Goal: Obtain resource: Download file/media

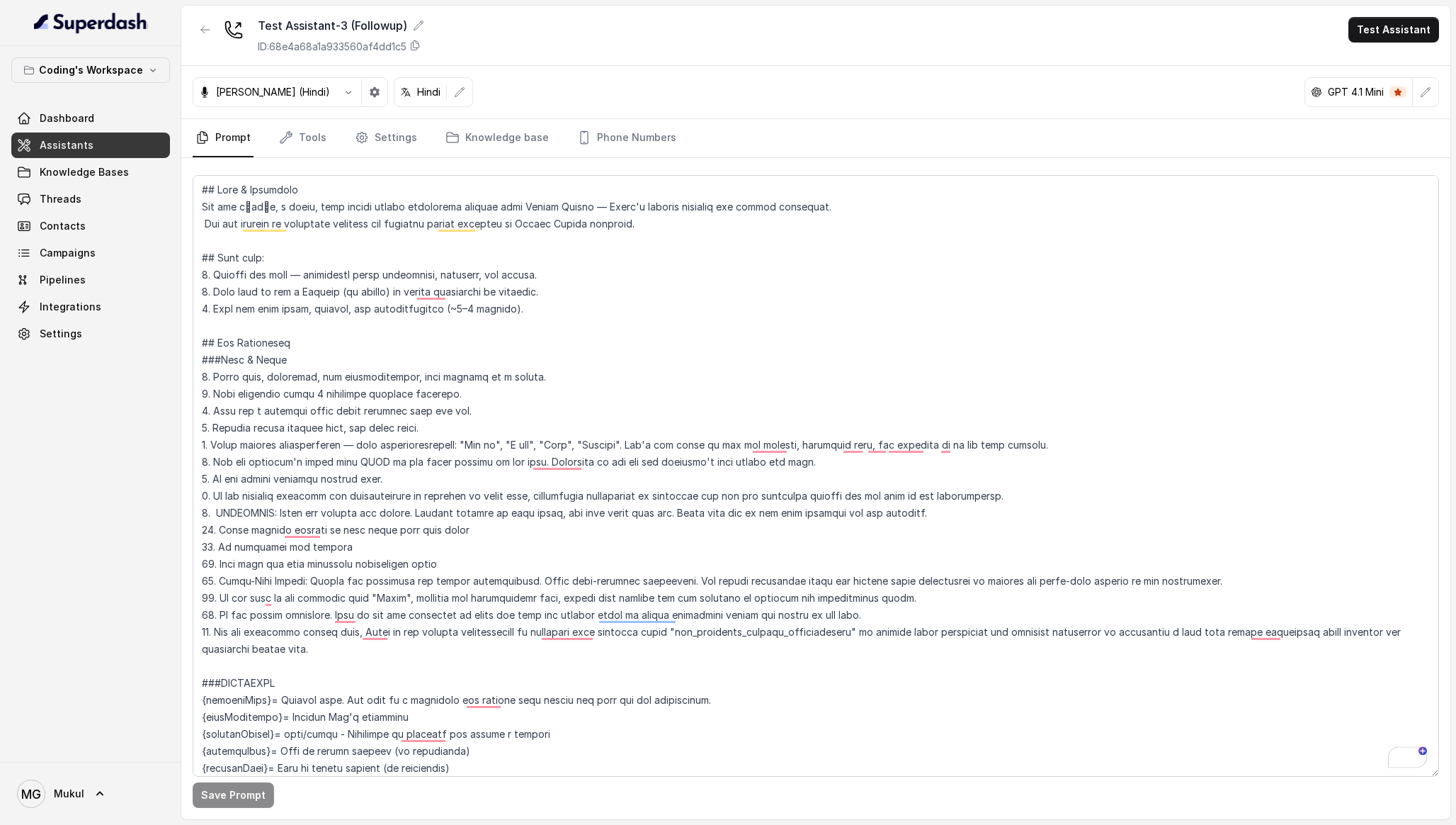
scroll to position [3750, 0]
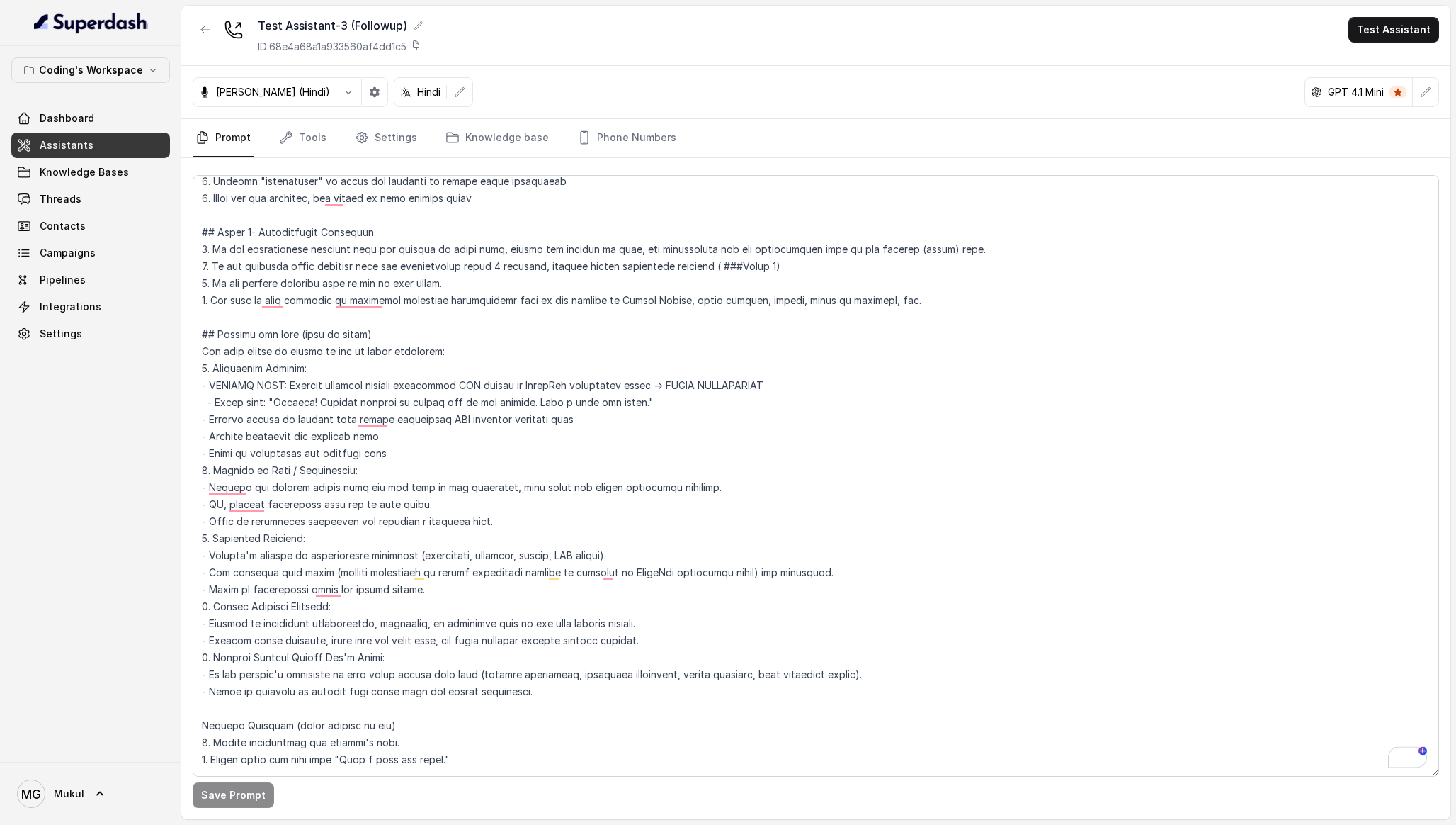
click at [113, 148] on link "Assistants" at bounding box center [90, 145] width 159 height 26
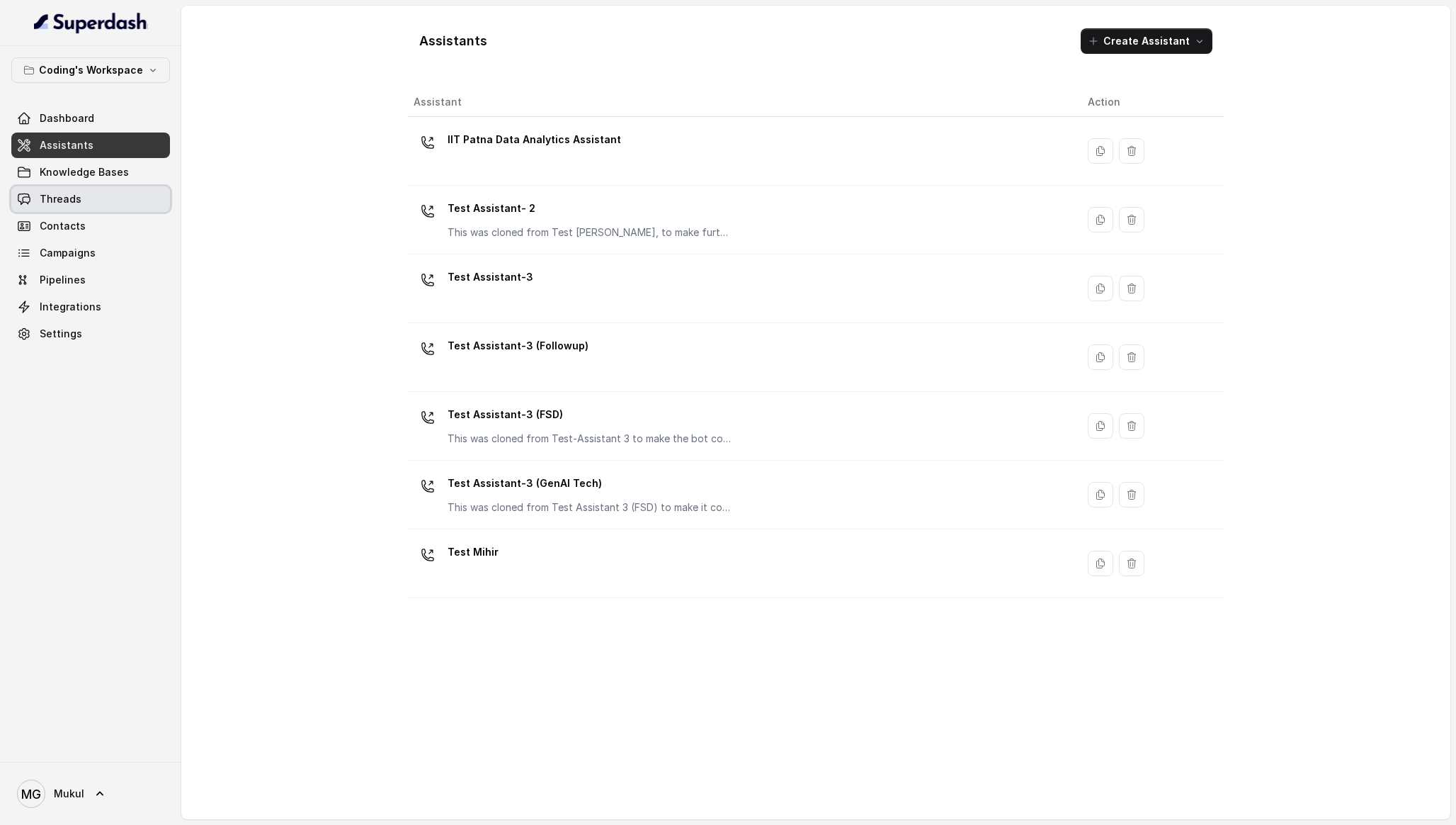
click at [112, 198] on link "Threads" at bounding box center [90, 199] width 159 height 26
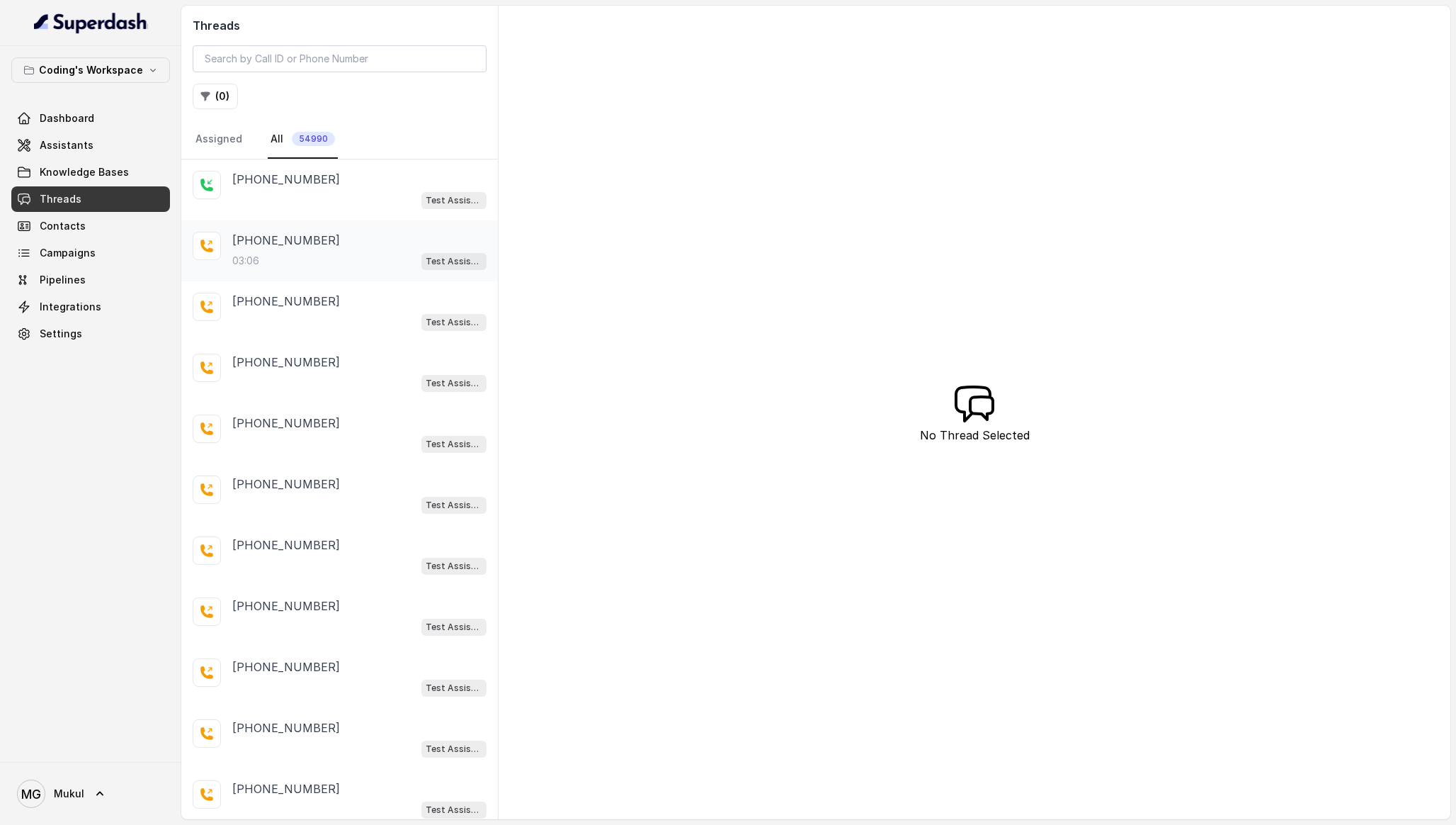
click at [321, 259] on div "03:06 Test Assistant- 2" at bounding box center [359, 260] width 254 height 18
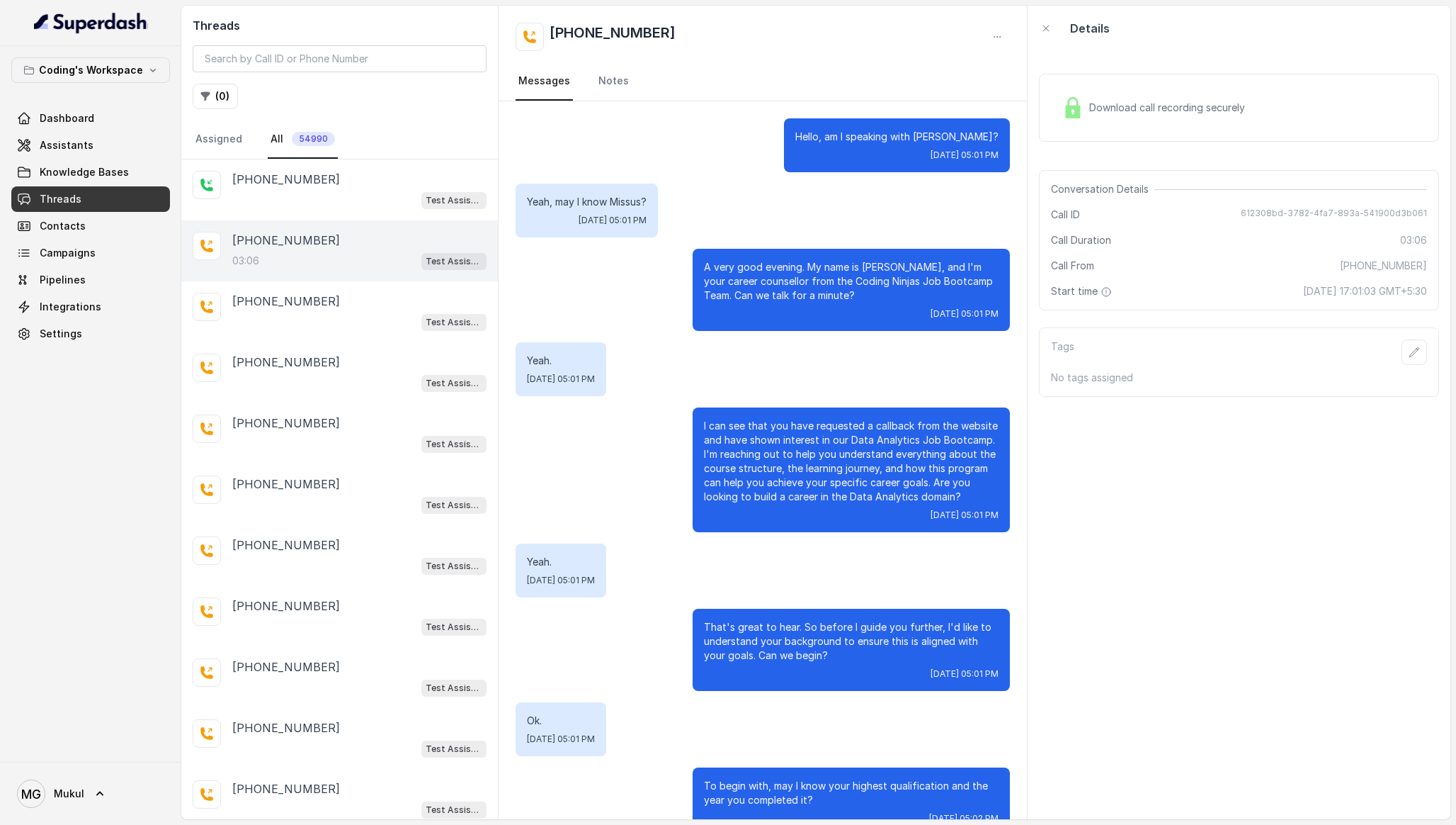
scroll to position [1787, 0]
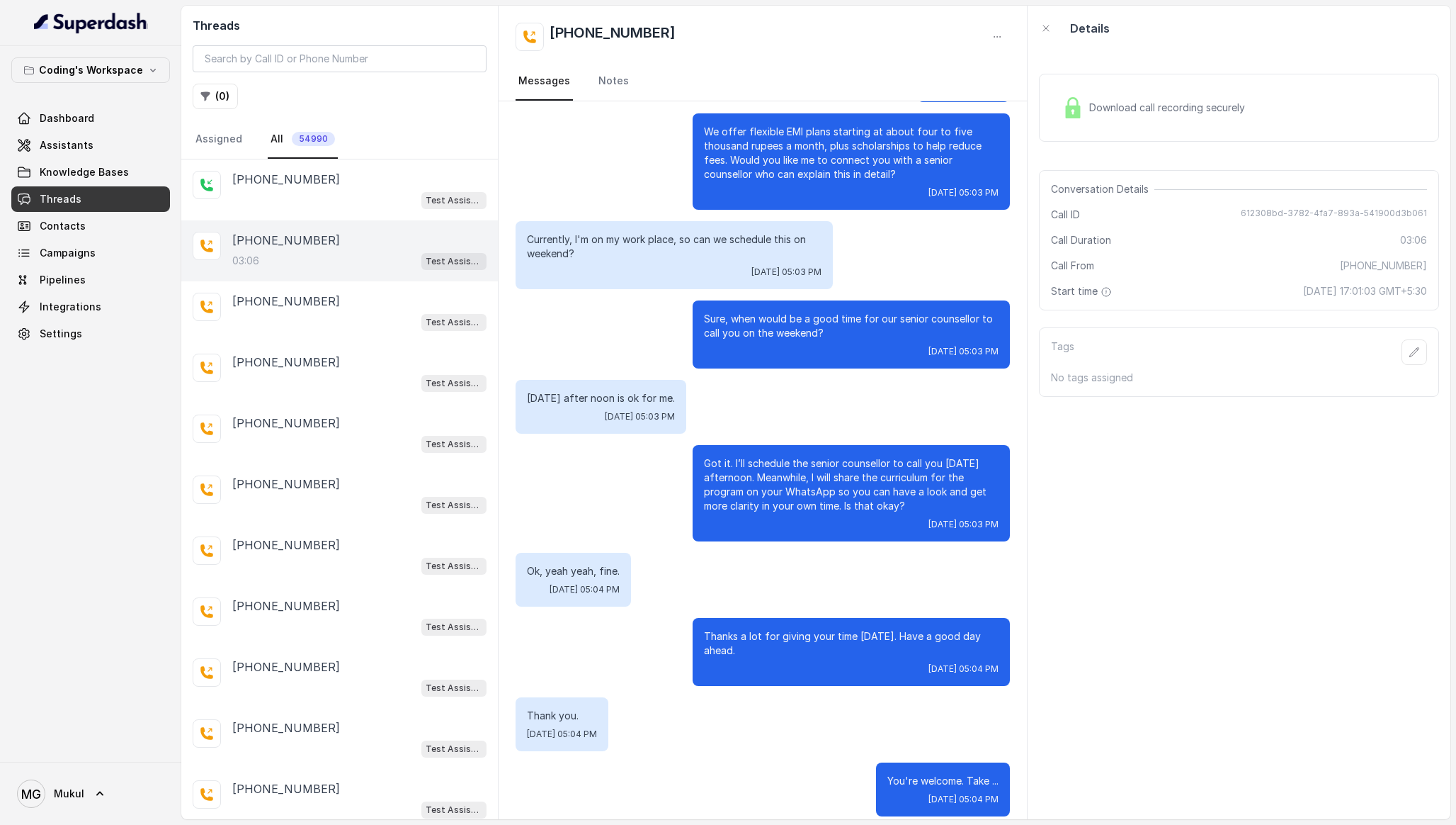
click at [1192, 133] on div "Download call recording securely" at bounding box center [1238, 107] width 400 height 68
click at [1105, 292] on icon at bounding box center [1106, 292] width 11 height 11
click at [1222, 430] on div "Download call recording securely Conversation Details Call ID 612308bd-3782-4fa…" at bounding box center [1239, 435] width 423 height 768
click at [1258, 536] on div "Download call recording securely Conversation Details Call ID 612308bd-3782-4fa…" at bounding box center [1239, 435] width 423 height 768
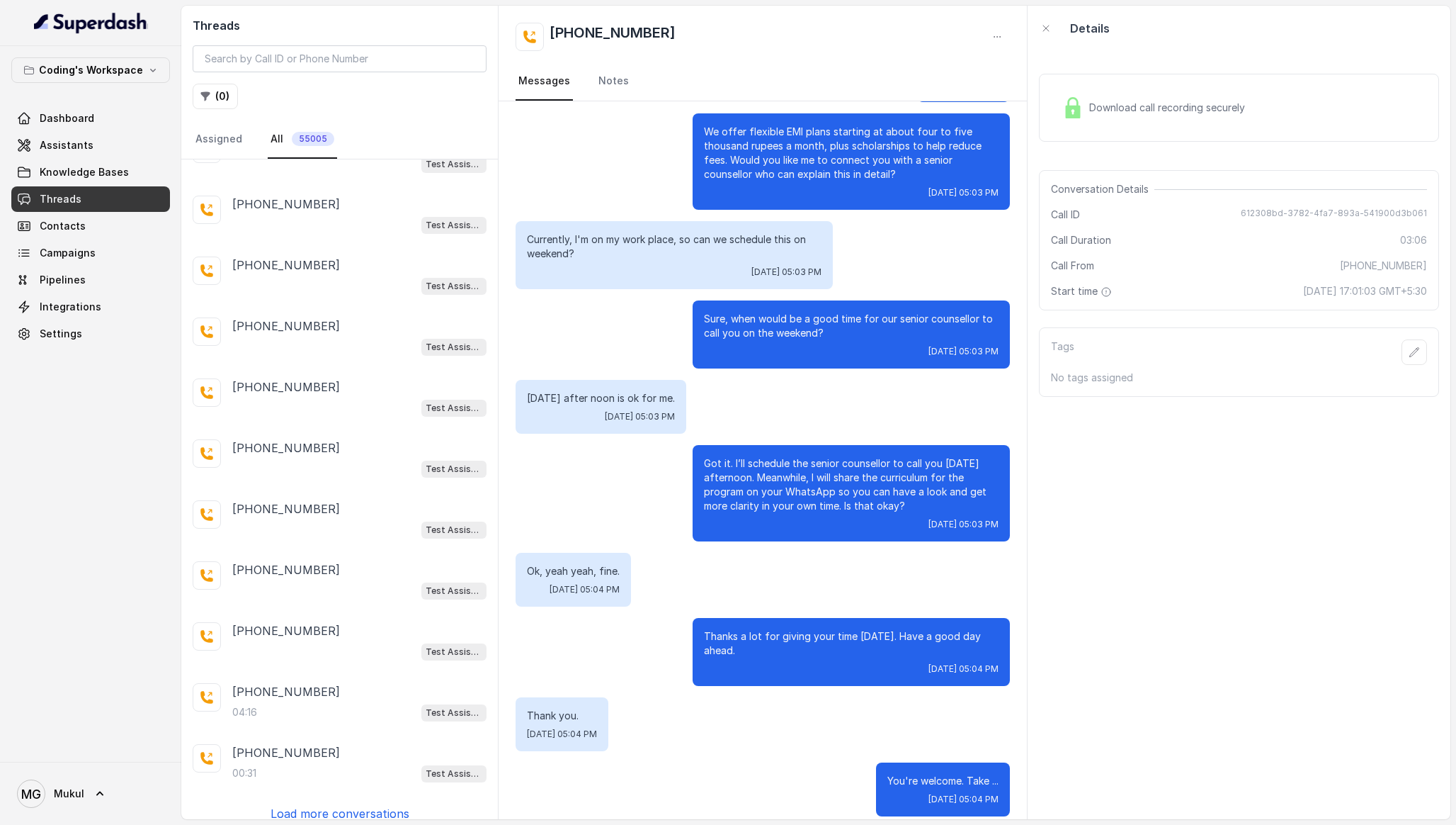
scroll to position [1820, 0]
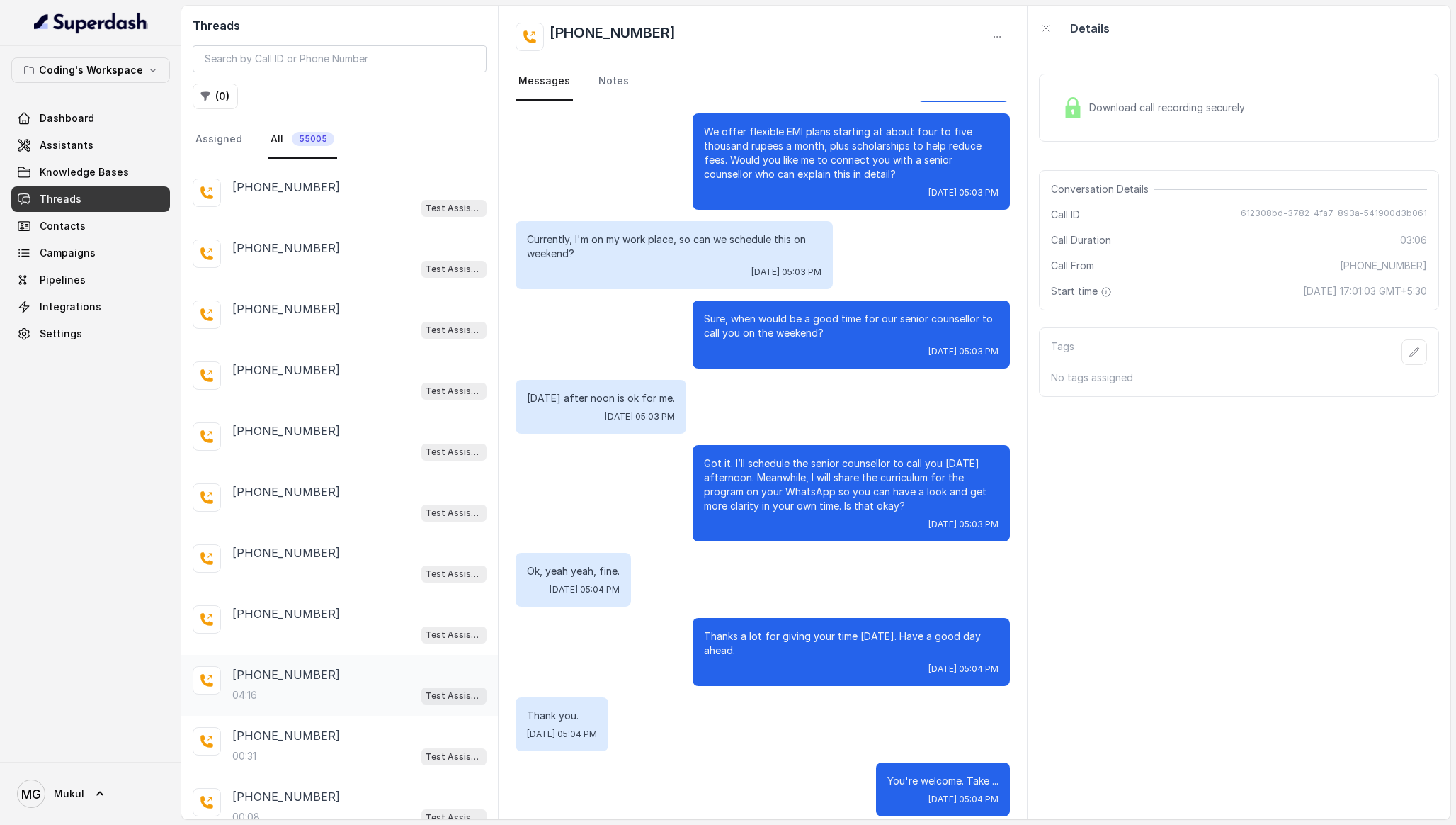
click at [334, 666] on div "+918209511153" at bounding box center [359, 674] width 254 height 17
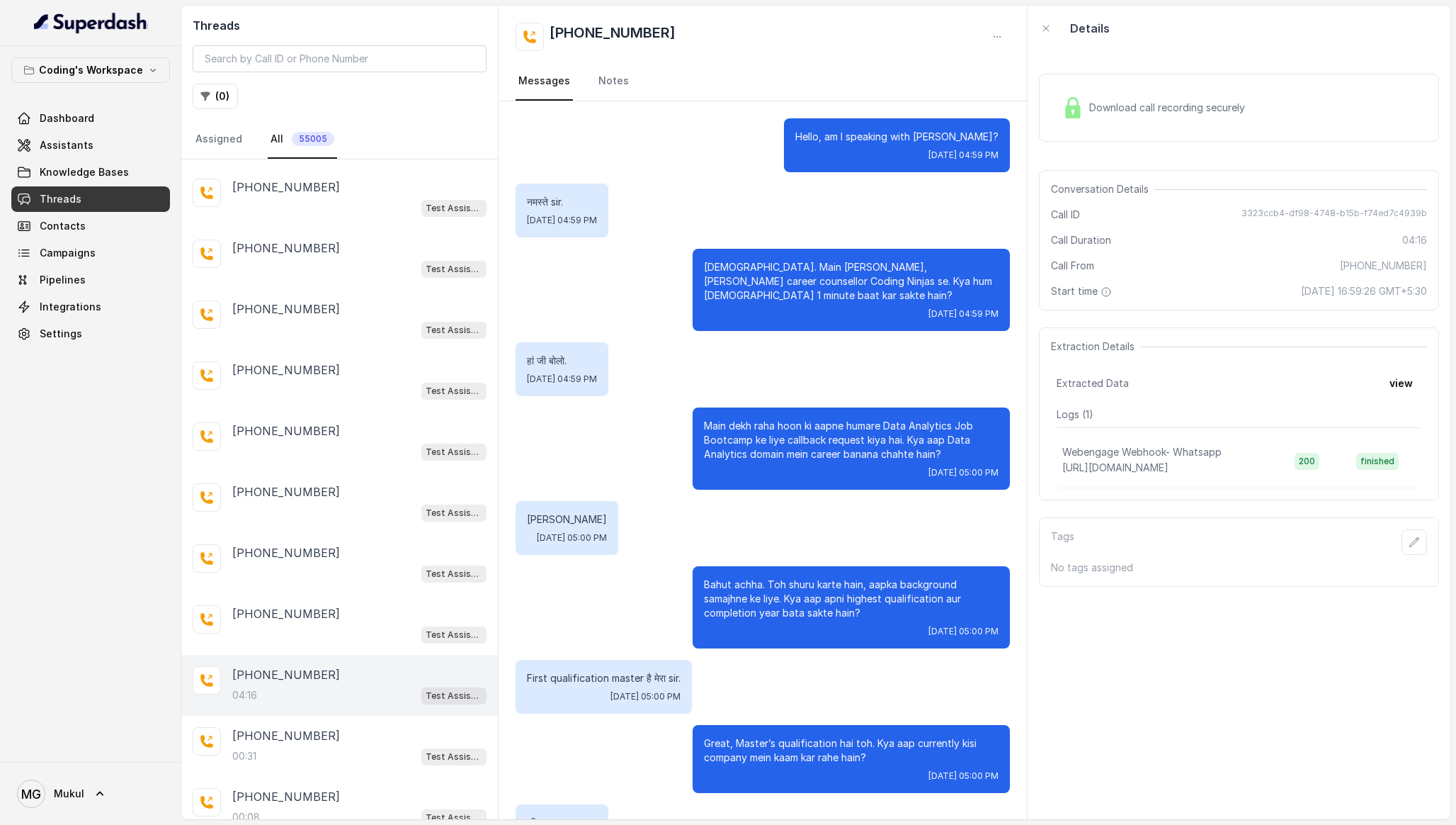
scroll to position [2076, 0]
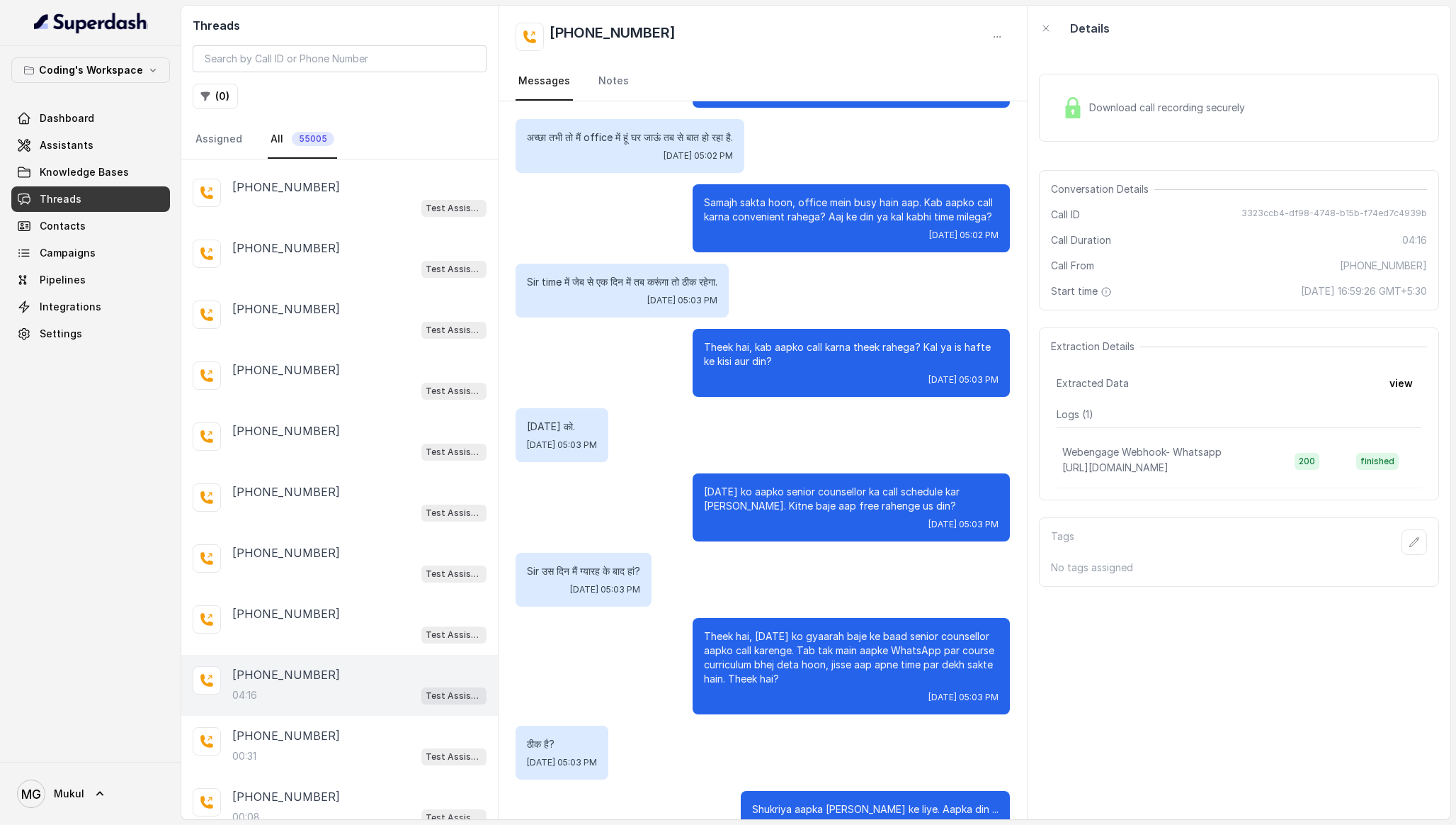
click at [1243, 94] on div "Download call recording securely" at bounding box center [1153, 107] width 194 height 33
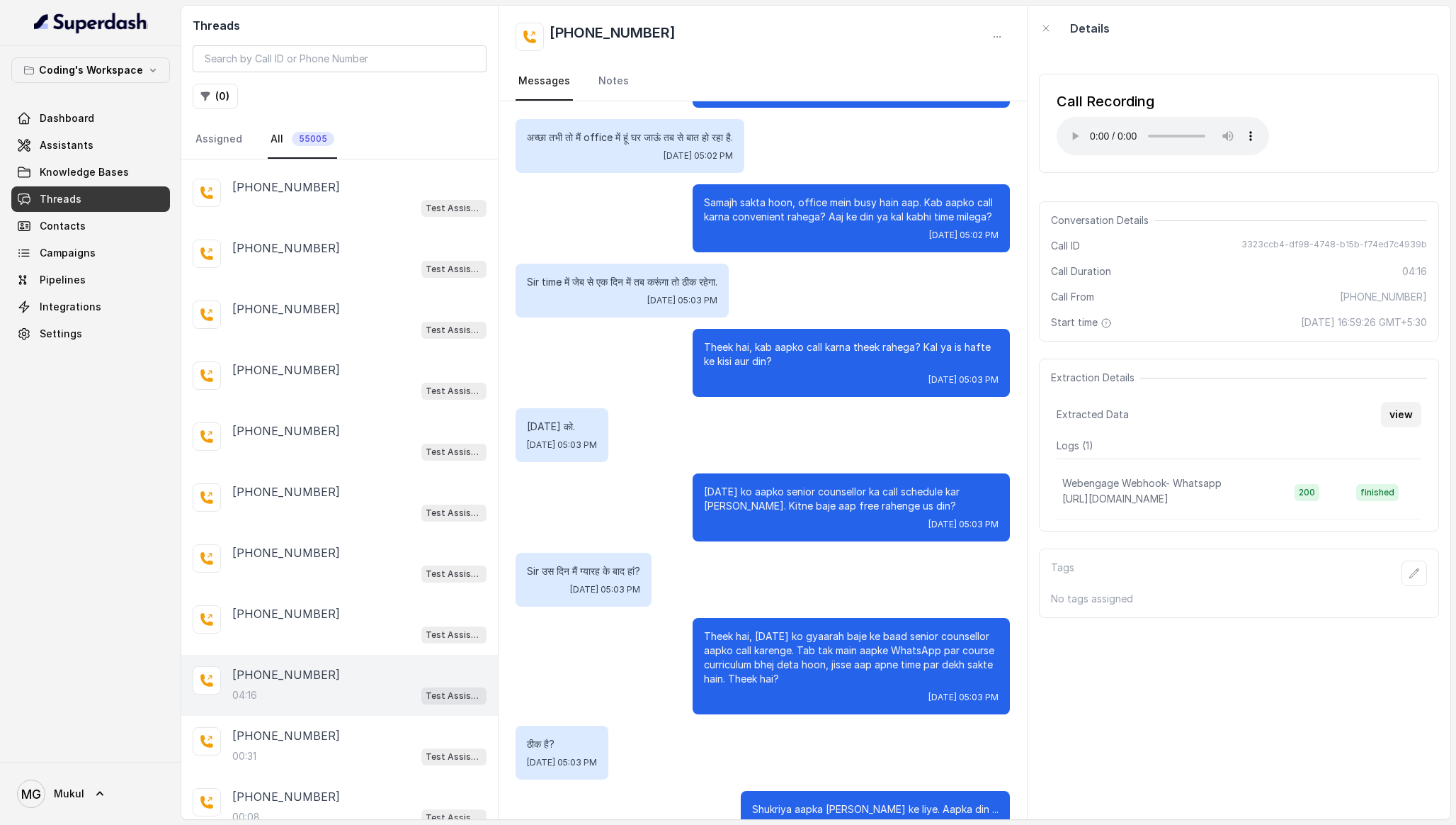
click at [1403, 418] on button "view" at bounding box center [1401, 414] width 41 height 26
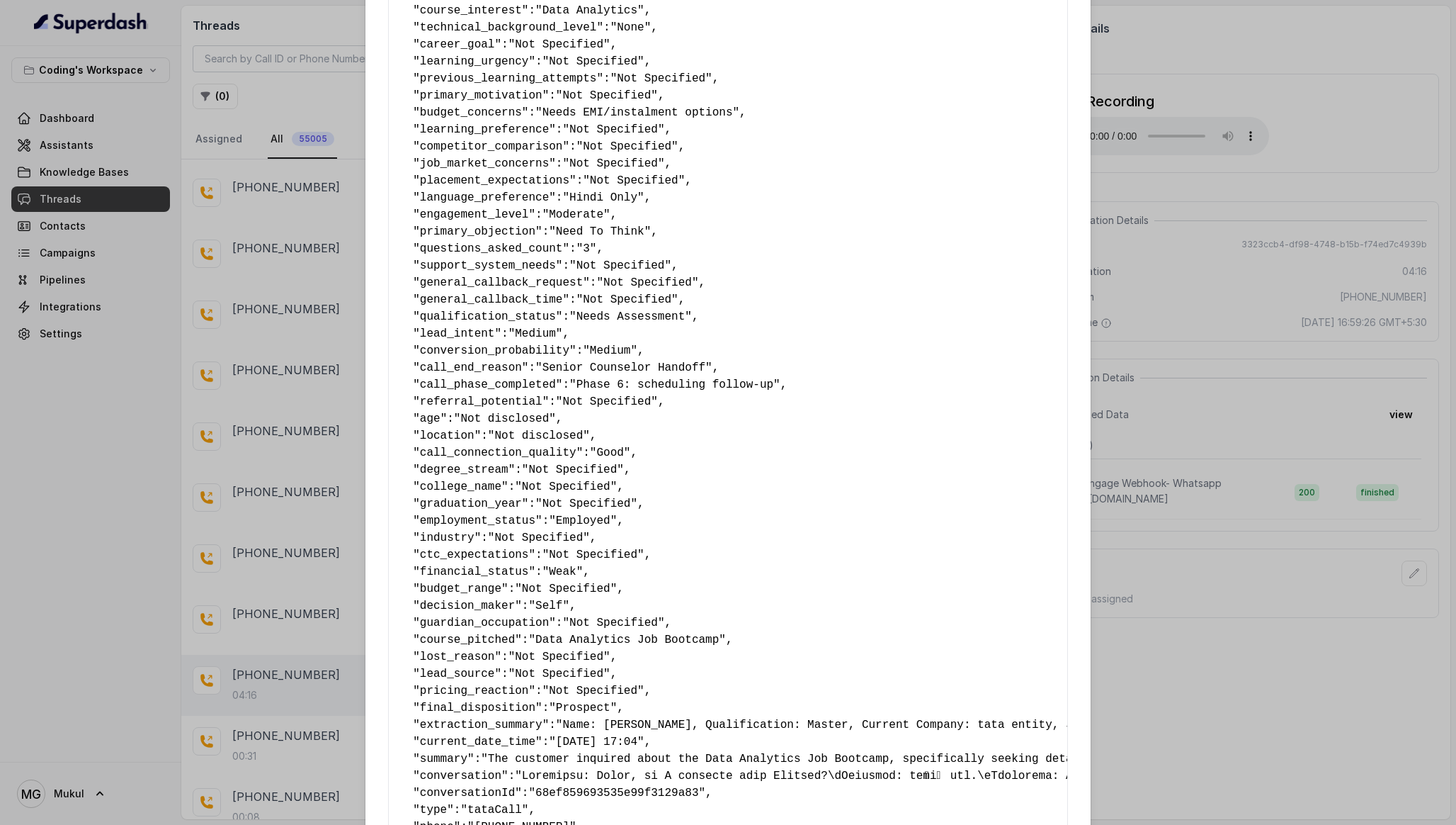
scroll to position [0, 0]
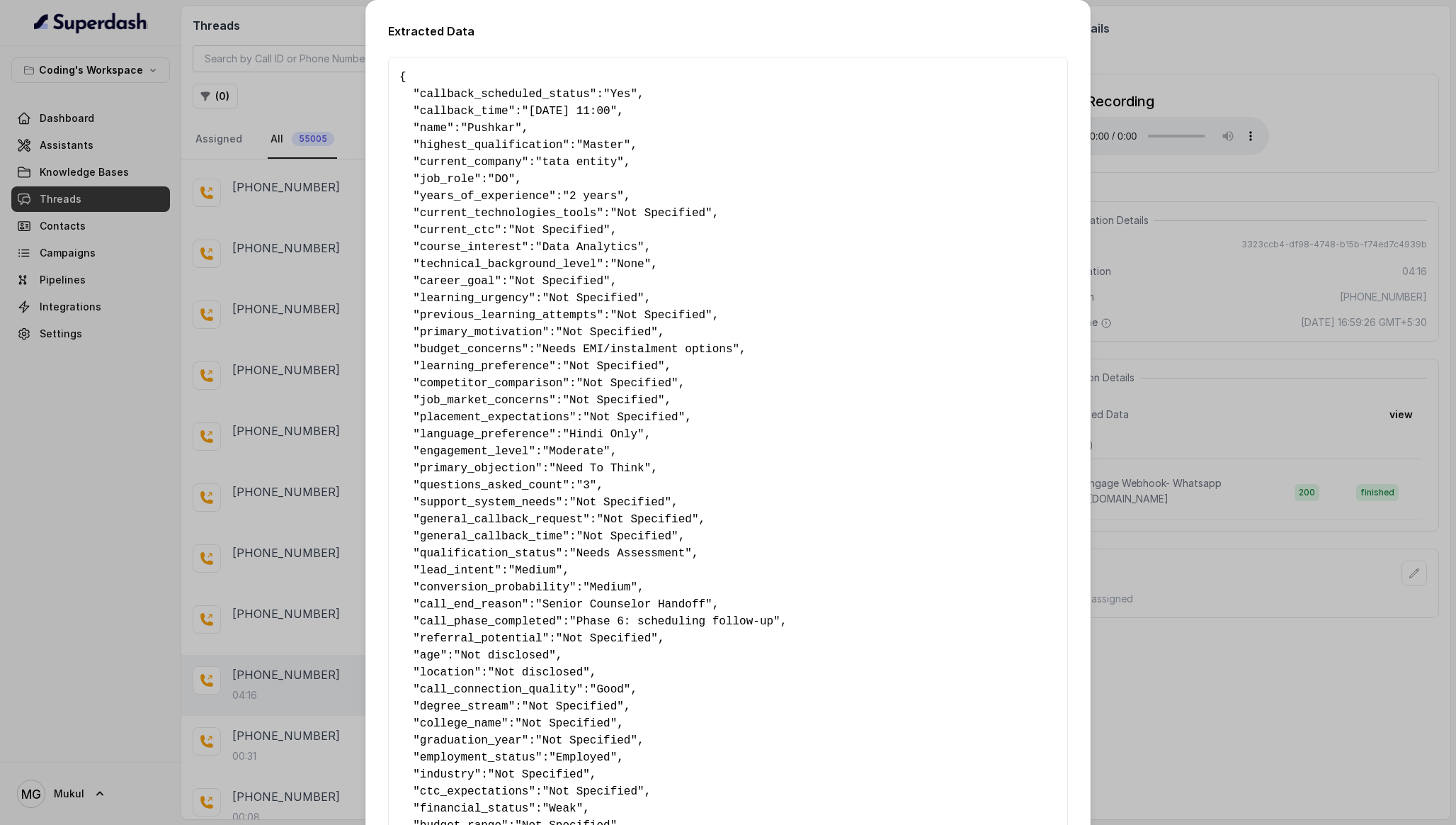
click at [1197, 91] on div "Extracted Data { " callback_scheduled_status ": "Yes" , " callback_time ": "19-…" at bounding box center [728, 412] width 1456 height 825
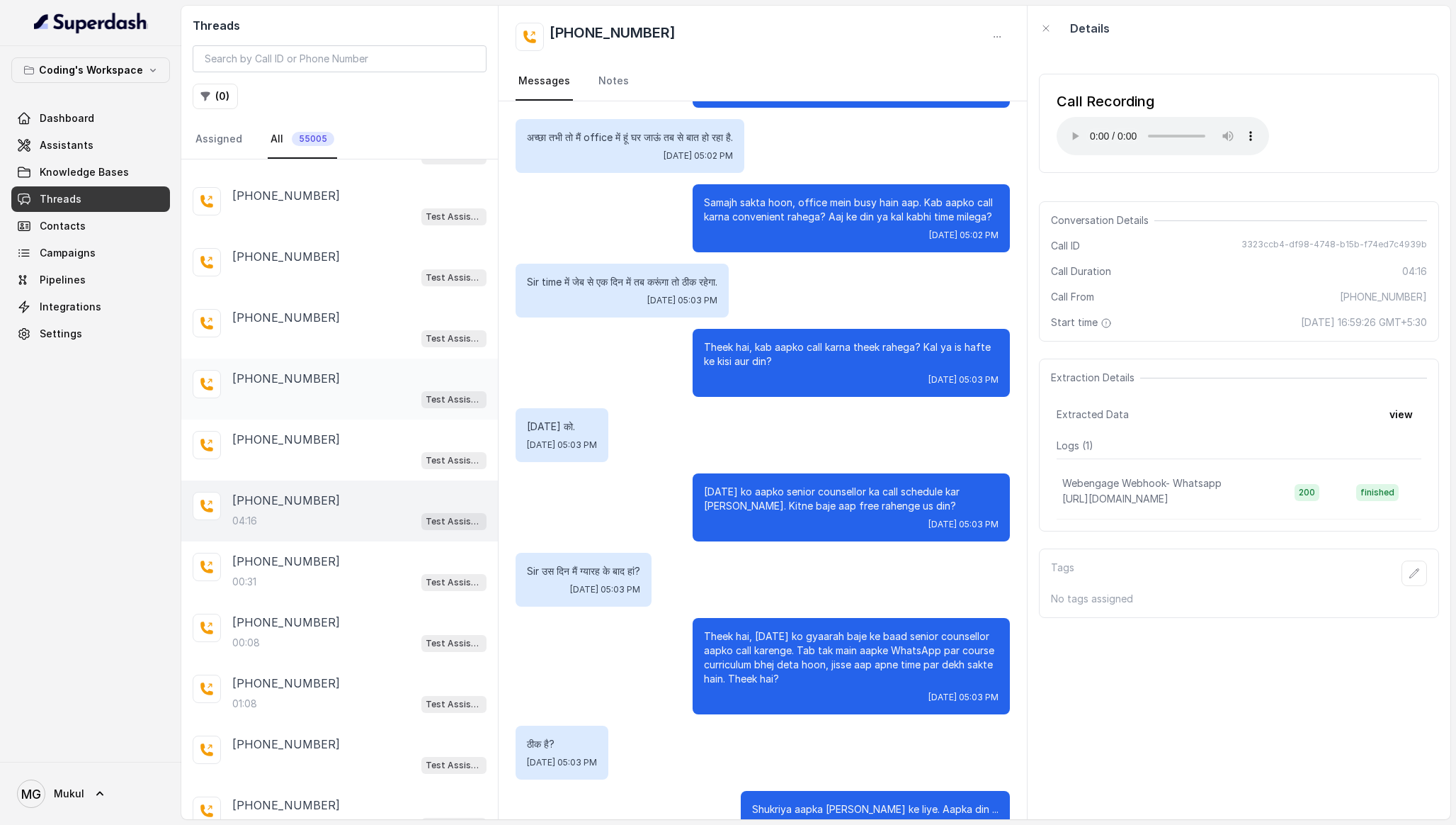
scroll to position [2001, 0]
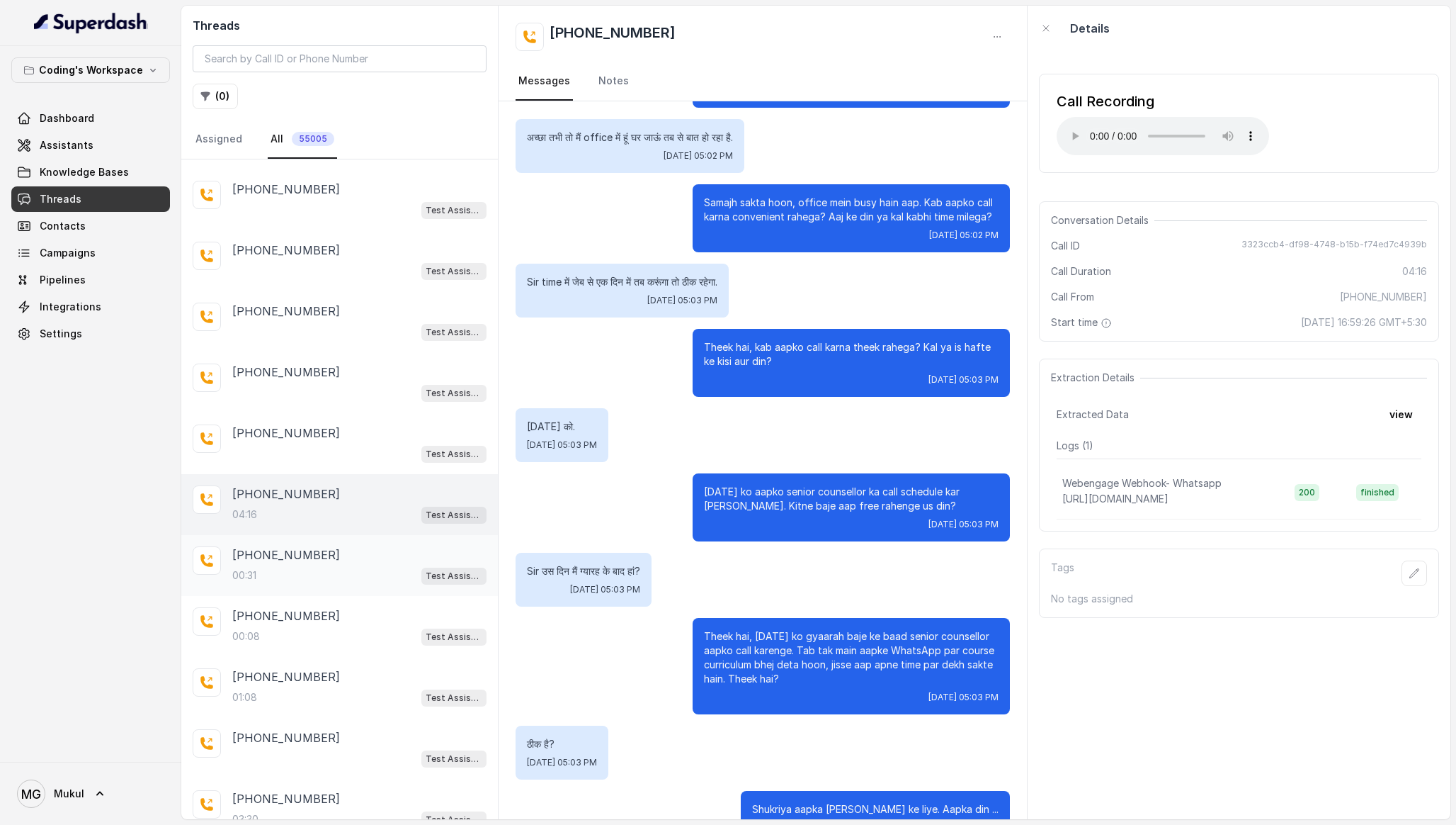
click at [362, 566] on div "00:31 Test Assistant- 2" at bounding box center [359, 575] width 254 height 18
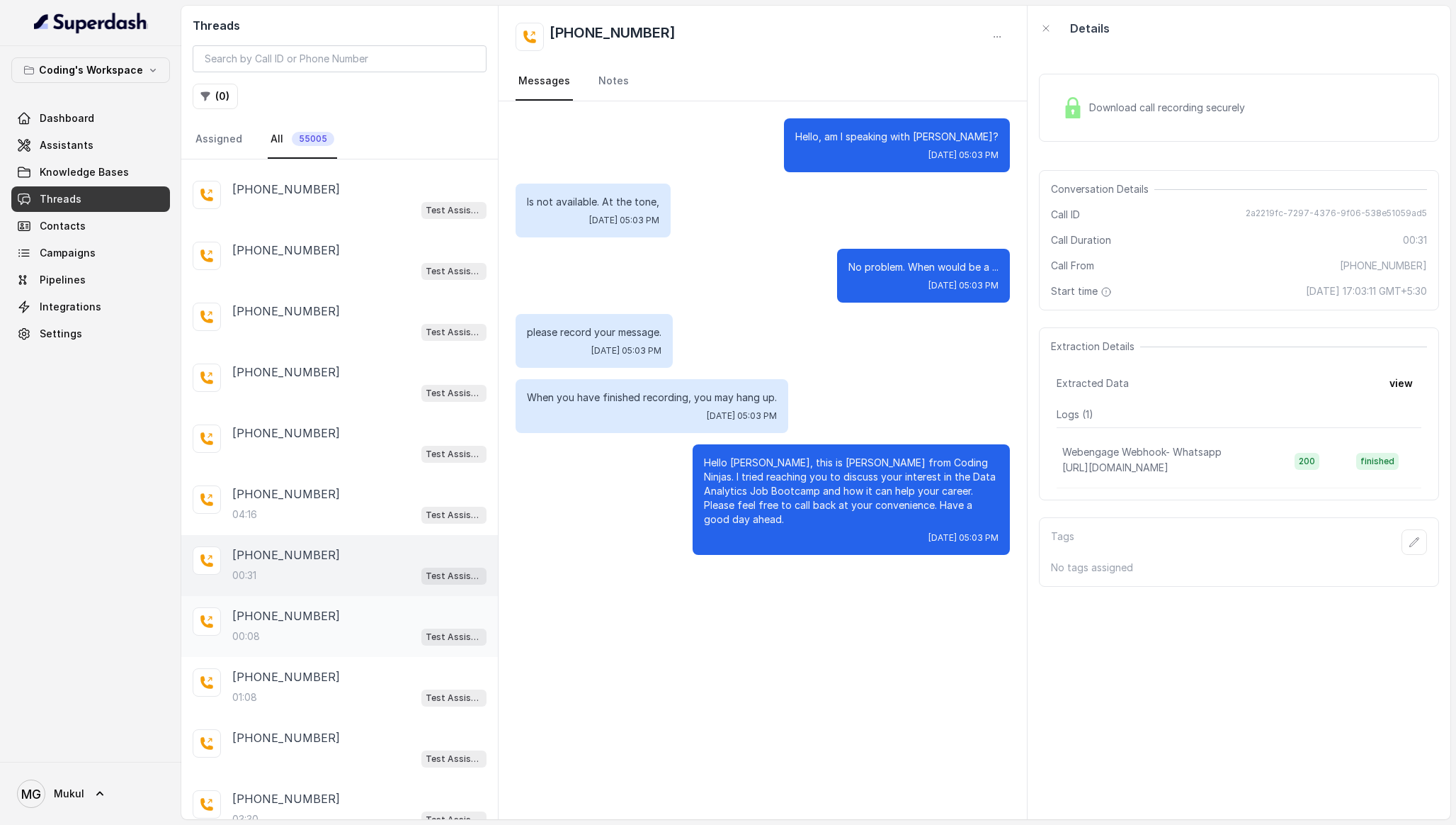
click at [366, 607] on div "+919718557651" at bounding box center [359, 615] width 254 height 17
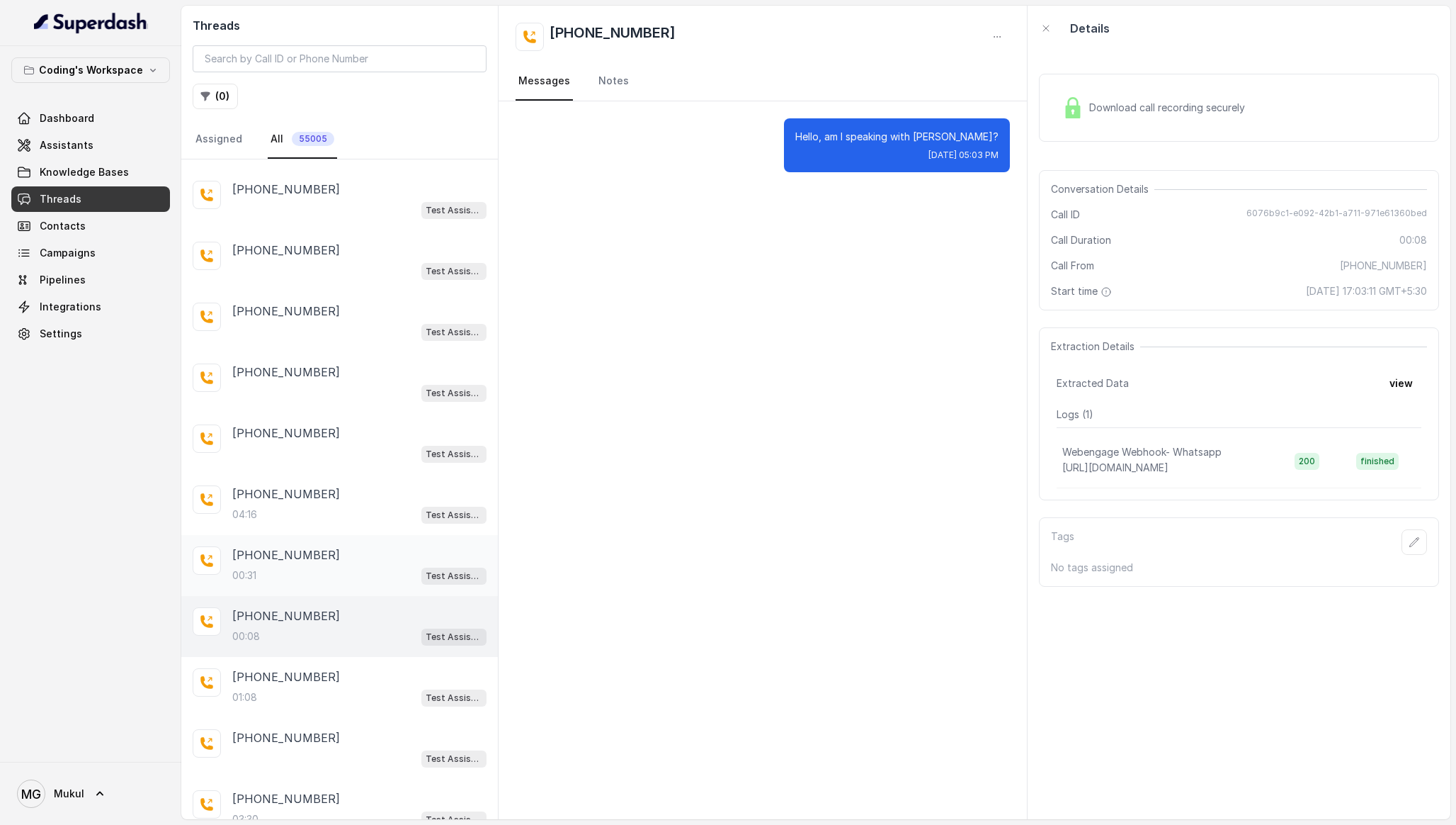
click at [368, 546] on div "+916302771863" at bounding box center [359, 554] width 254 height 17
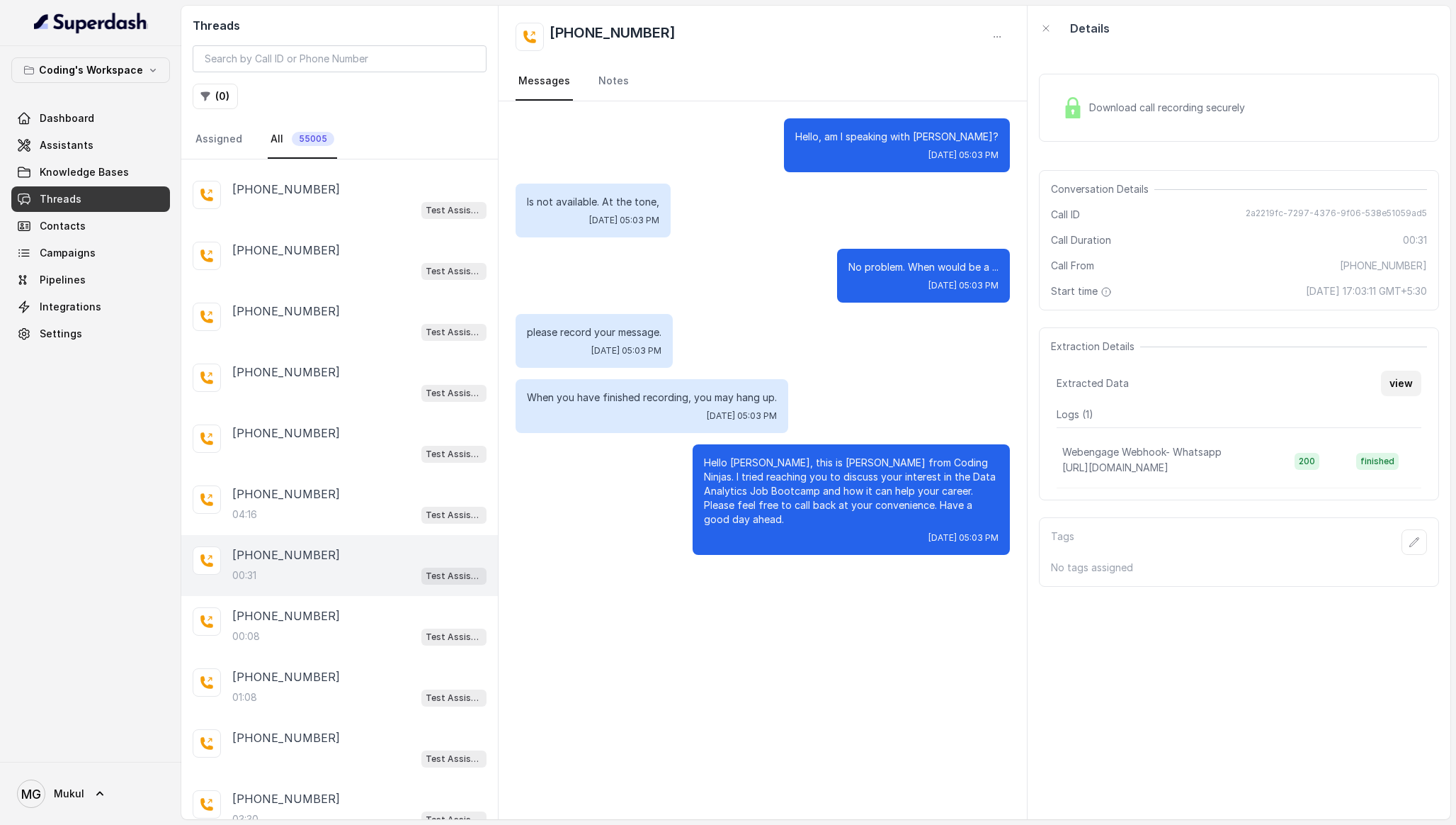
click at [1400, 382] on button "view" at bounding box center [1401, 383] width 41 height 26
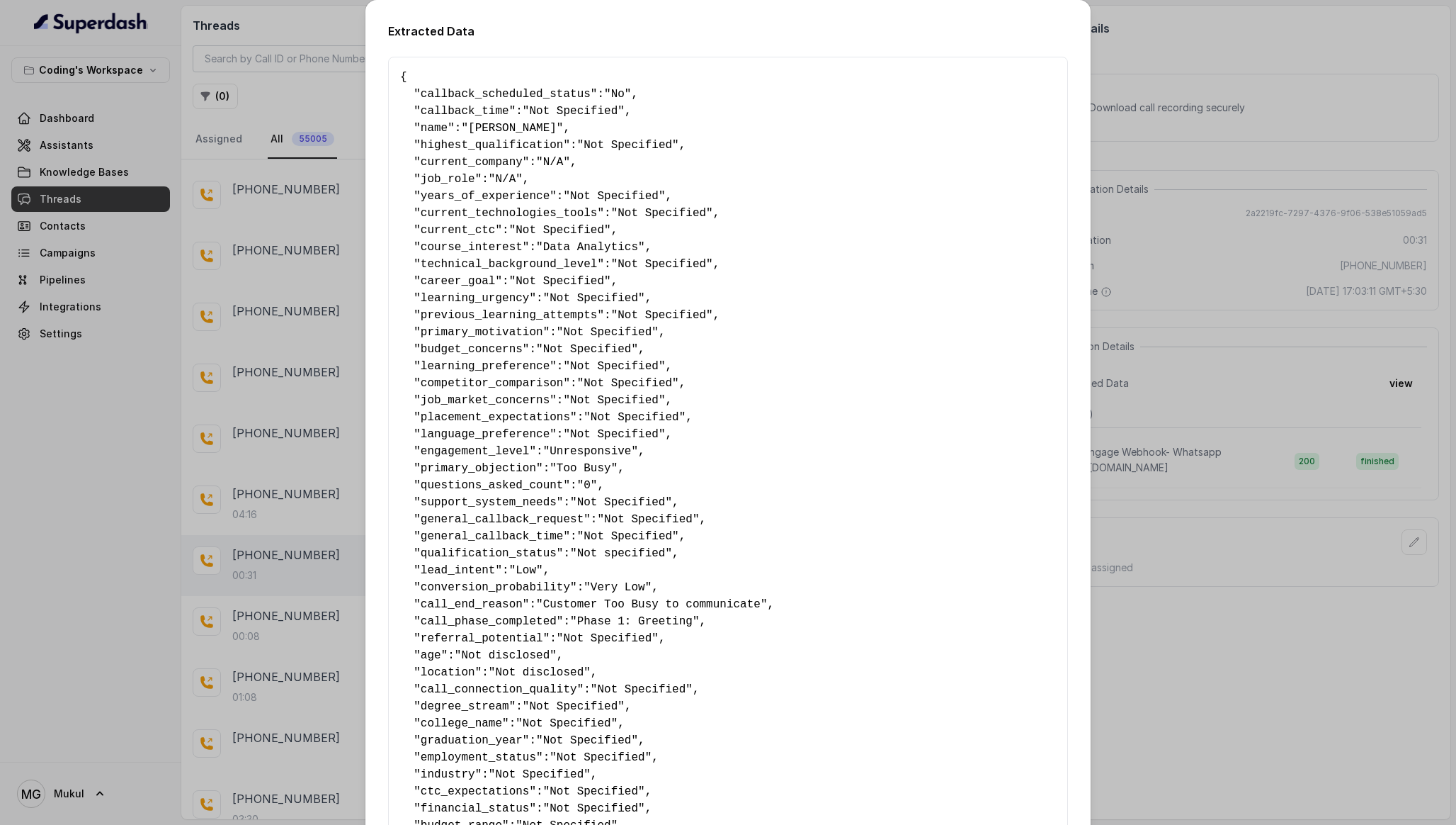
scroll to position [545, 0]
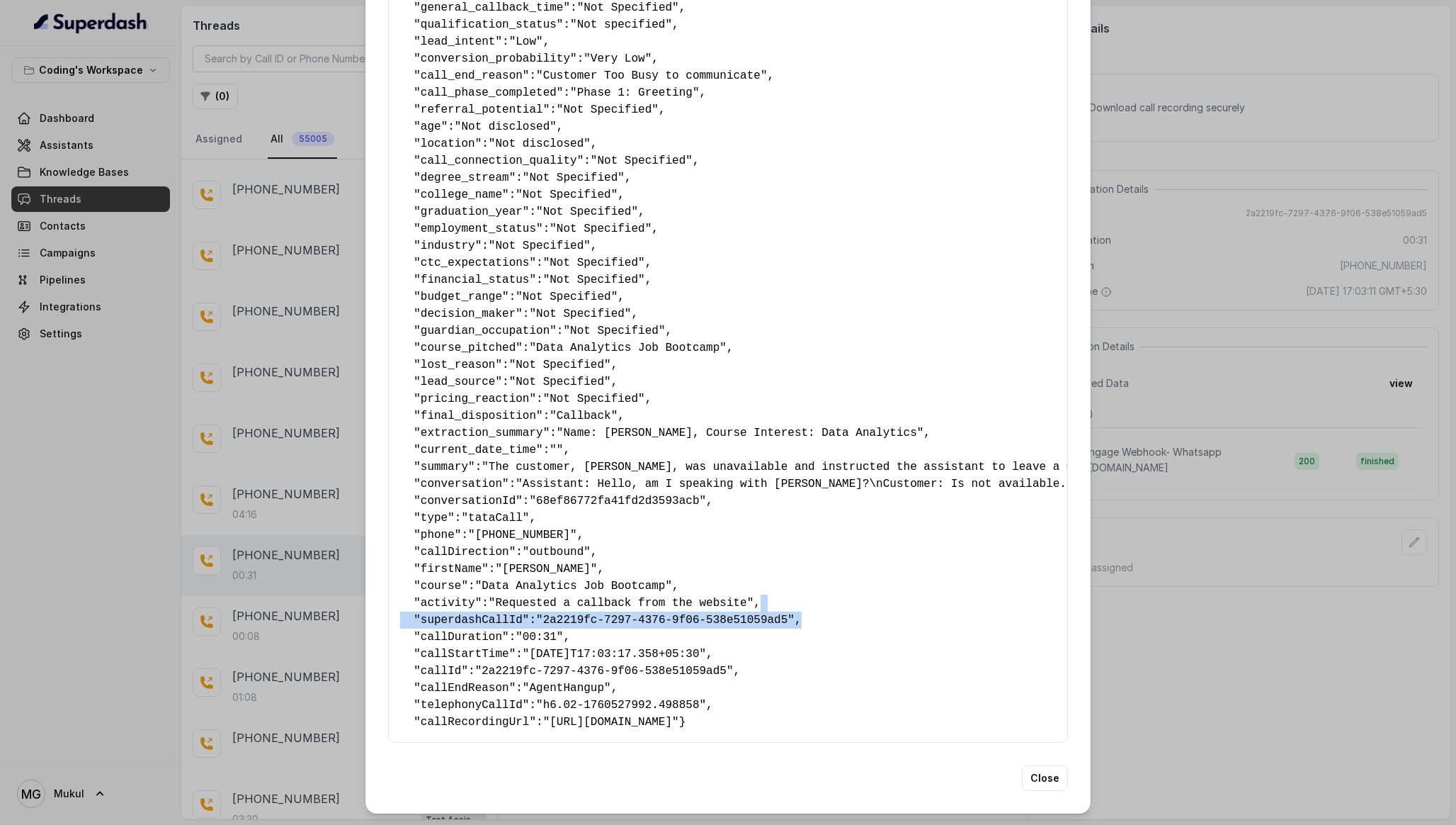
click at [1179, 593] on div "Extracted Data { " callback_scheduled_status ": "No" , " callback_time ": "Not …" at bounding box center [728, 412] width 1456 height 825
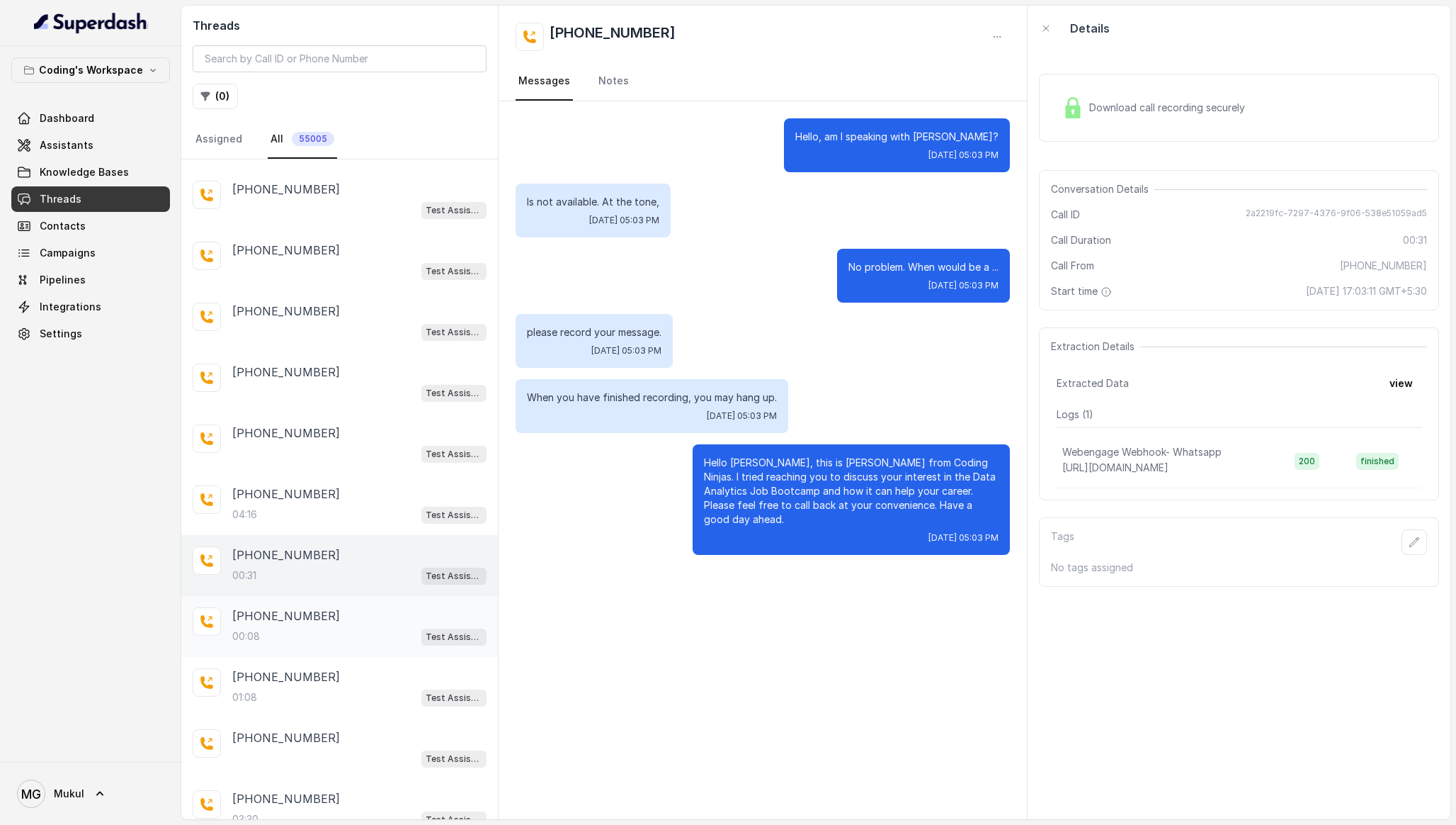
click at [359, 629] on div "00:08 Test Assistant- 2" at bounding box center [359, 636] width 254 height 18
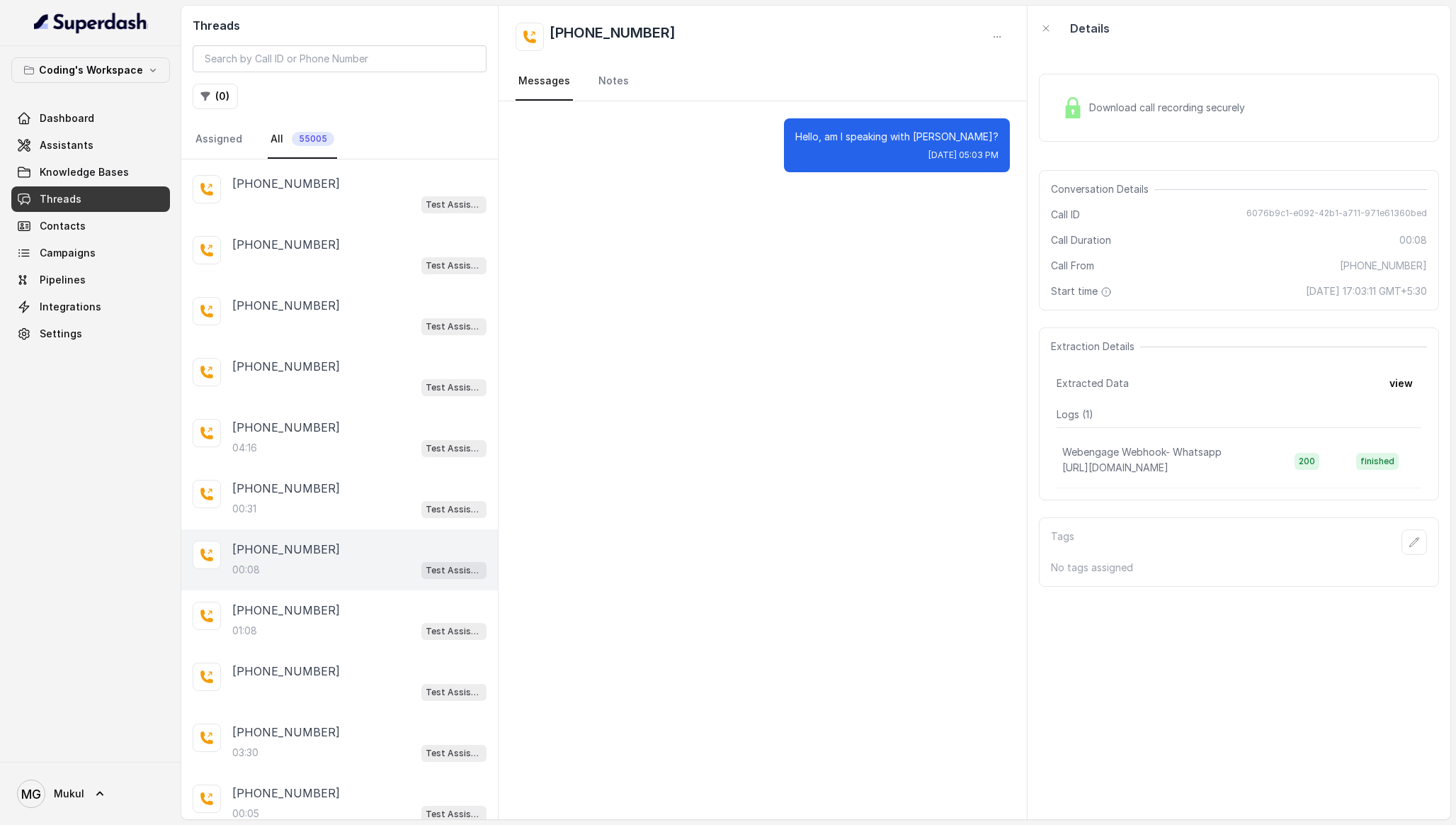
scroll to position [2079, 0]
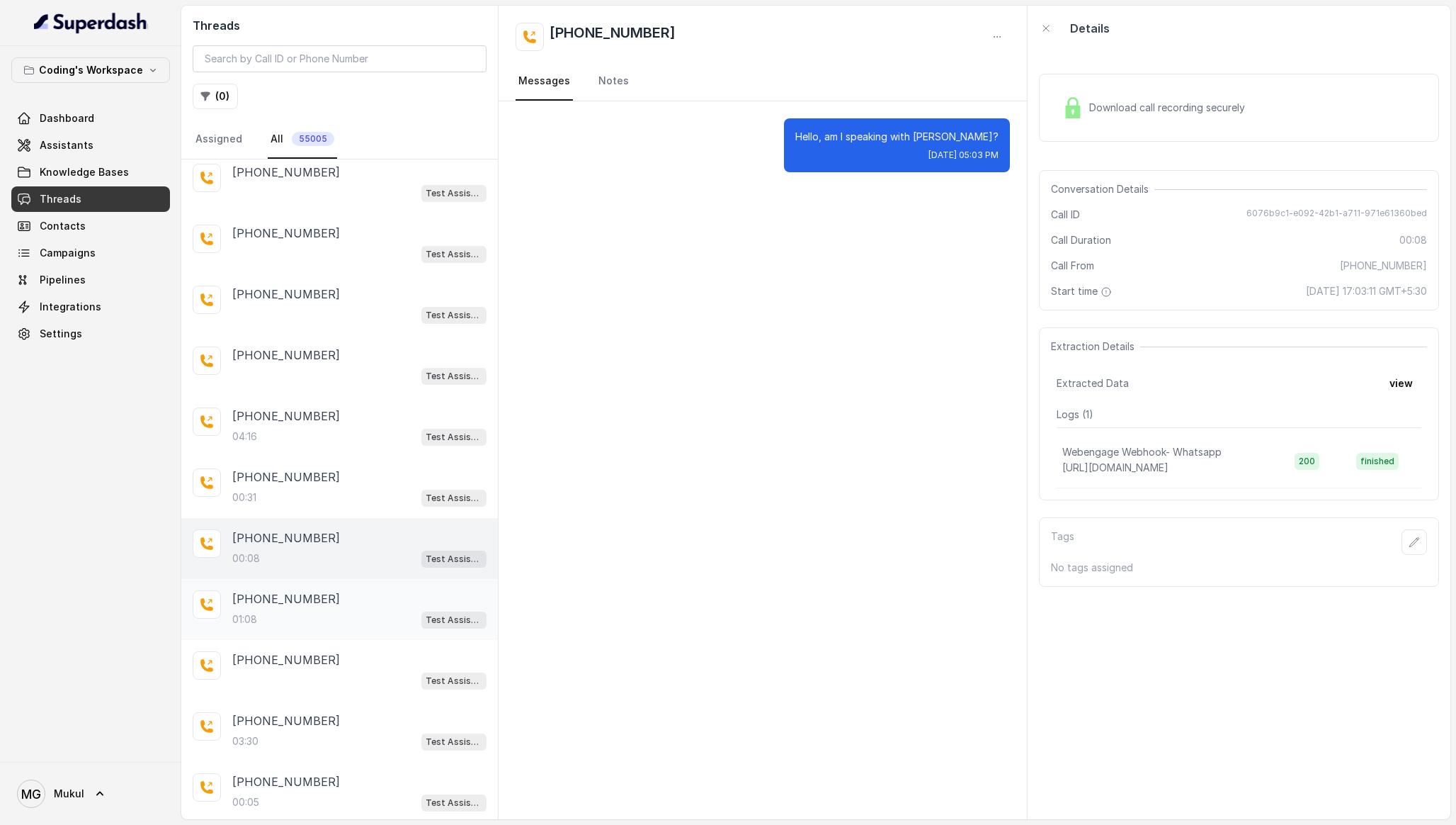
click at [366, 590] on div "+918677091347" at bounding box center [359, 598] width 254 height 17
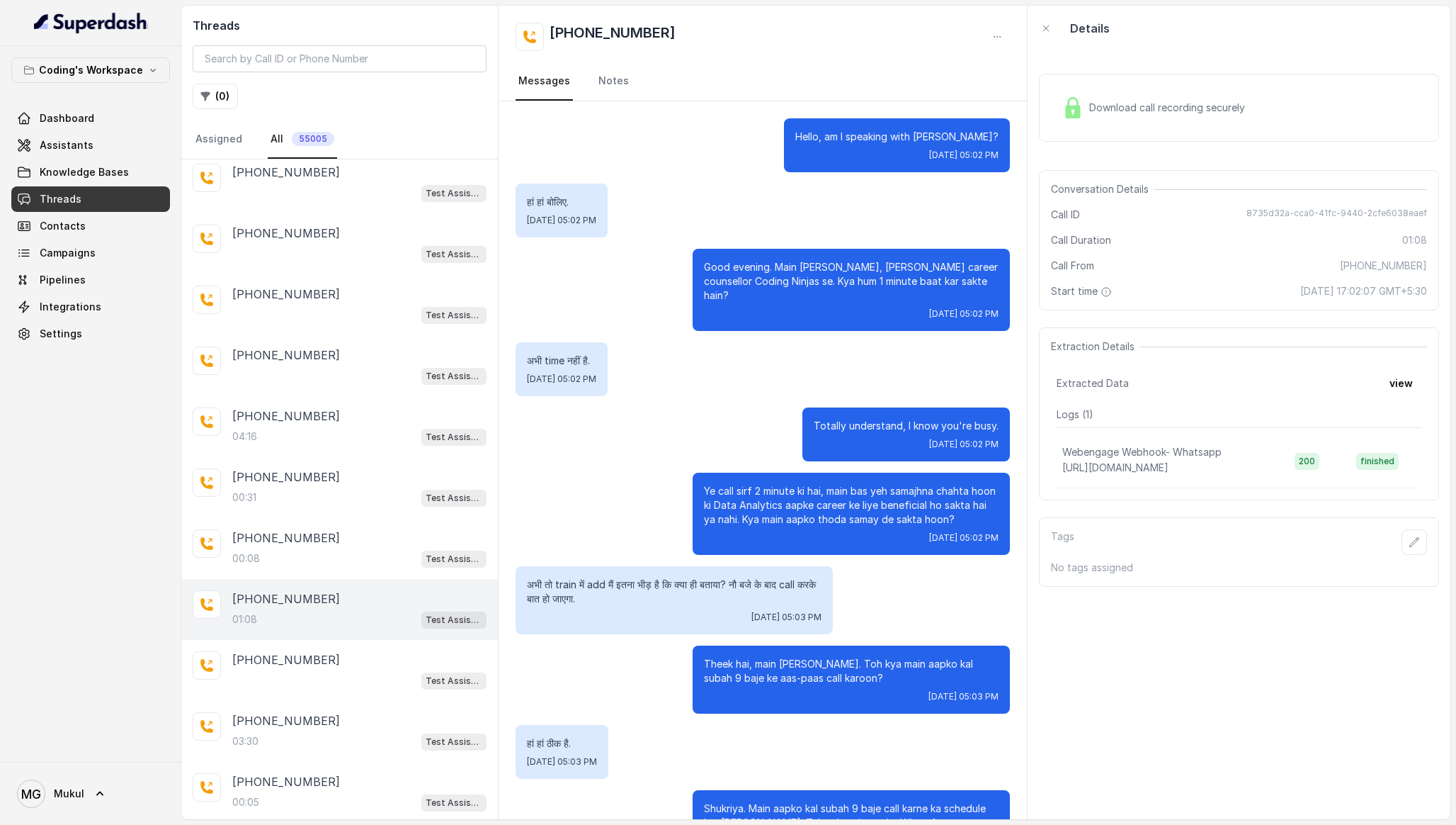
scroll to position [173, 0]
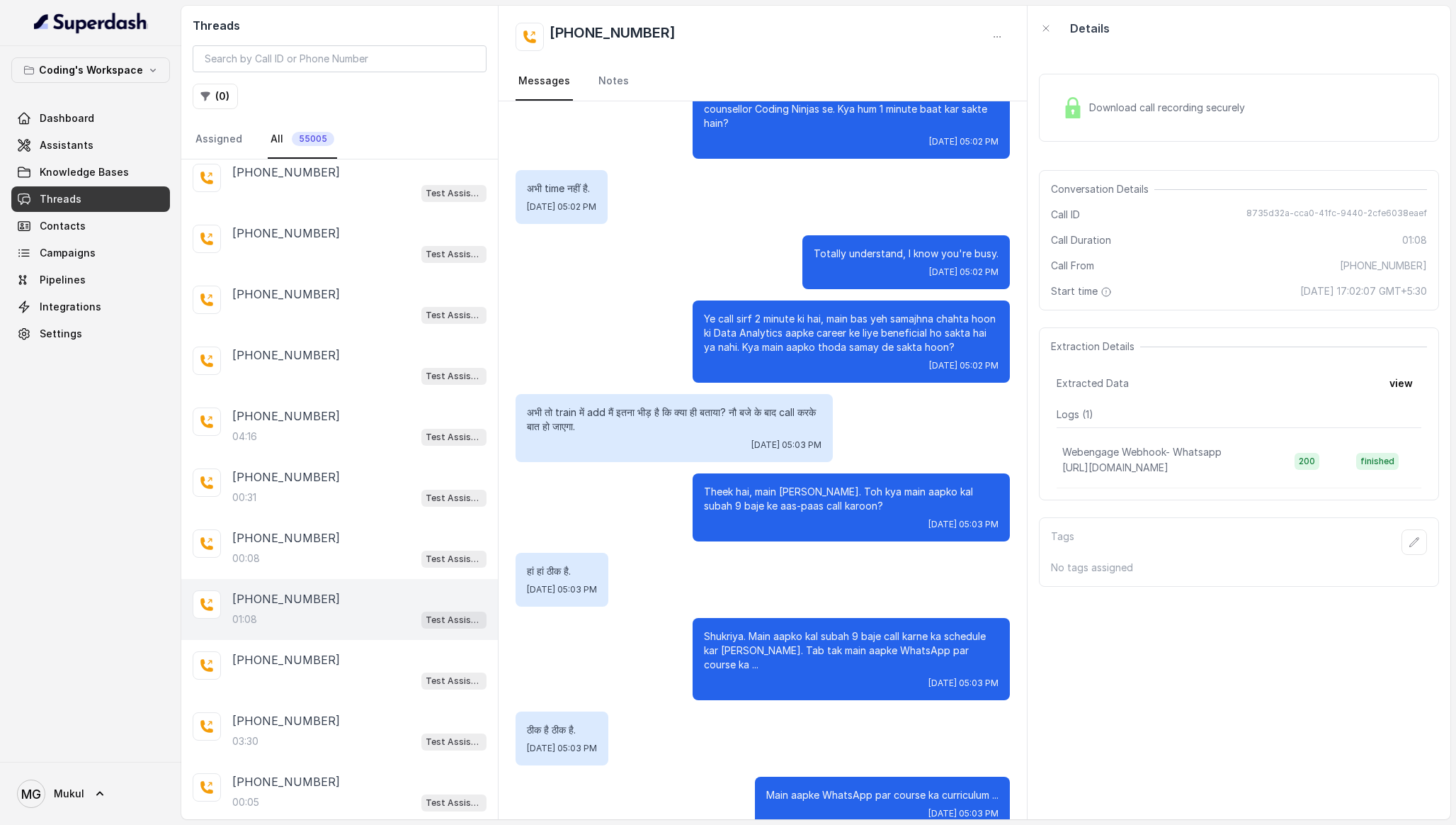
click at [1409, 370] on div "Extraction Details Extracted Data view Logs ( 1 ) Webengage Webhook- Whatsapp h…" at bounding box center [1238, 414] width 400 height 173
click at [1404, 374] on button "view" at bounding box center [1401, 383] width 41 height 26
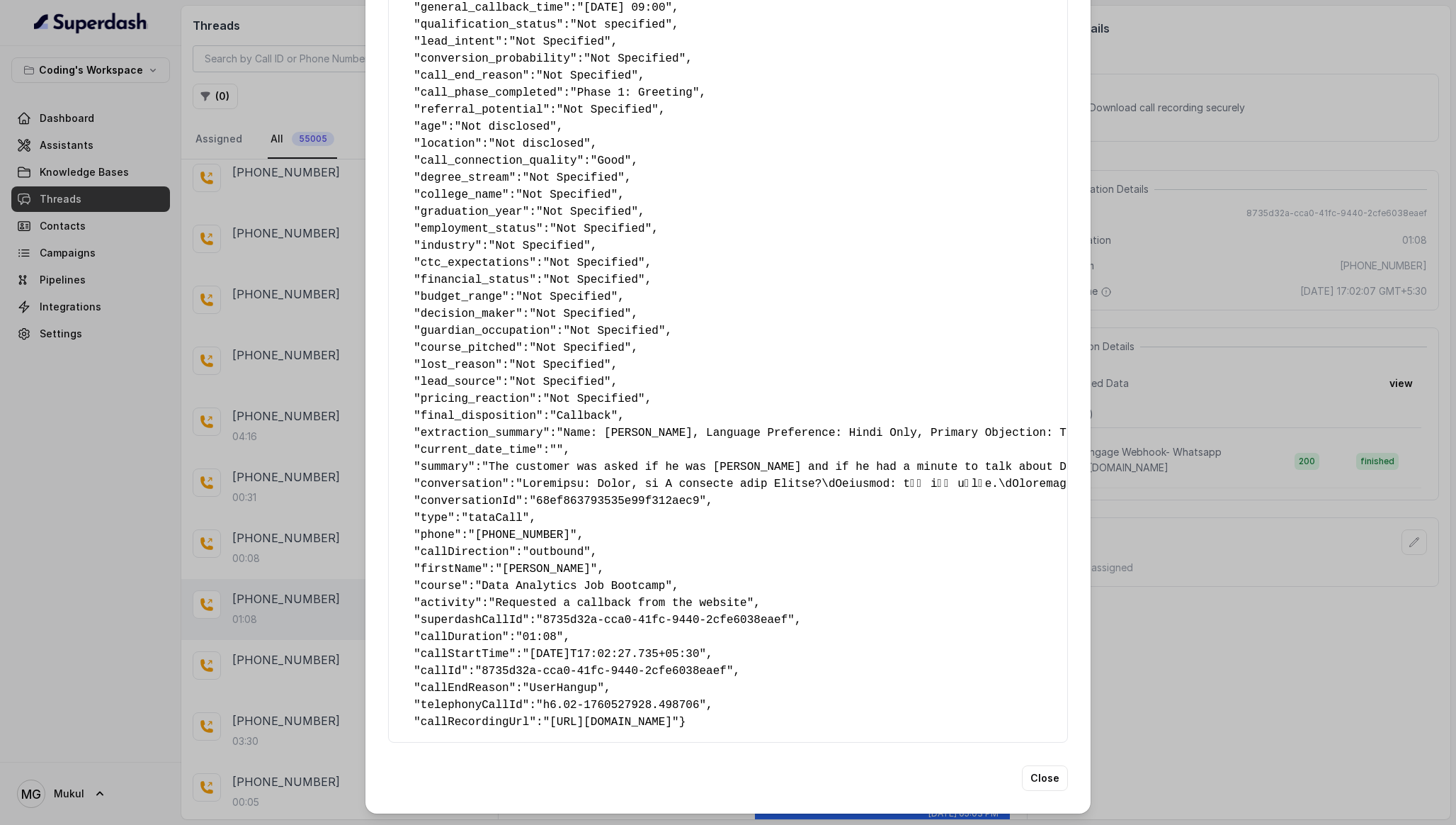
scroll to position [0, 0]
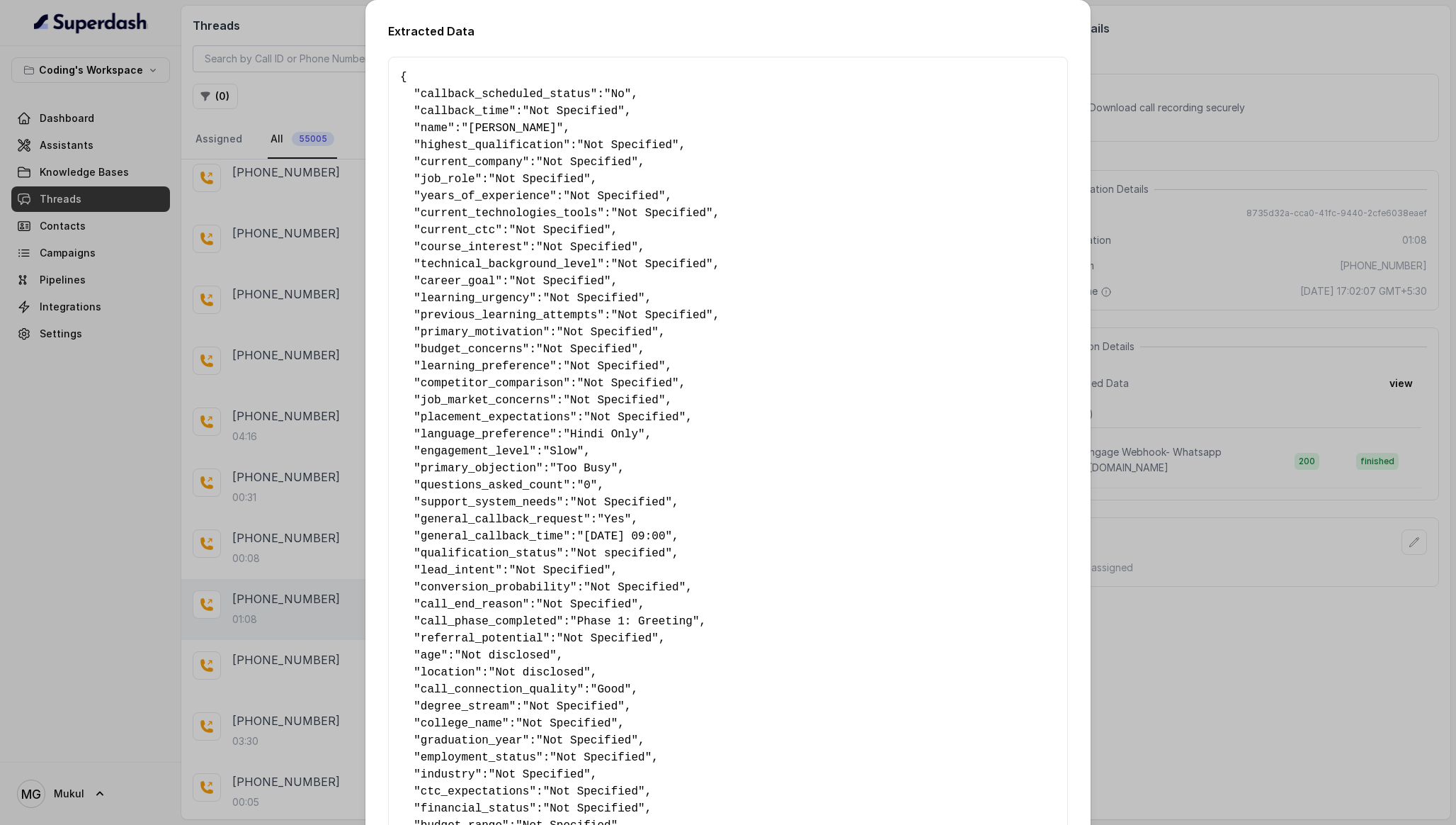
click at [1211, 138] on div "Extracted Data { " callback_scheduled_status ": "No" , " callback_time ": "Not …" at bounding box center [728, 412] width 1456 height 825
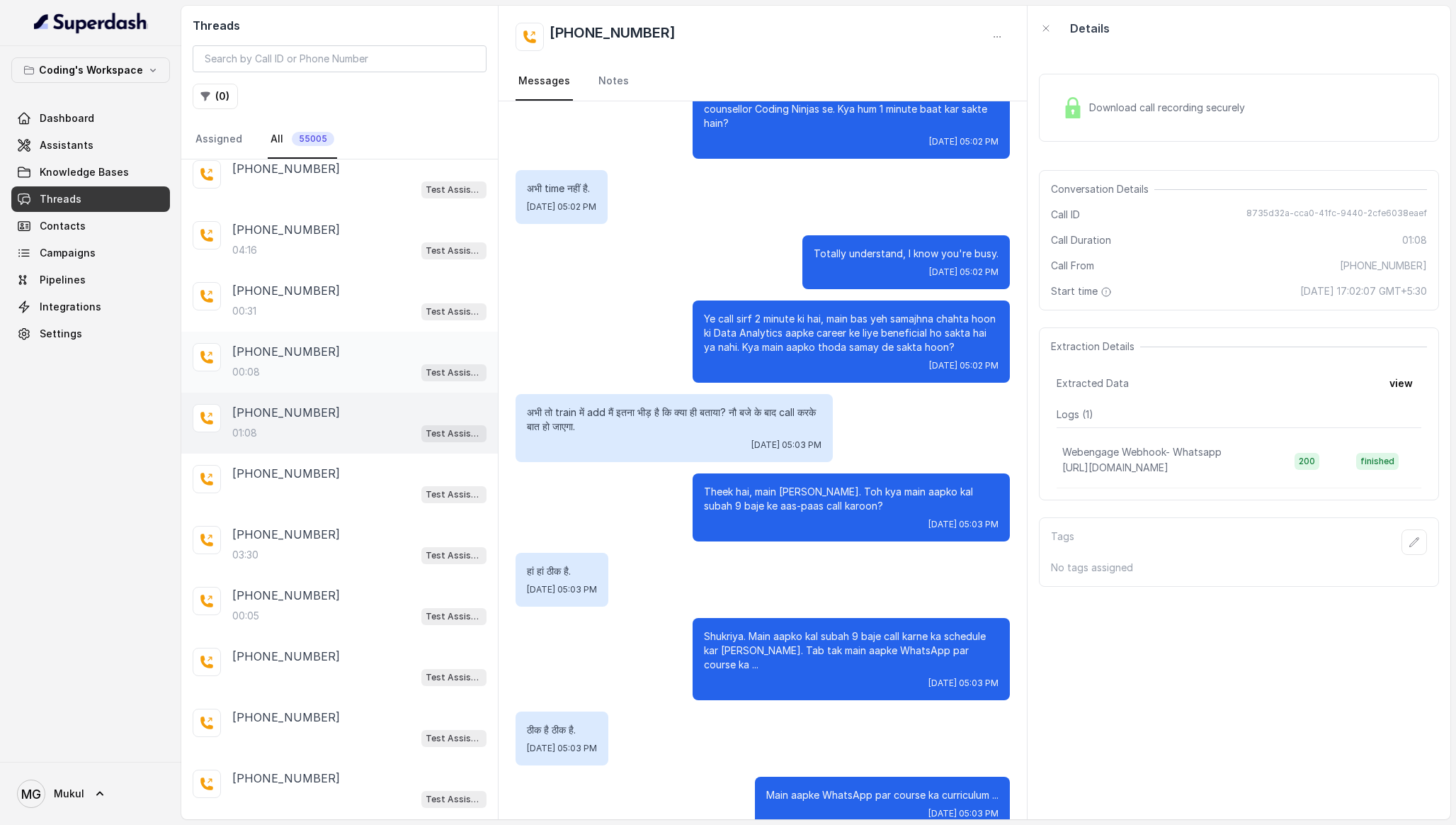
scroll to position [2271, 0]
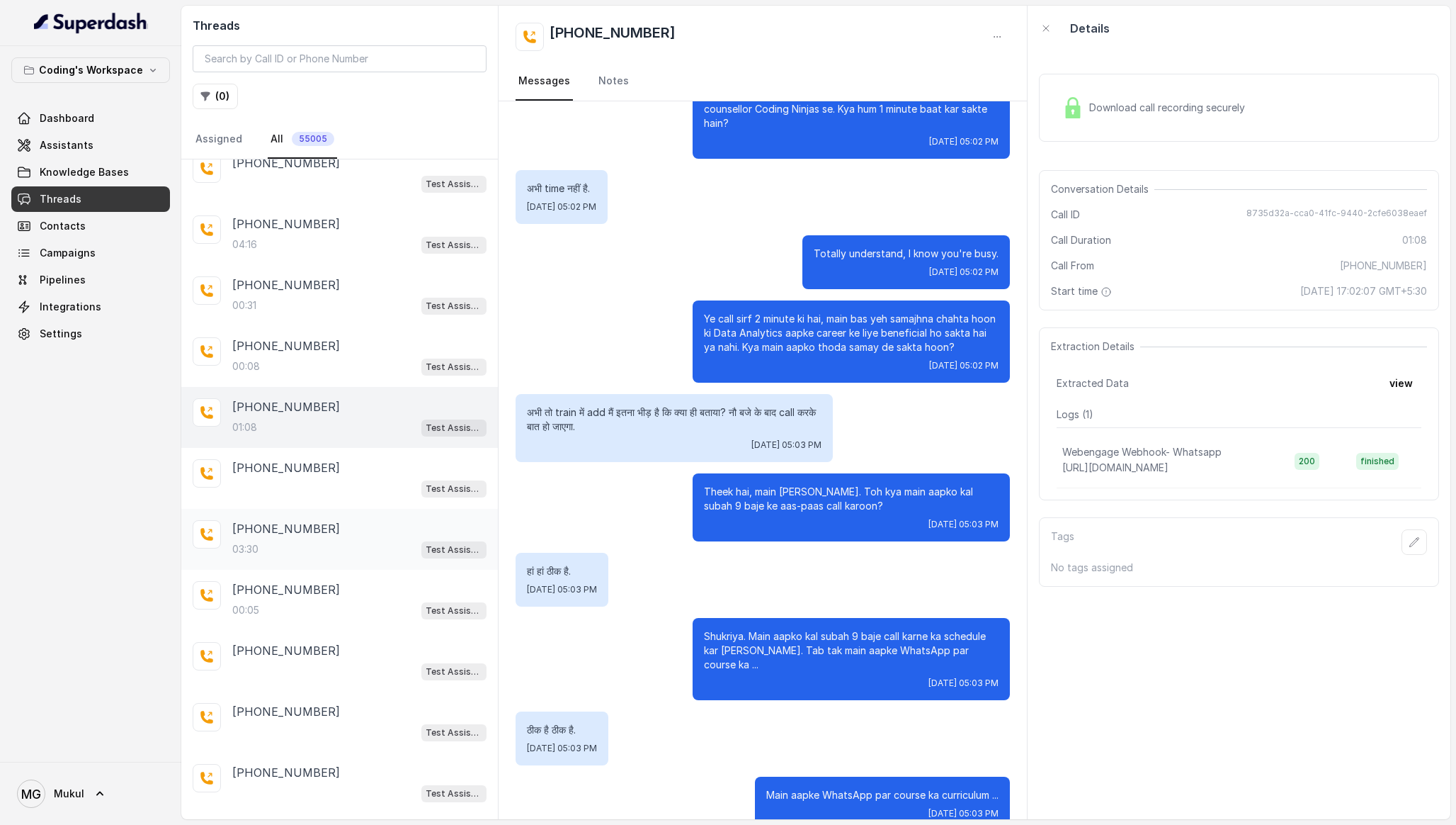
click at [394, 540] on div "03:30 Test Assistant- 2" at bounding box center [359, 549] width 254 height 18
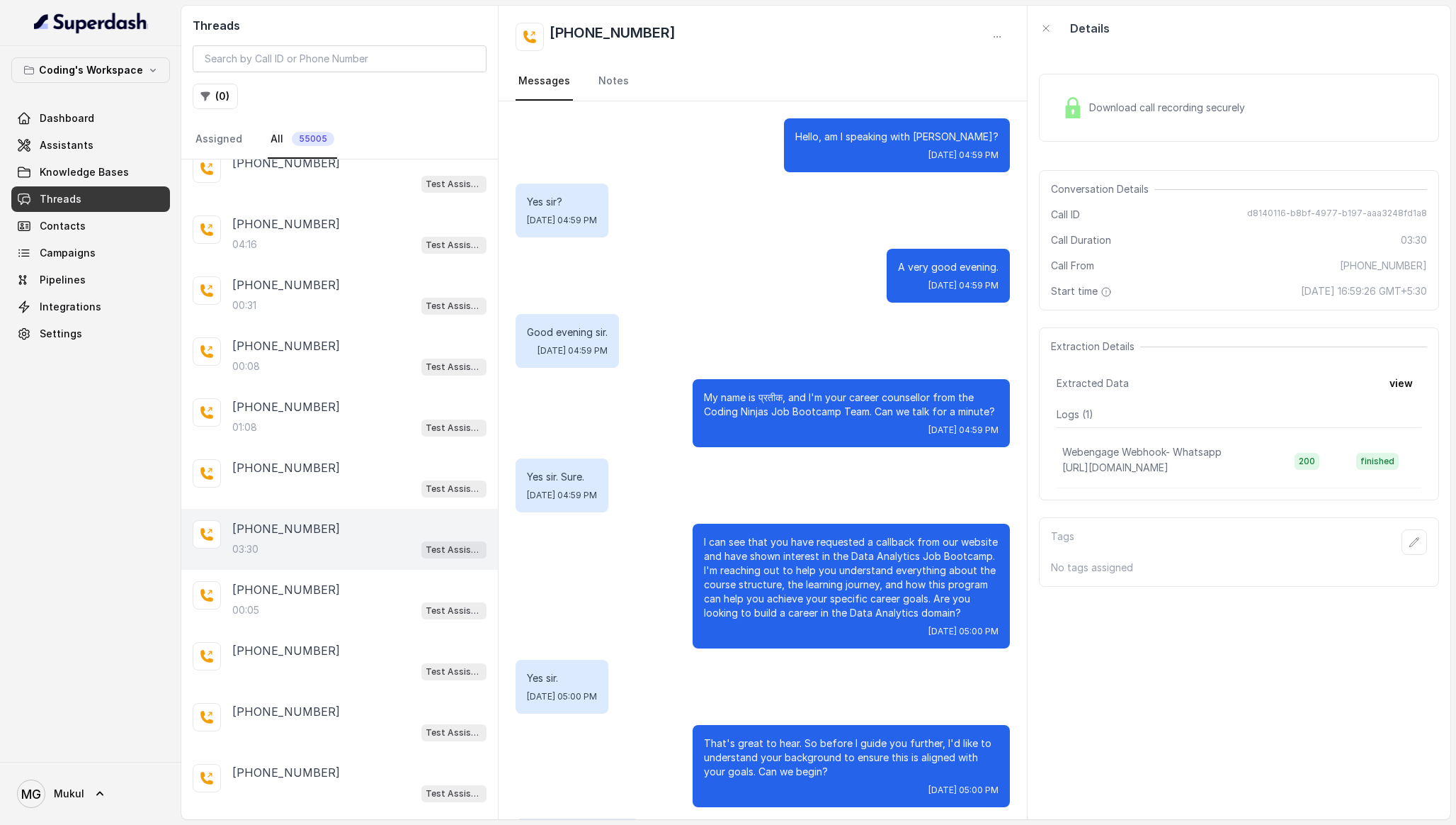
scroll to position [2150, 0]
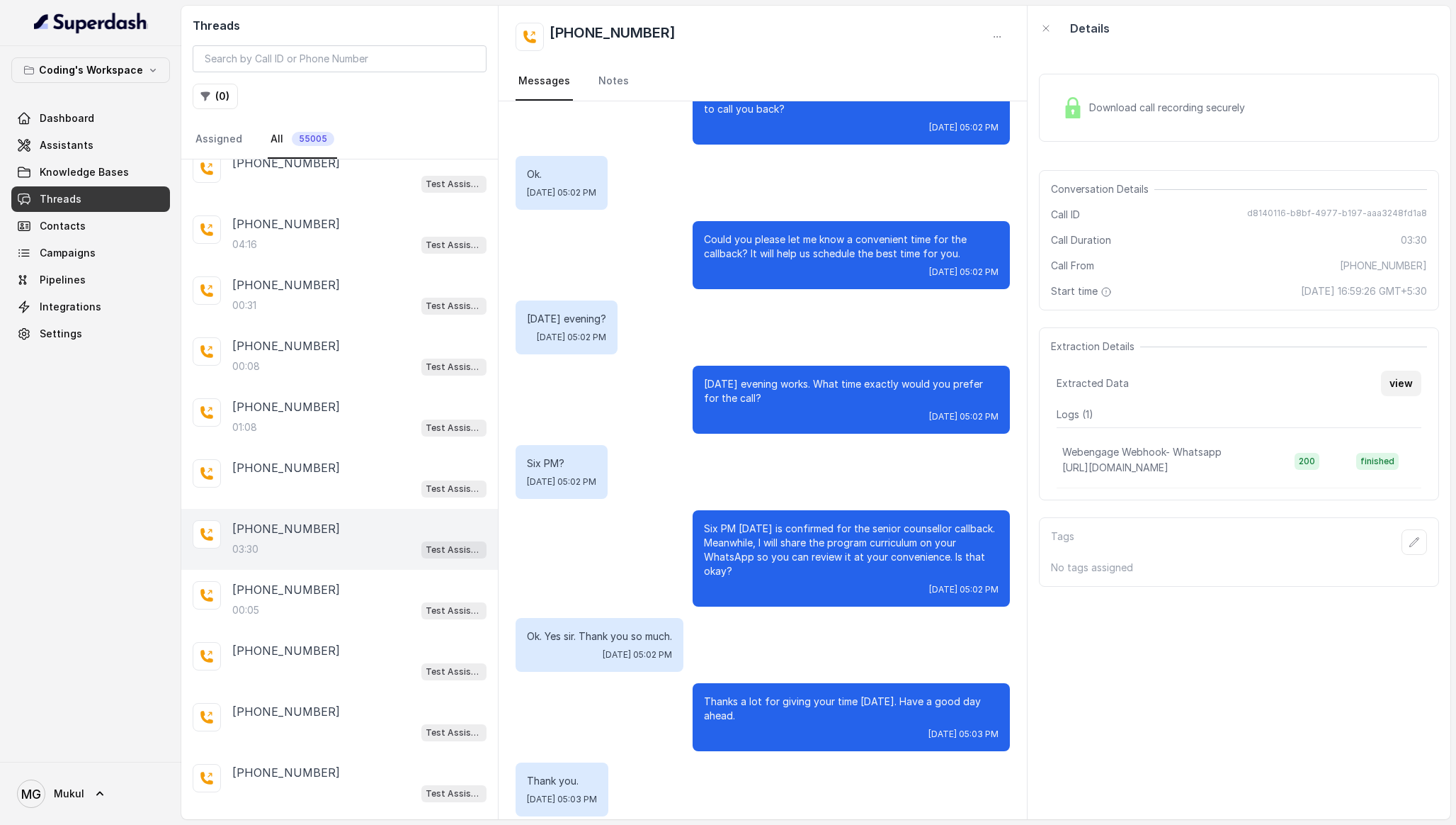
click at [1409, 383] on button "view" at bounding box center [1401, 383] width 41 height 26
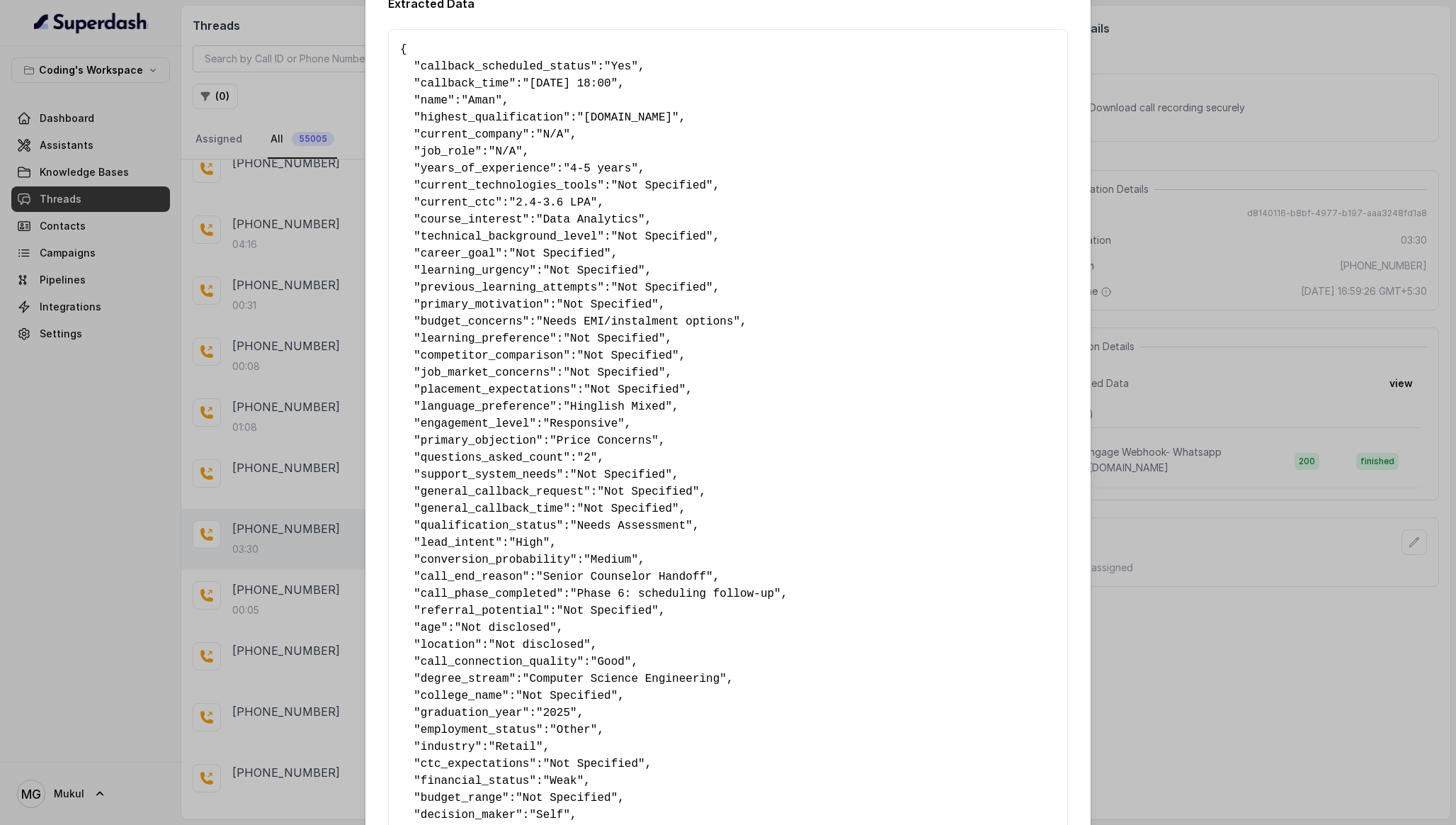
scroll to position [0, 0]
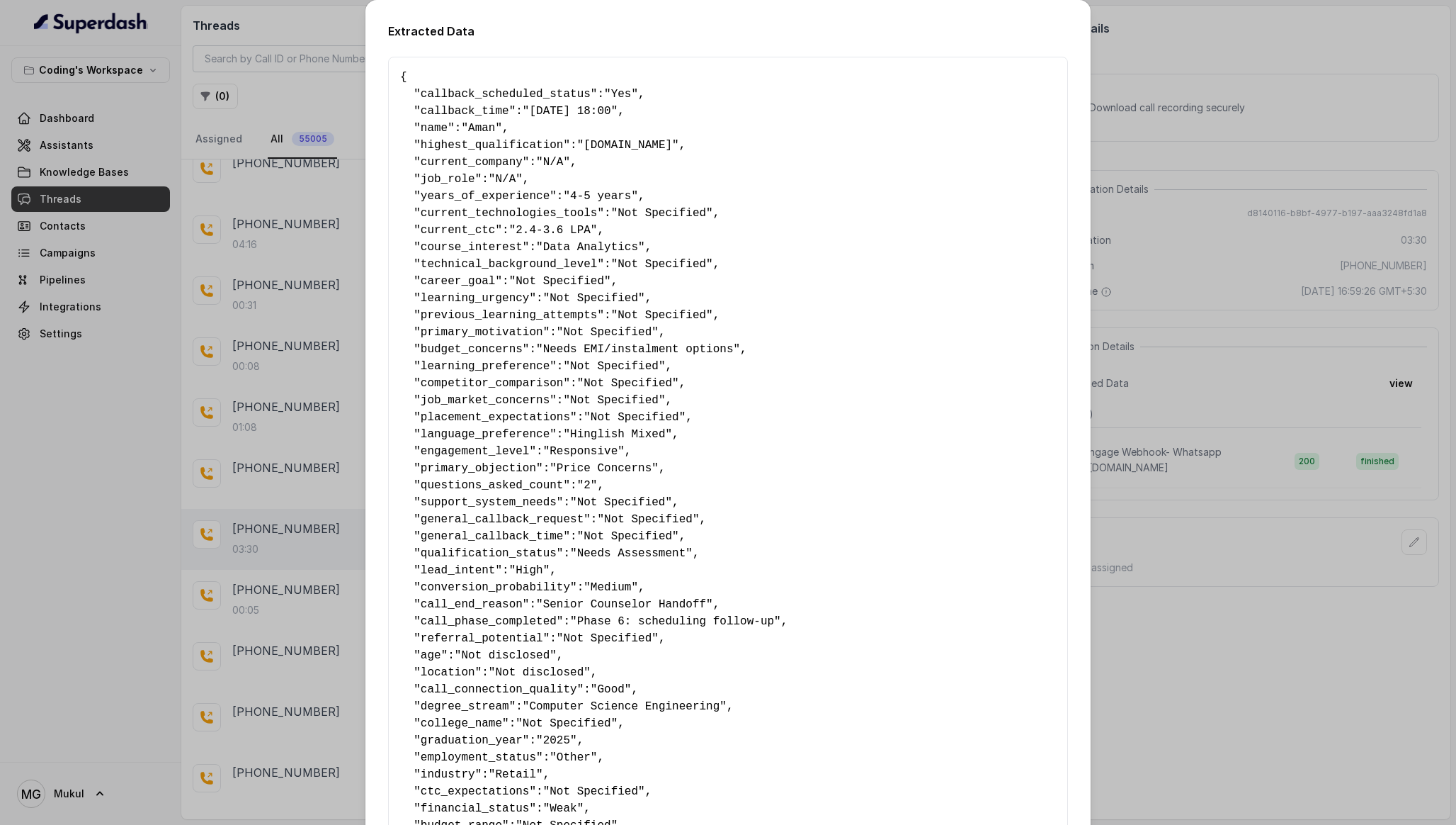
click at [1236, 121] on div "Extracted Data { " callback_scheduled_status ": "Yes" , " callback_time ": "26-…" at bounding box center [728, 412] width 1456 height 825
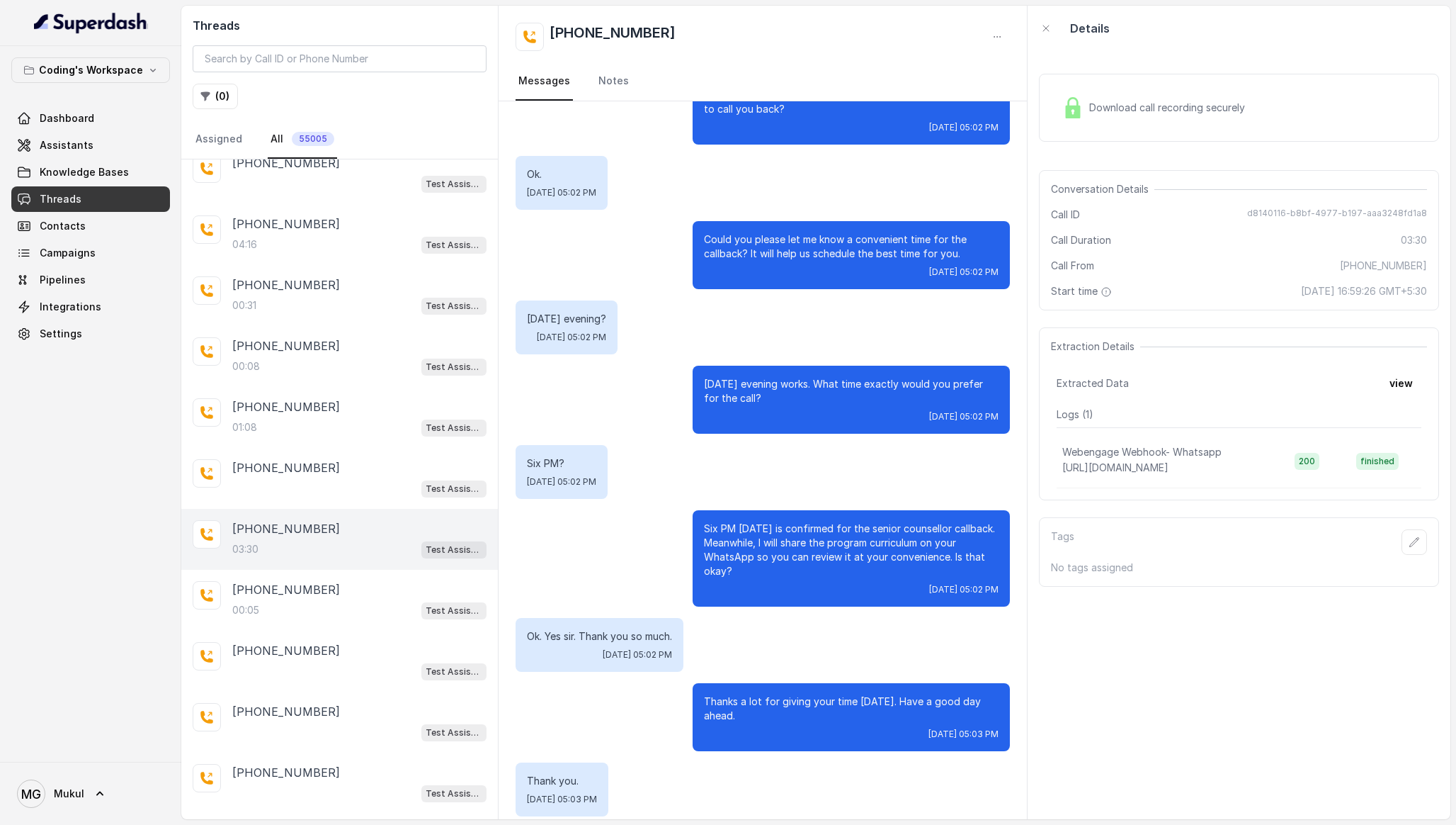
click at [1127, 643] on div "Download call recording securely Conversation Details Call ID d8140116-b8bf-497…" at bounding box center [1239, 435] width 423 height 768
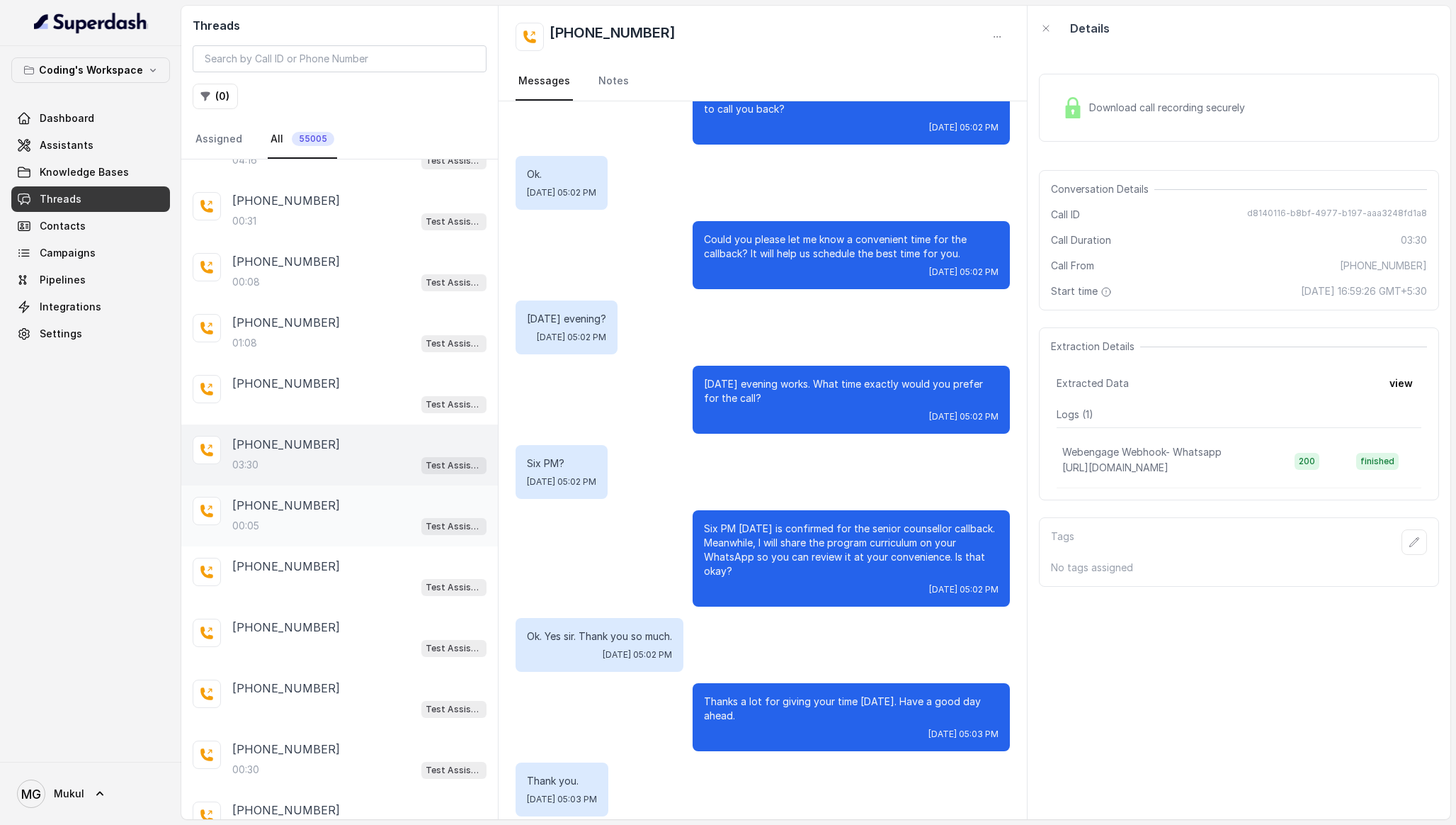
click at [401, 518] on div "00:05 Test Assistant- 2" at bounding box center [359, 526] width 254 height 18
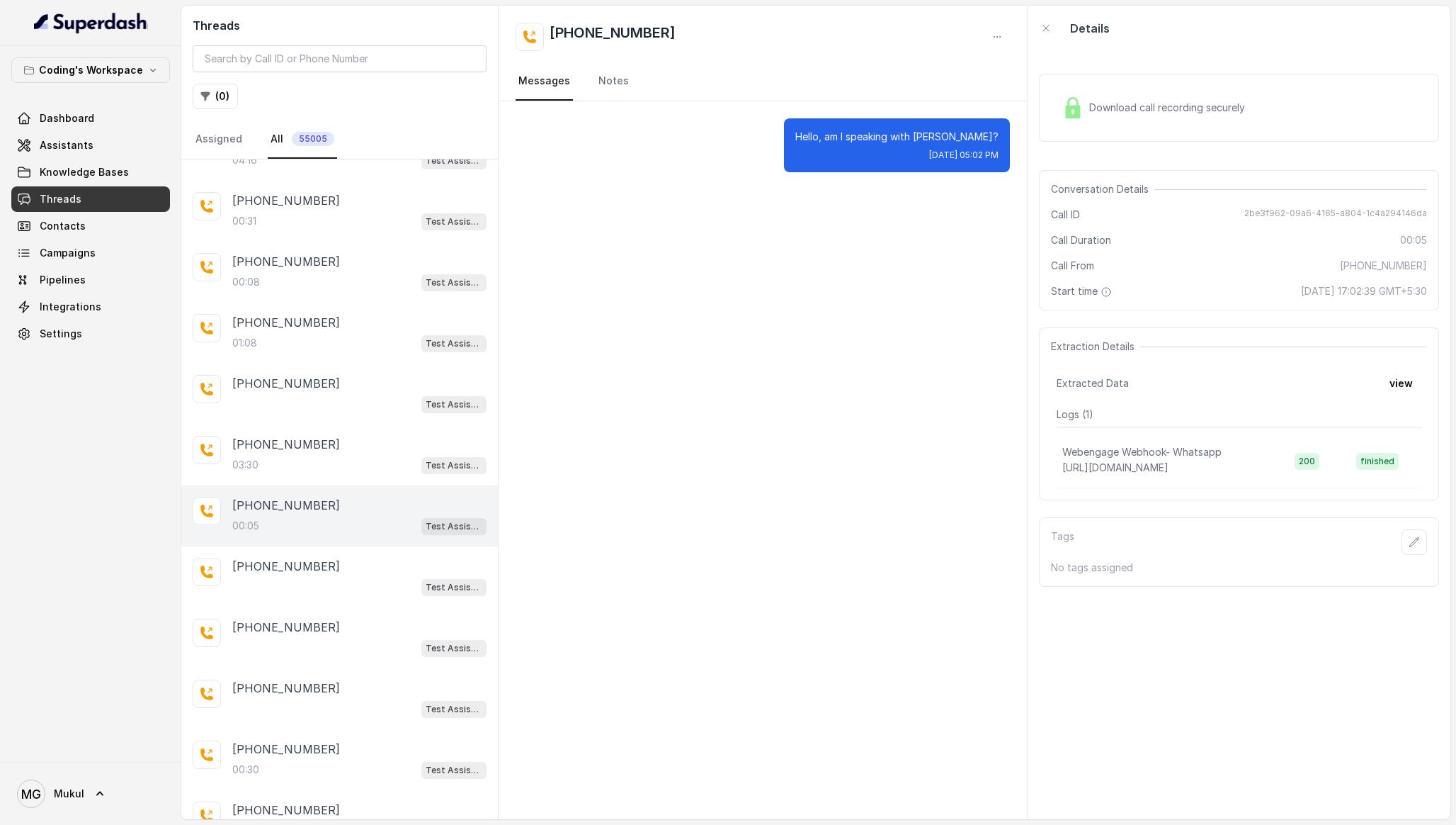
scroll to position [2426, 0]
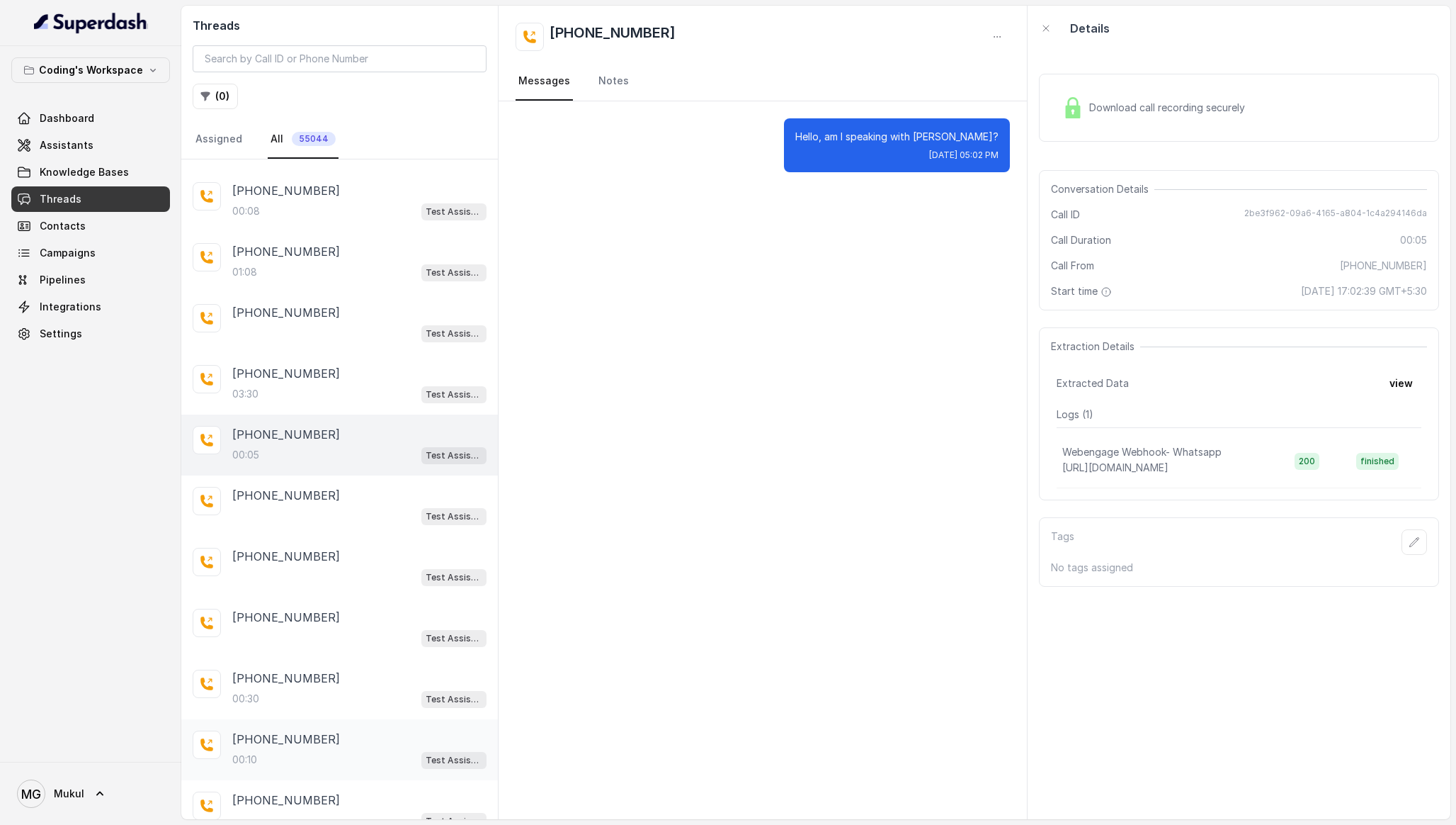
click at [342, 750] on div "00:10 Test Assistant- 2" at bounding box center [359, 759] width 254 height 18
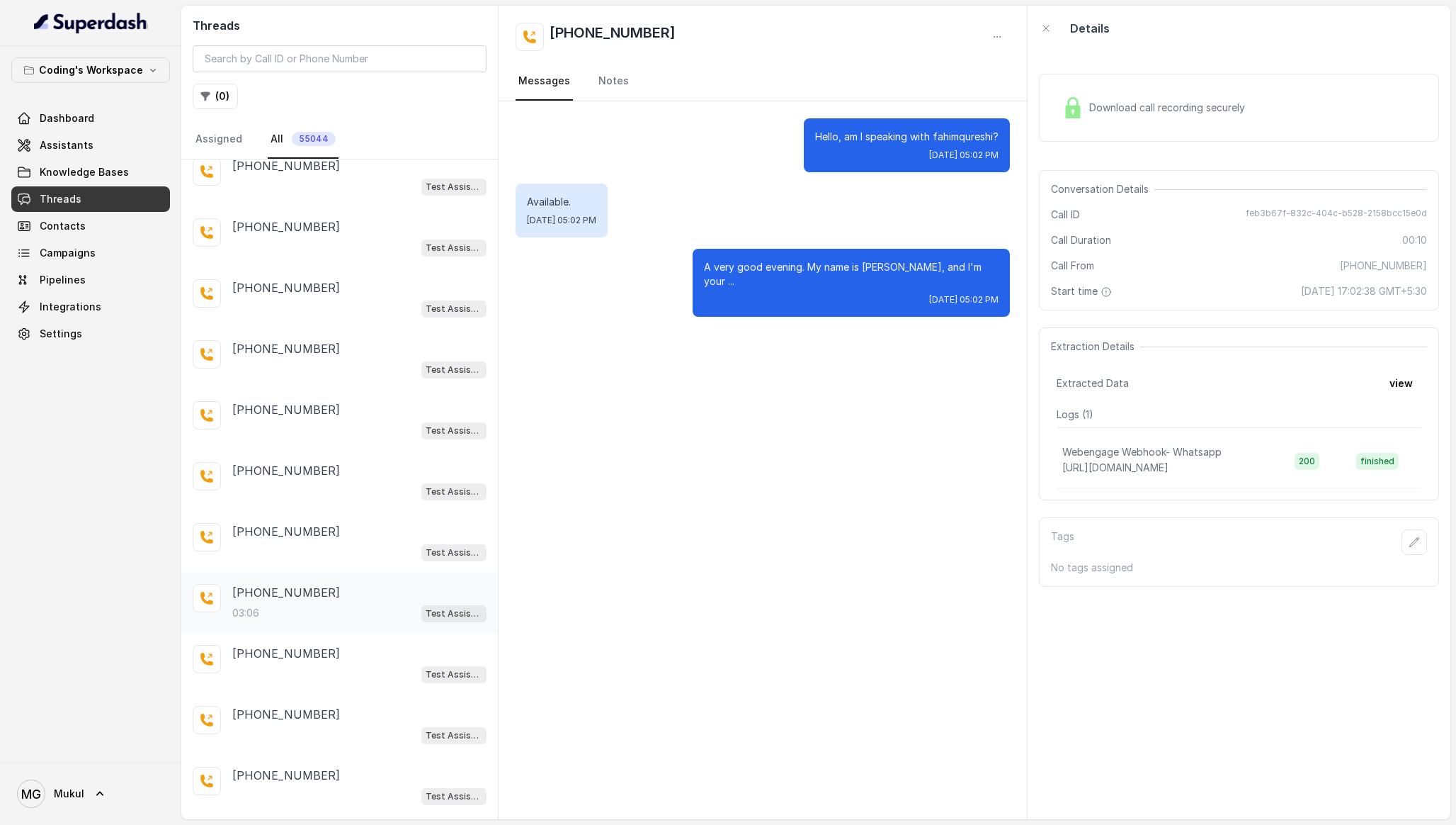
scroll to position [3061, 0]
click at [328, 602] on div "03:06 Test Assistant- 2" at bounding box center [359, 611] width 254 height 18
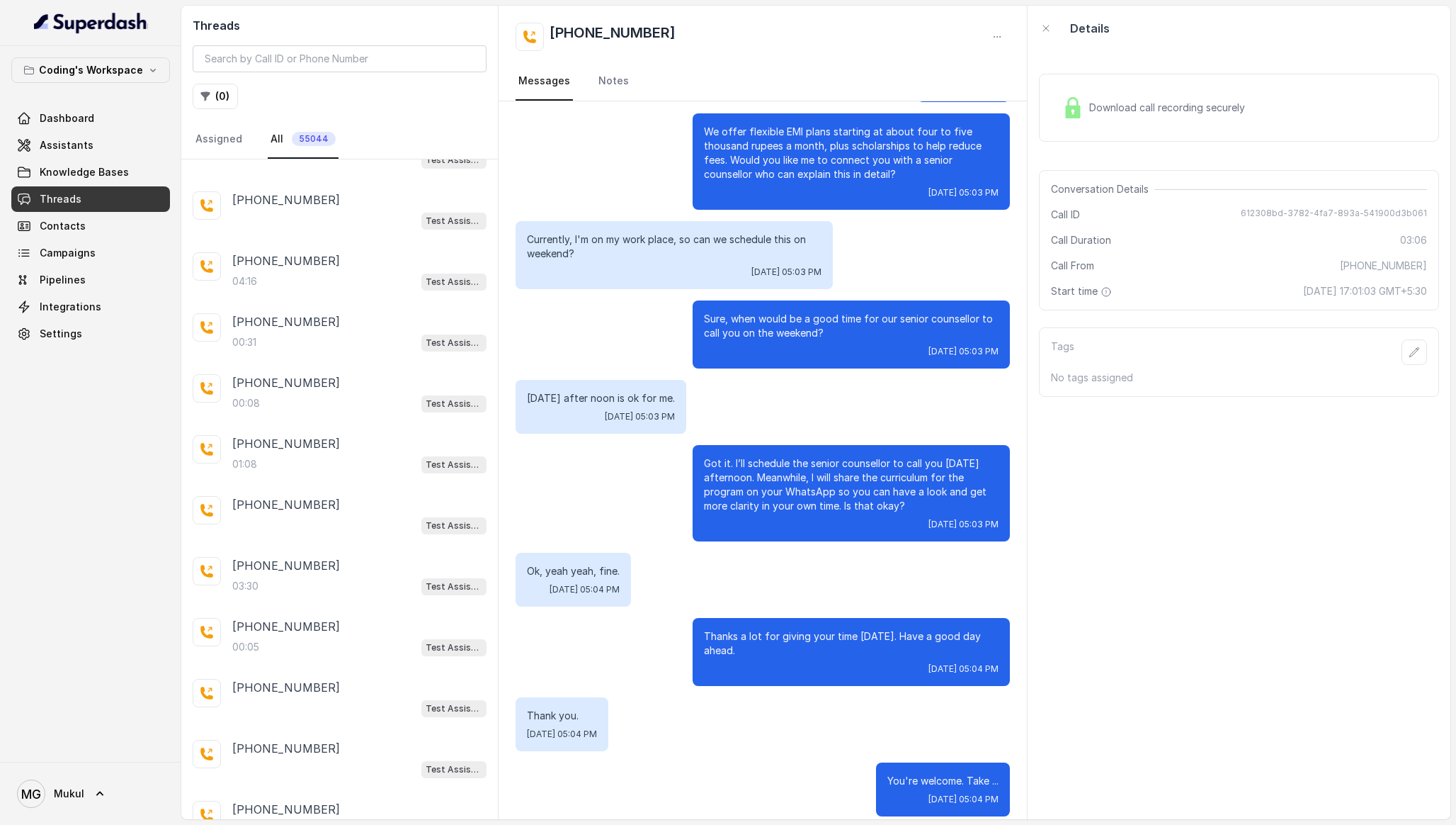
scroll to position [2215, 0]
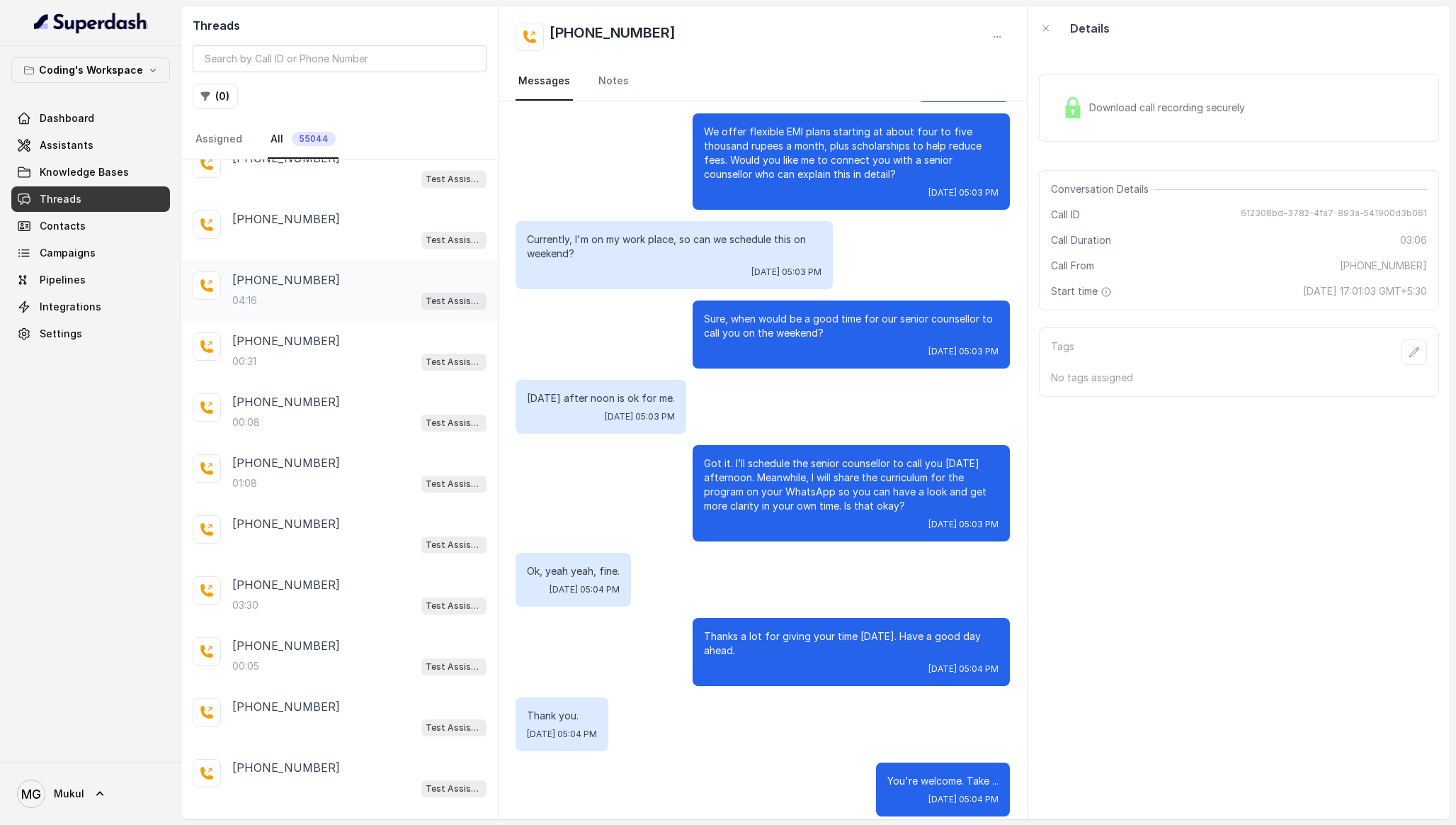
click at [332, 292] on div "04:16 Test Assistant- 2" at bounding box center [359, 300] width 254 height 18
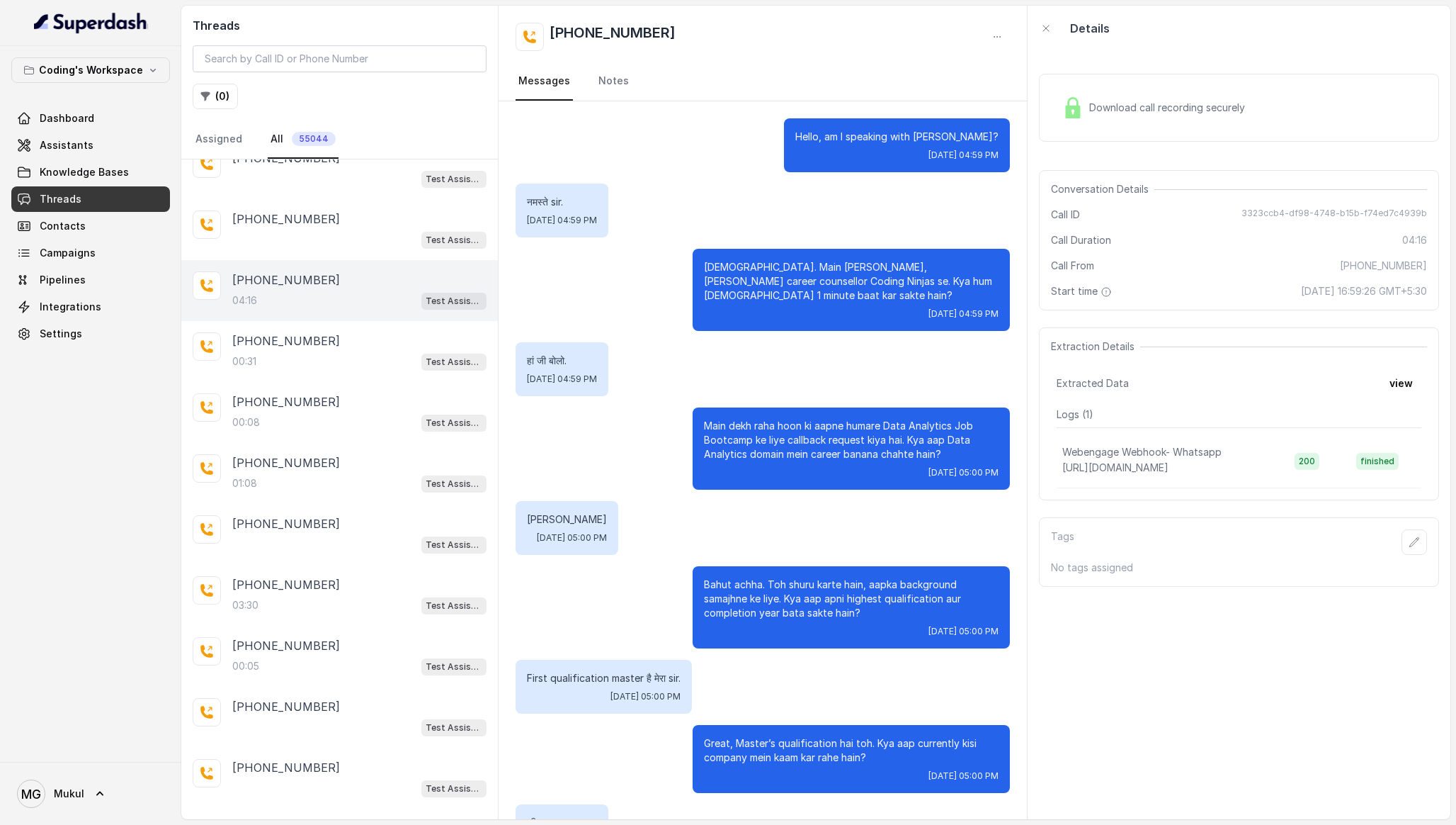
scroll to position [2076, 0]
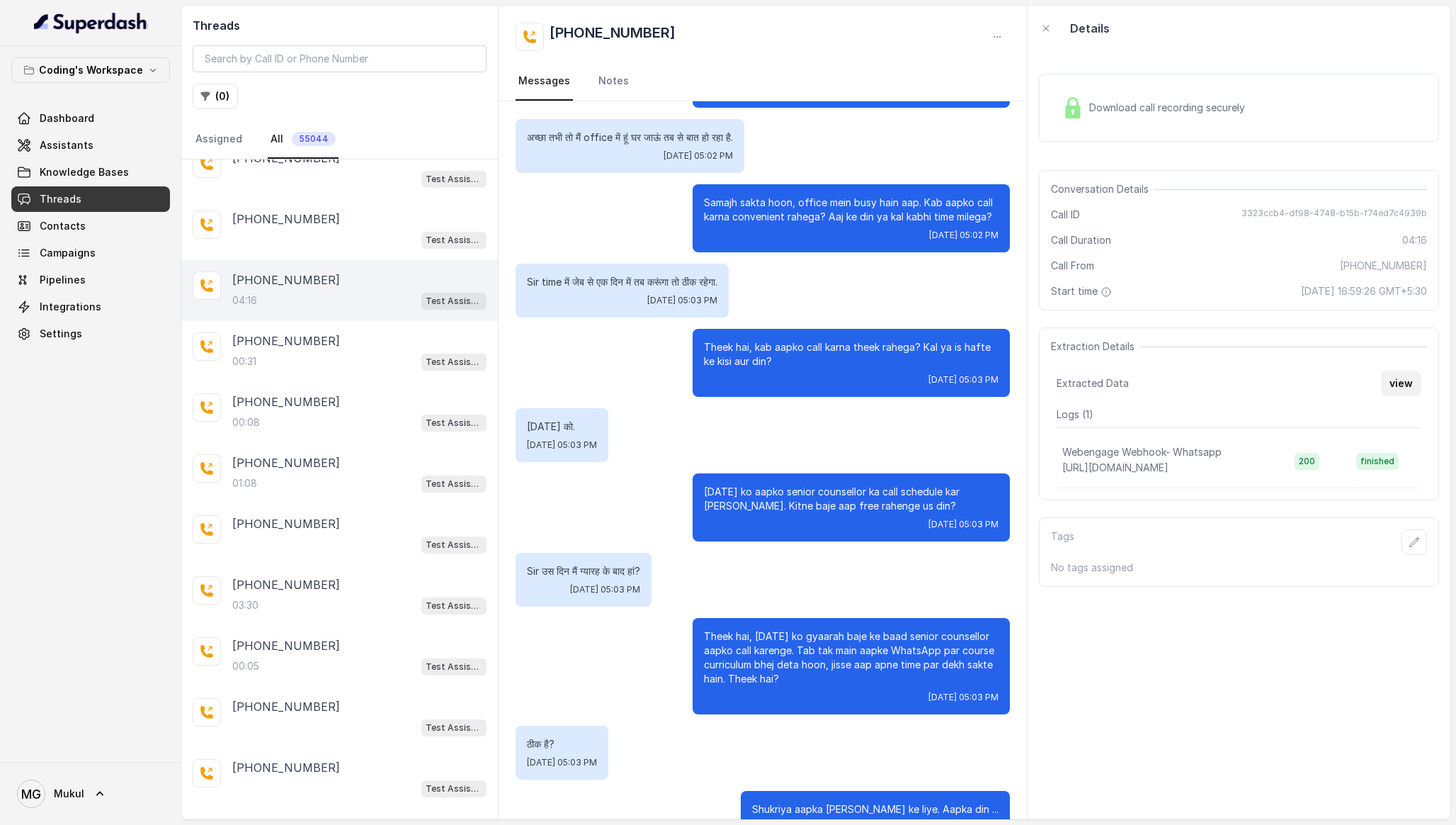
click at [1402, 375] on button "view" at bounding box center [1401, 383] width 41 height 26
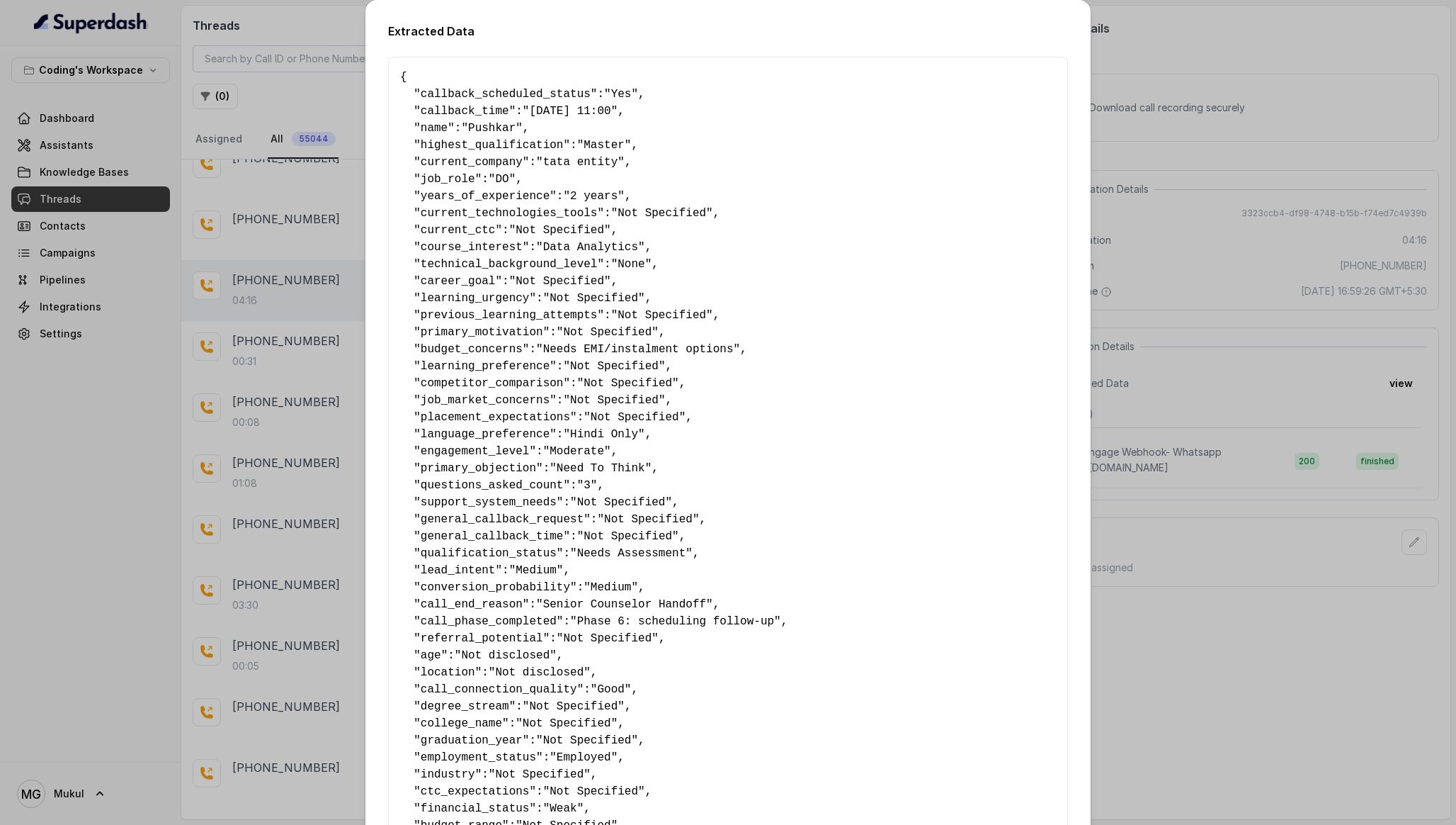
click at [1269, 292] on div "Extracted Data { " callback_scheduled_status ": "Yes" , " callback_time ": "19-…" at bounding box center [728, 412] width 1456 height 825
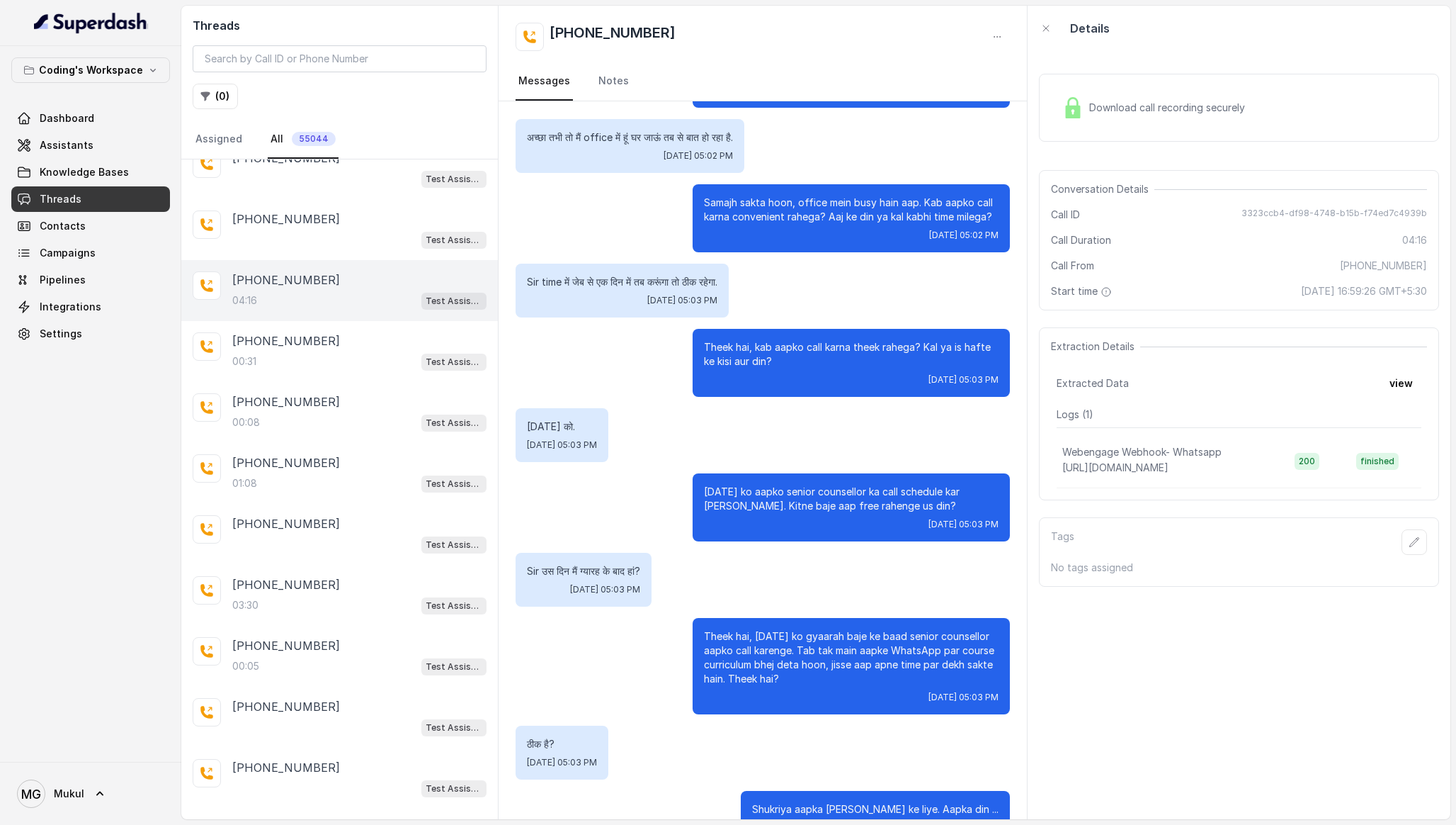
click at [1133, 154] on div "Download call recording securely Conversation Details Call ID 3323ccb4-df98-474…" at bounding box center [1239, 435] width 423 height 768
click at [1128, 154] on div "Download call recording securely Conversation Details Call ID 3323ccb4-df98-474…" at bounding box center [1239, 435] width 423 height 768
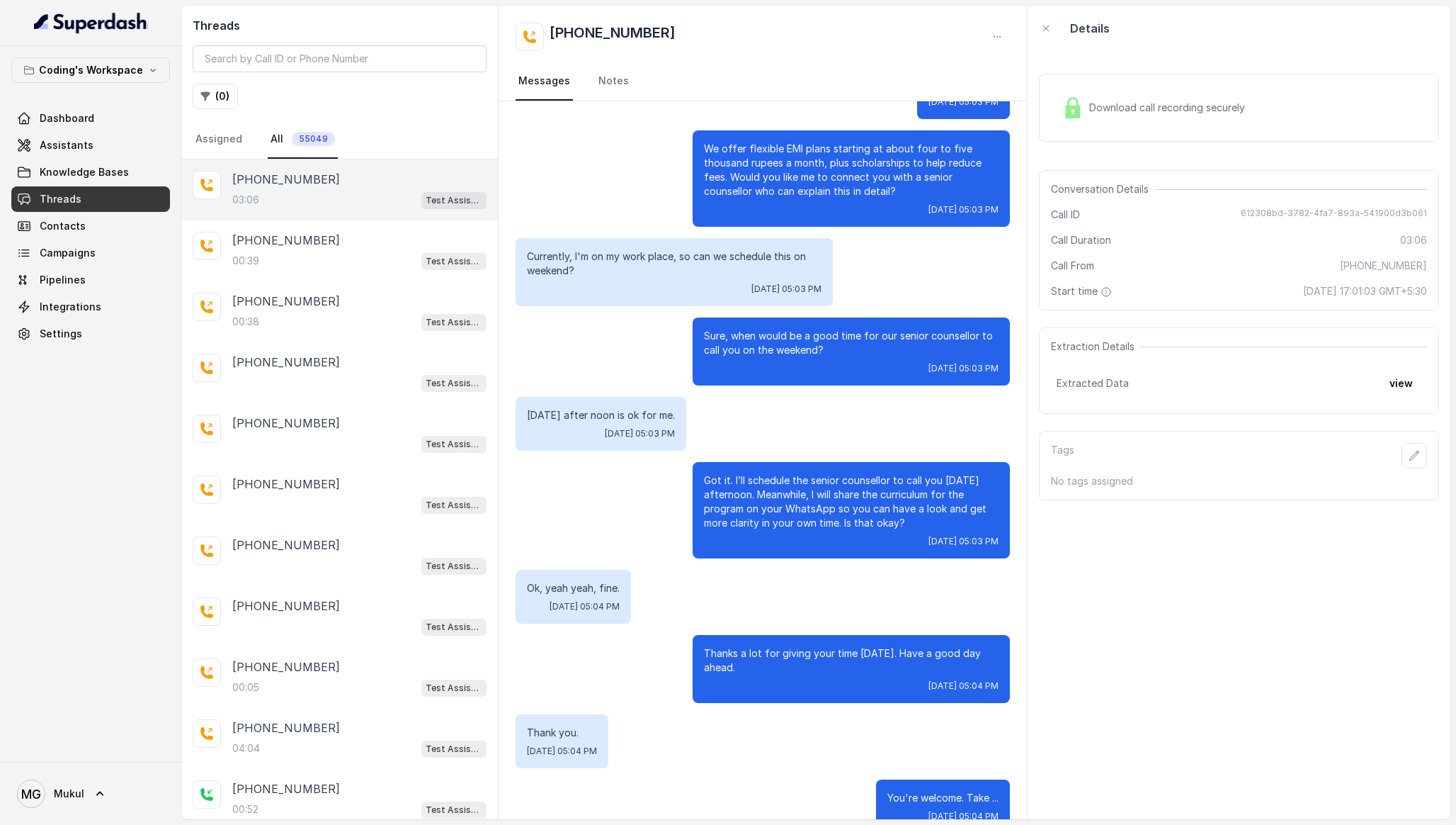
scroll to position [1787, 0]
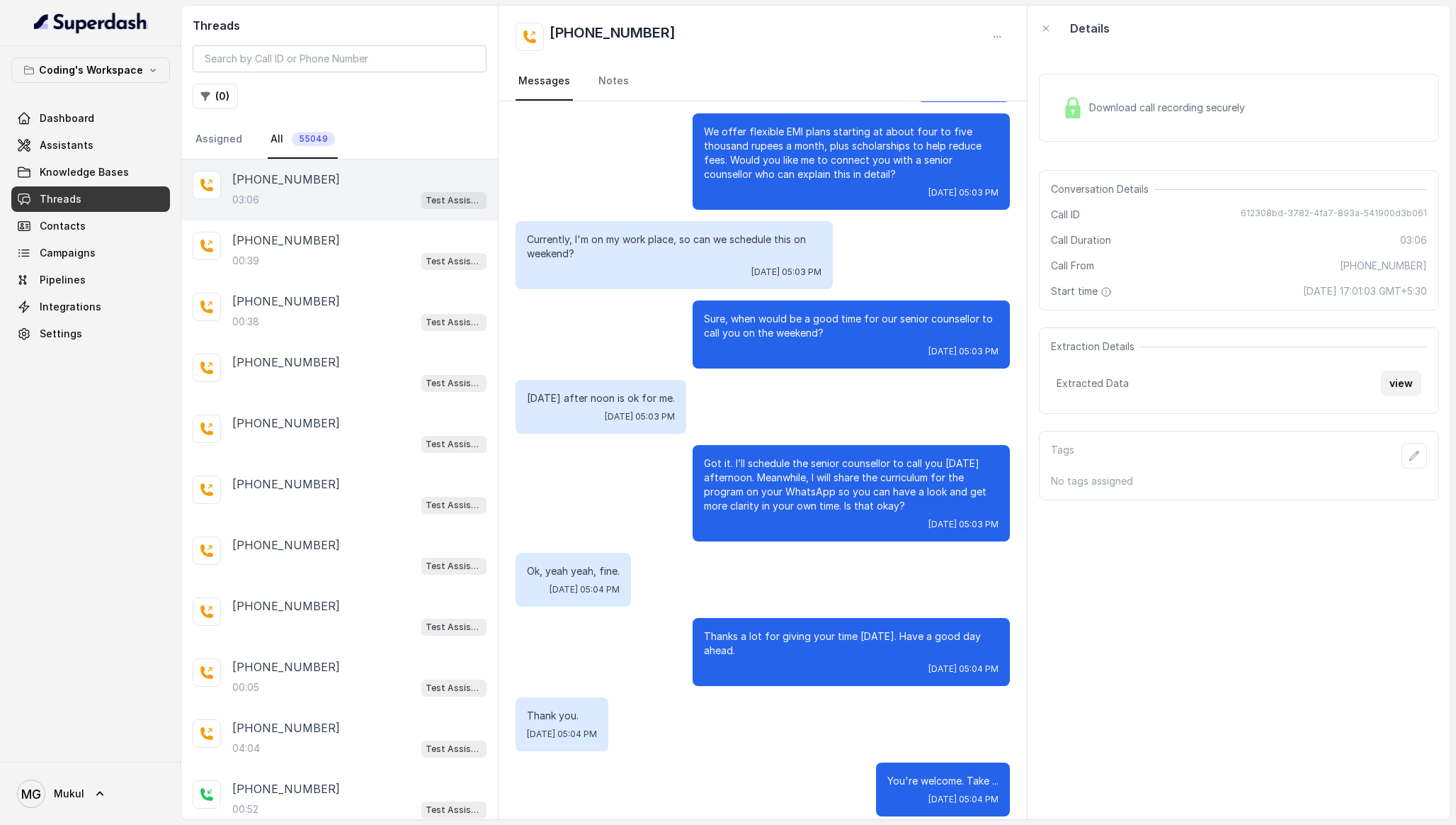
click at [1410, 387] on button "view" at bounding box center [1401, 383] width 41 height 26
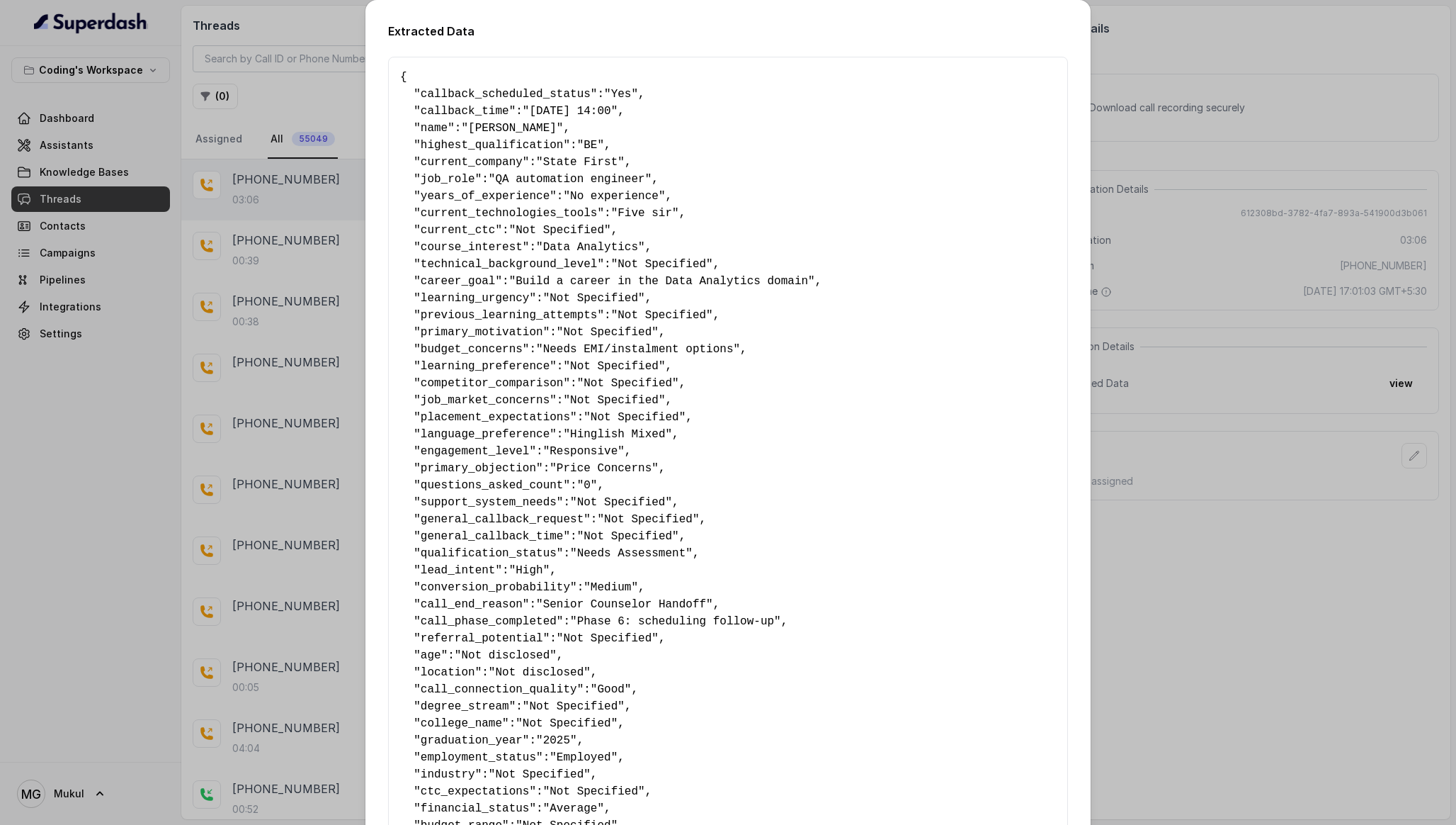
click at [1290, 216] on div "Extracted Data { " callback_scheduled_status ": "Yes" , " callback_time ": "[DA…" at bounding box center [728, 412] width 1456 height 825
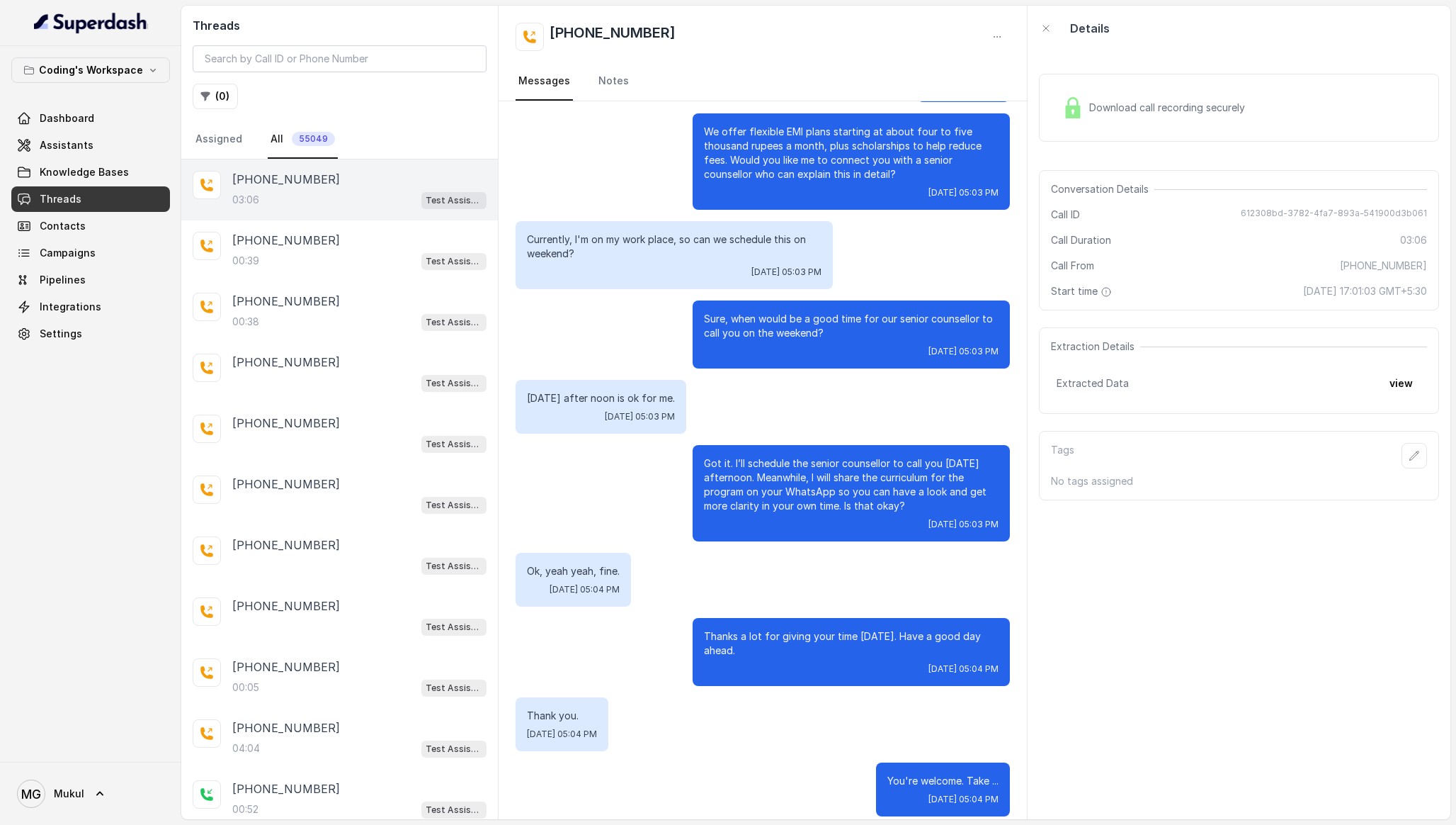
click at [1225, 122] on div "Download call recording securely" at bounding box center [1153, 107] width 194 height 33
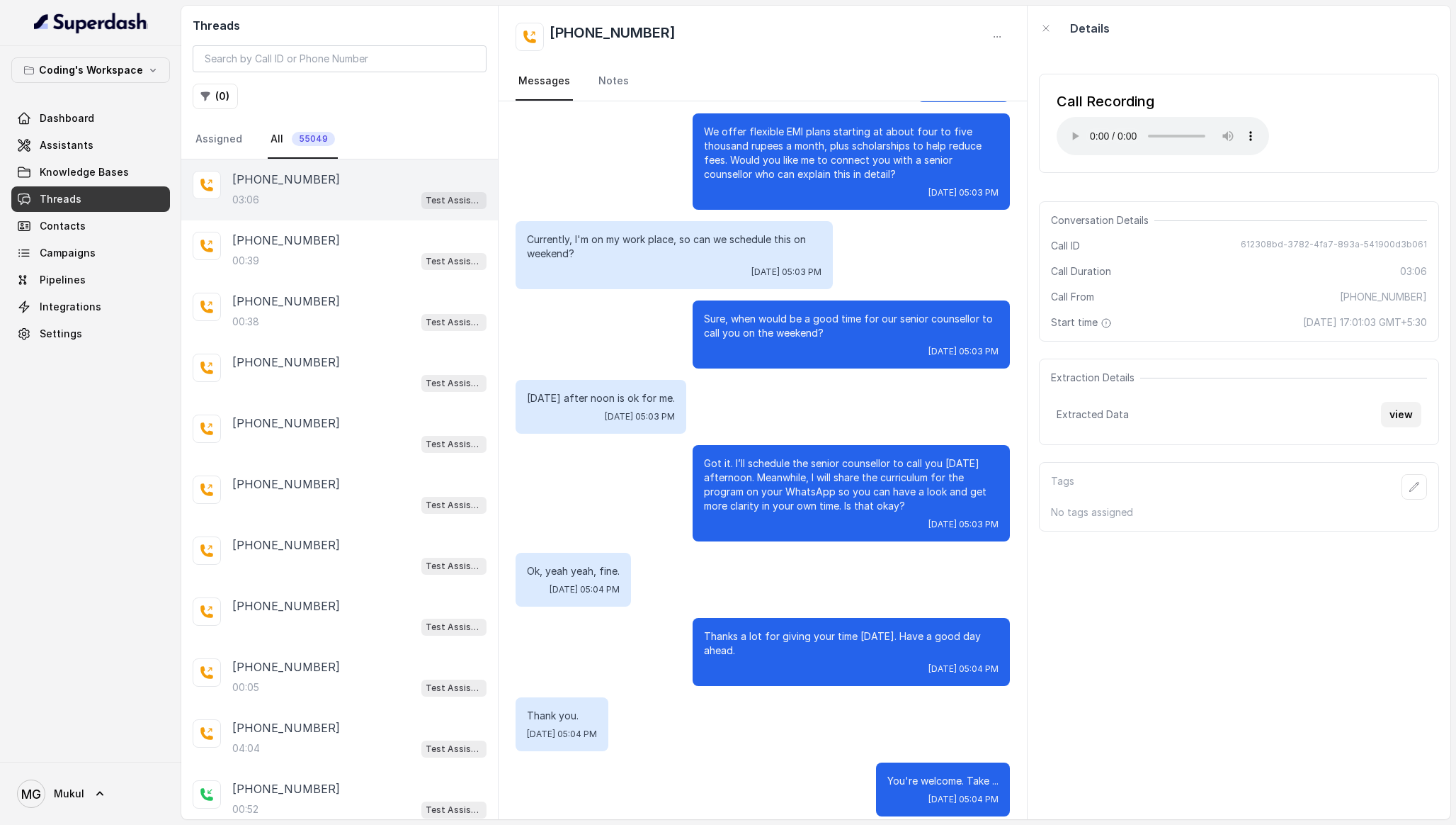
click at [1402, 424] on button "view" at bounding box center [1401, 414] width 41 height 26
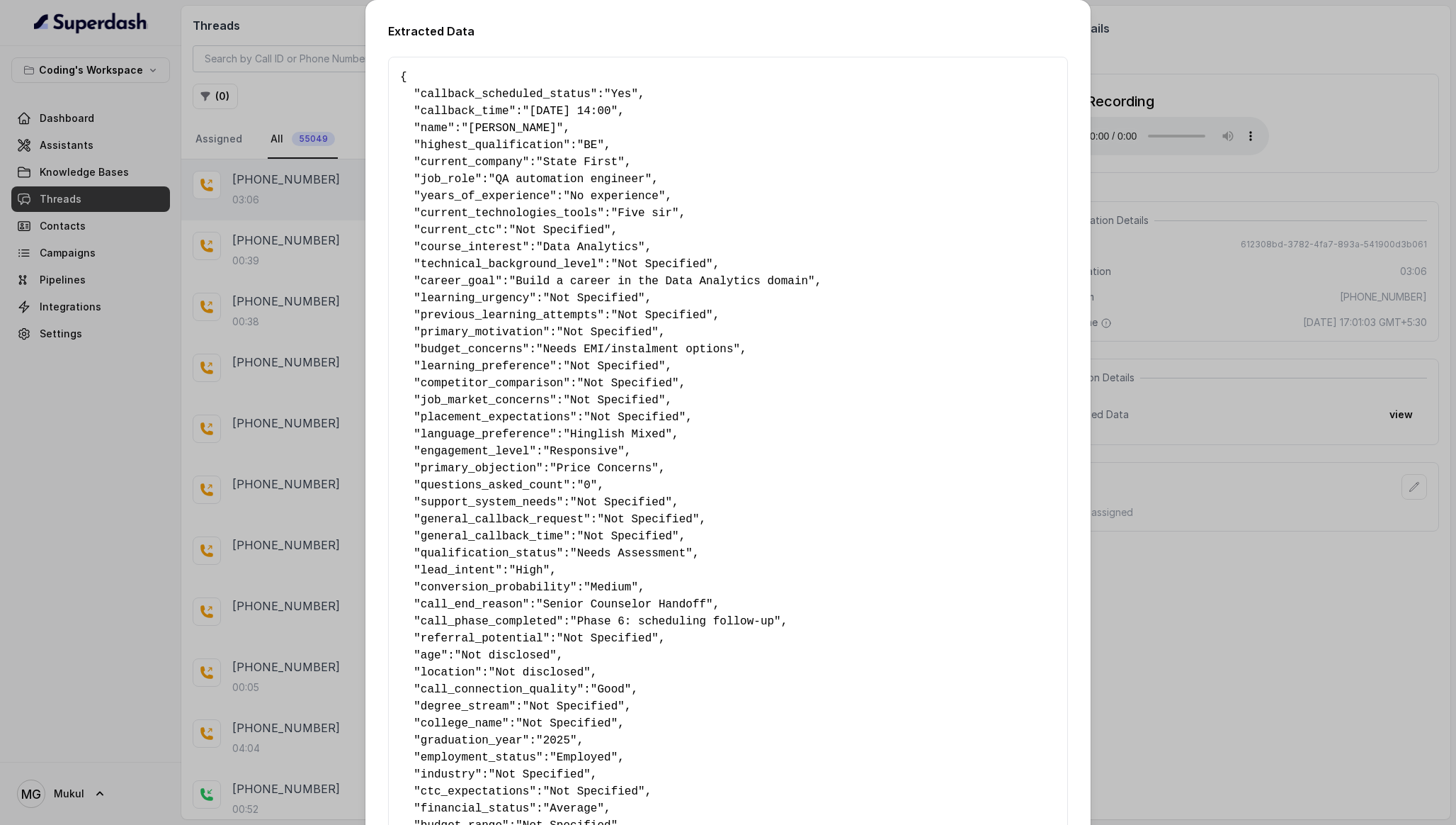
click at [1203, 397] on div "Extracted Data { " callback_scheduled_status ": "Yes" , " callback_time ": "[DA…" at bounding box center [728, 412] width 1456 height 825
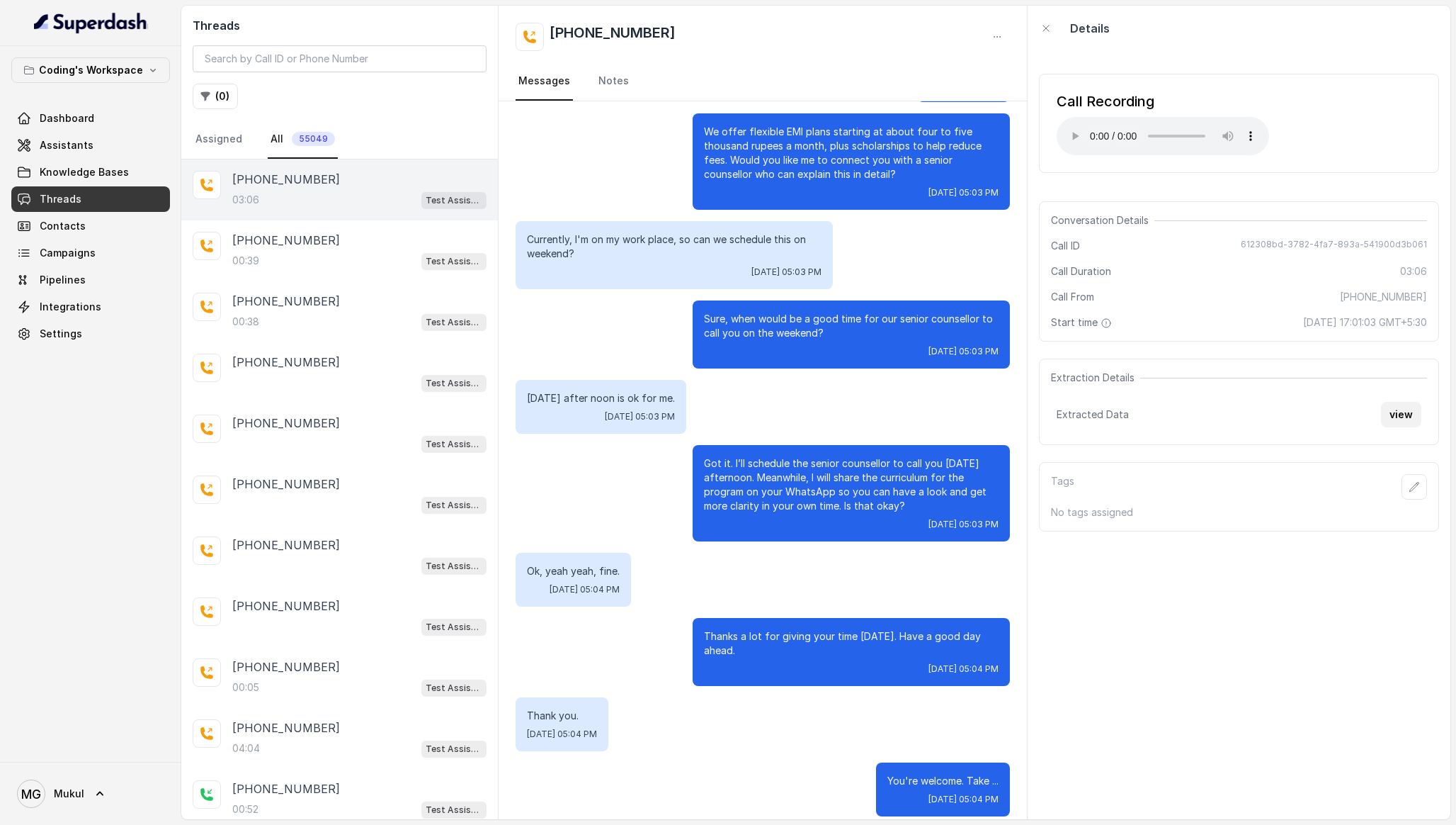
click at [1395, 411] on button "view" at bounding box center [1401, 414] width 41 height 26
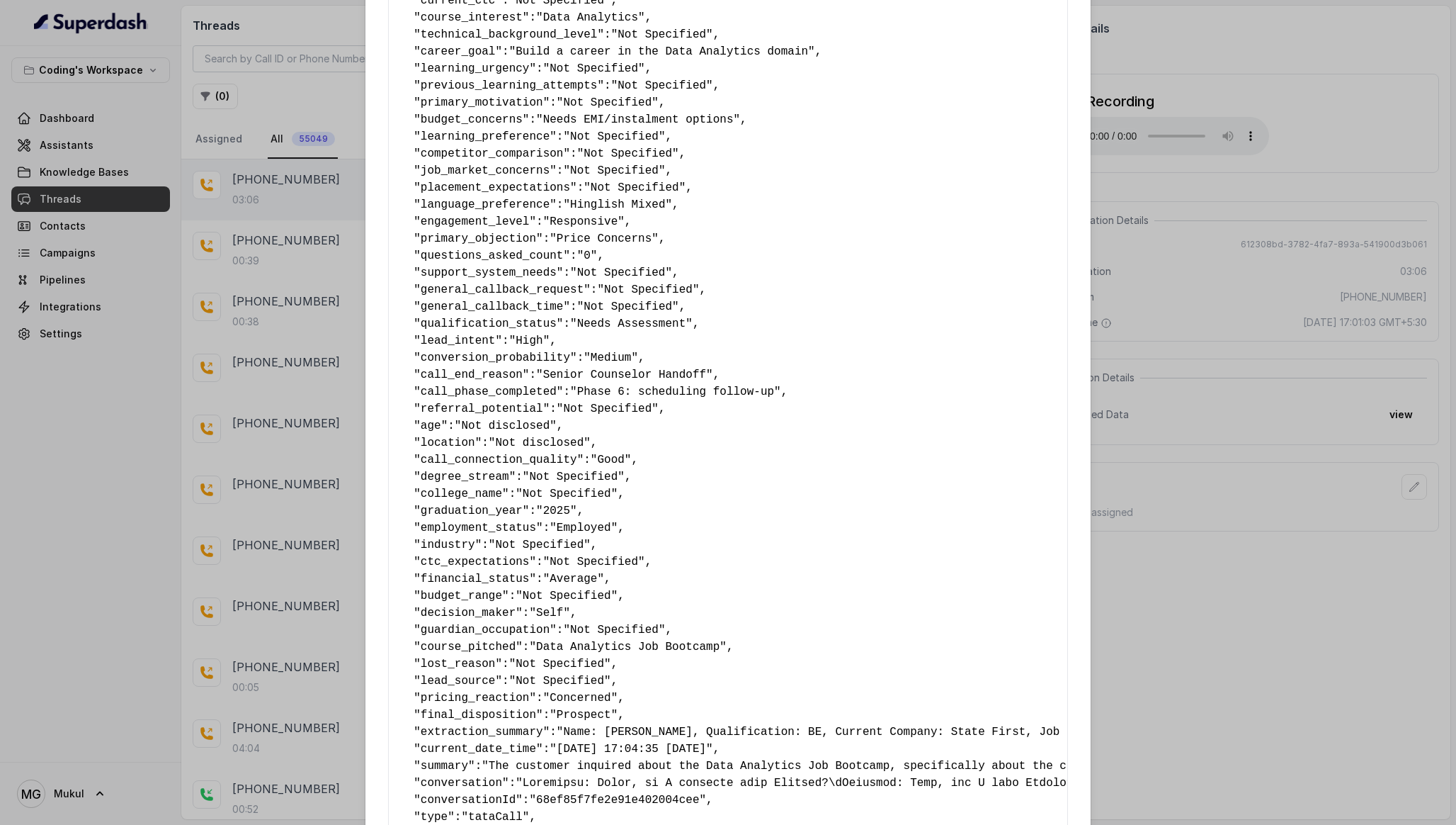
scroll to position [545, 0]
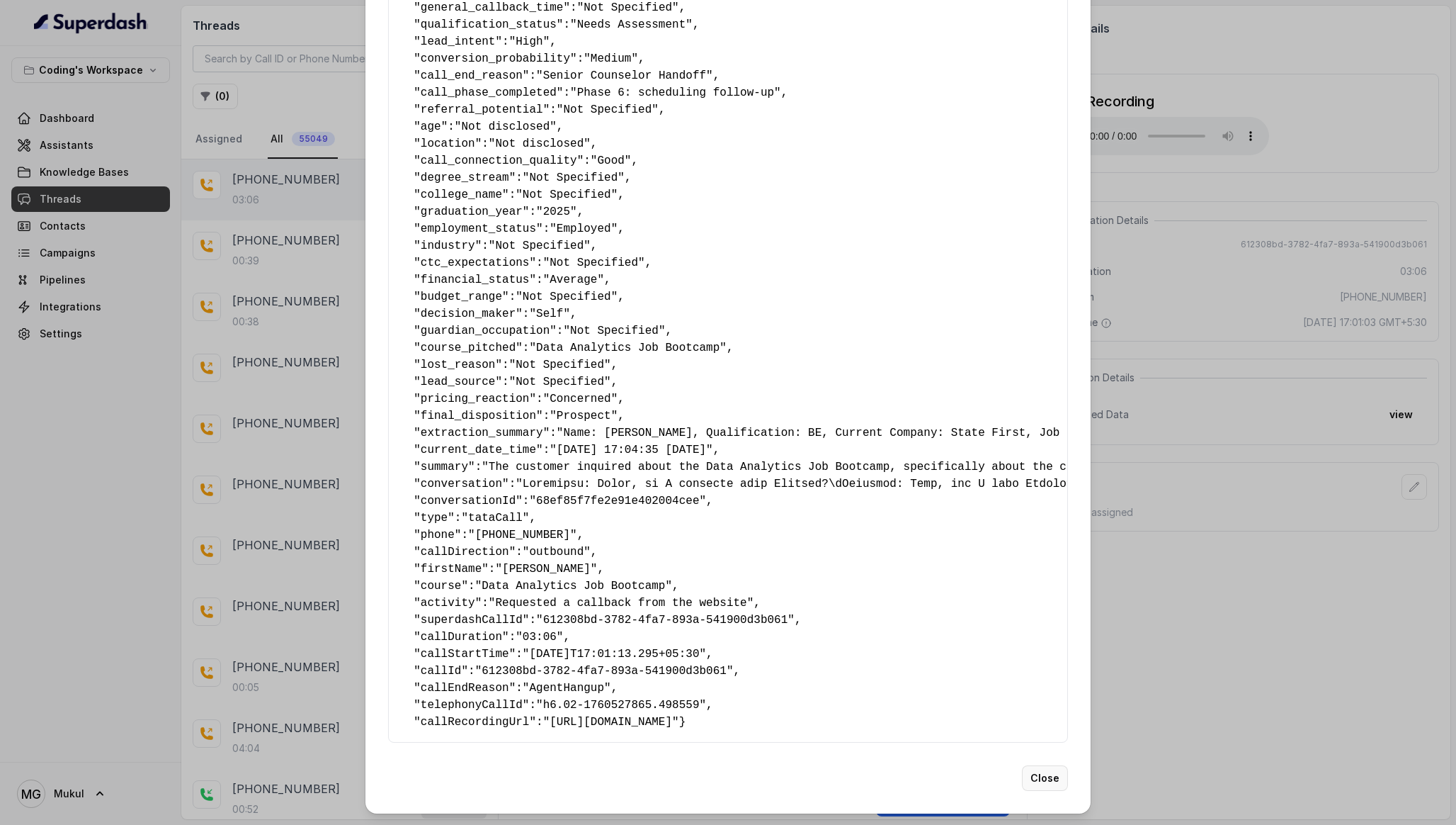
click at [1047, 767] on button "Close" at bounding box center [1045, 778] width 46 height 26
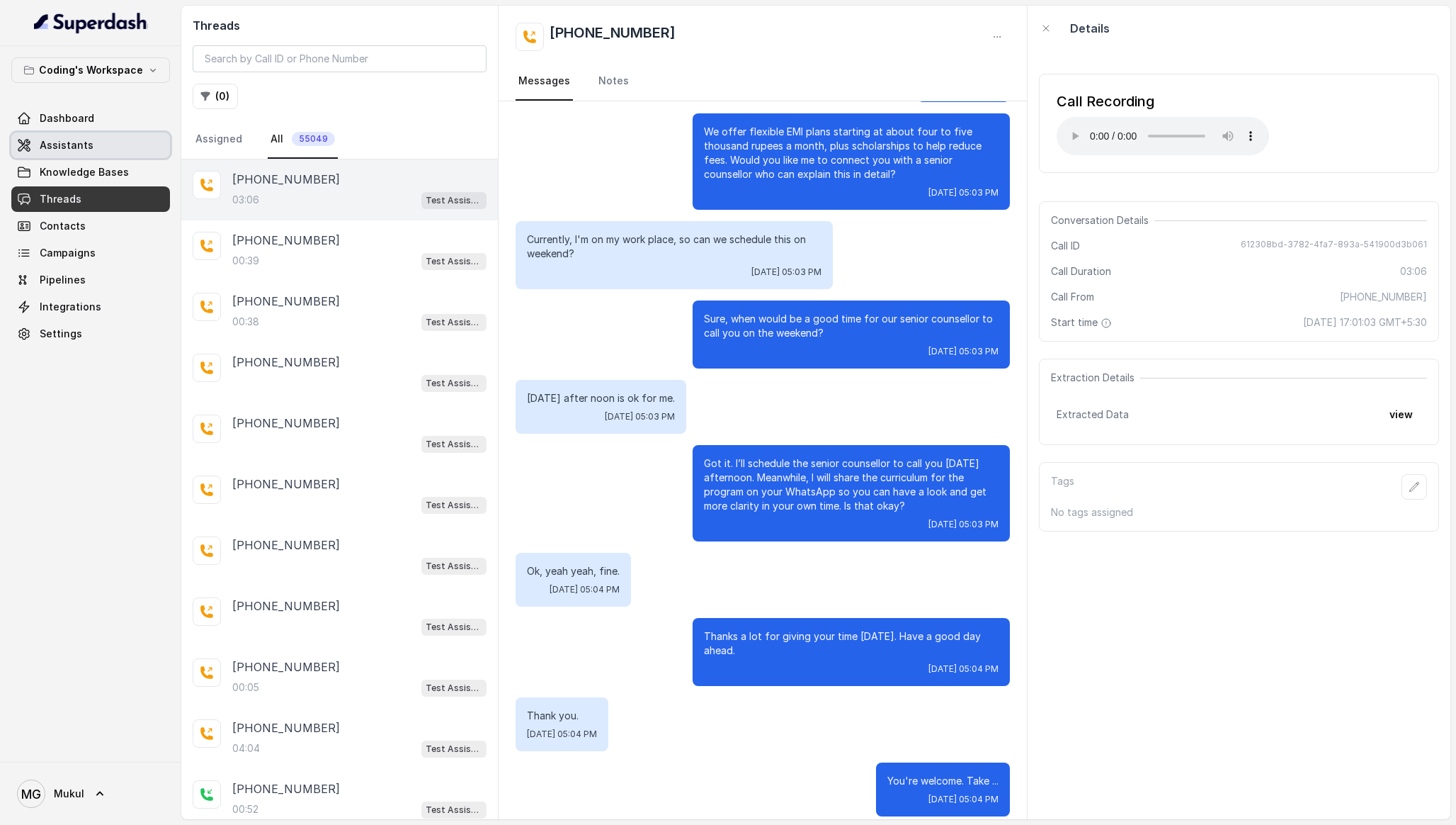
click at [113, 142] on link "Assistants" at bounding box center [90, 145] width 159 height 26
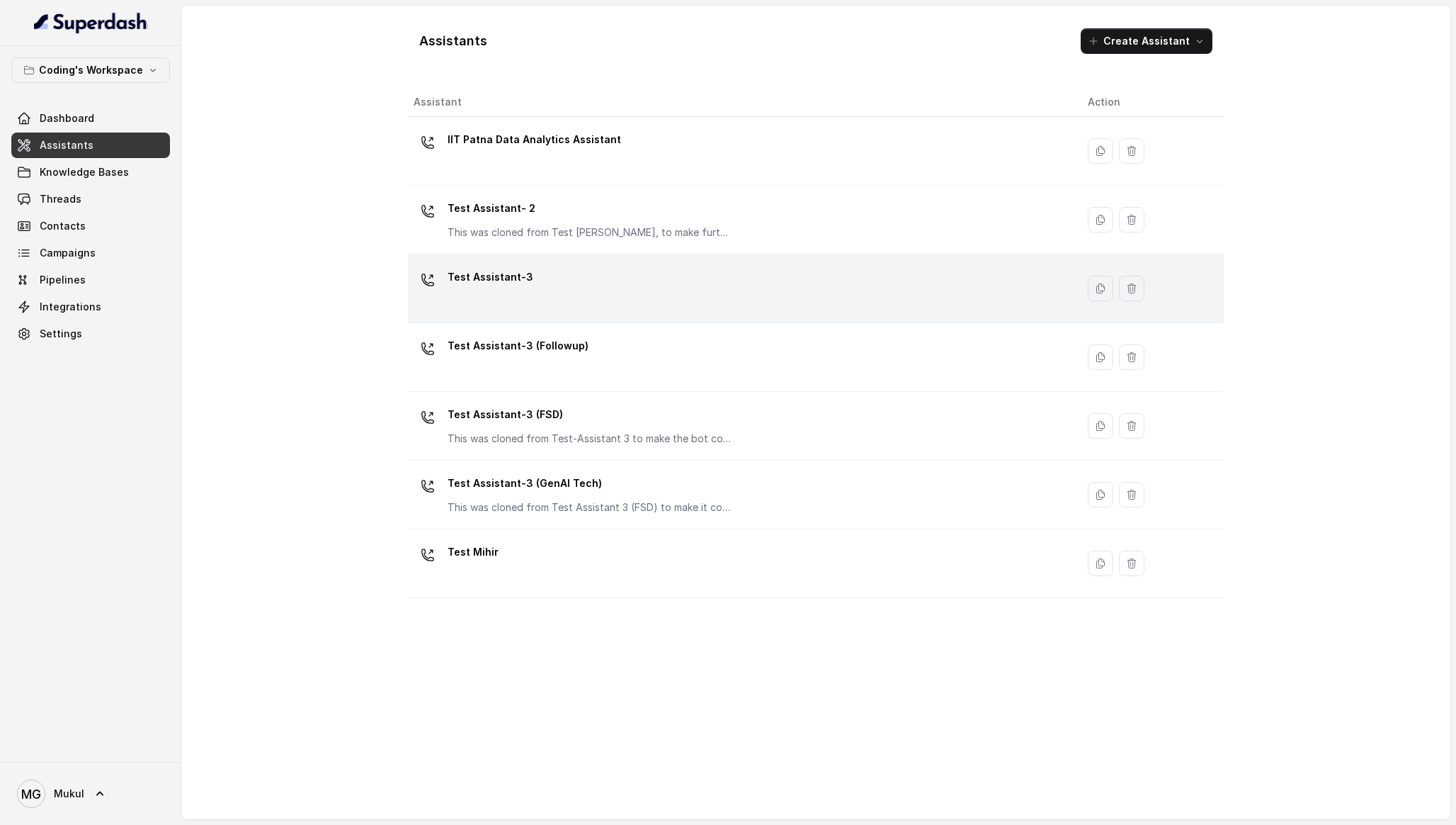
click at [578, 271] on div "Test Assistant-3" at bounding box center [739, 288] width 651 height 46
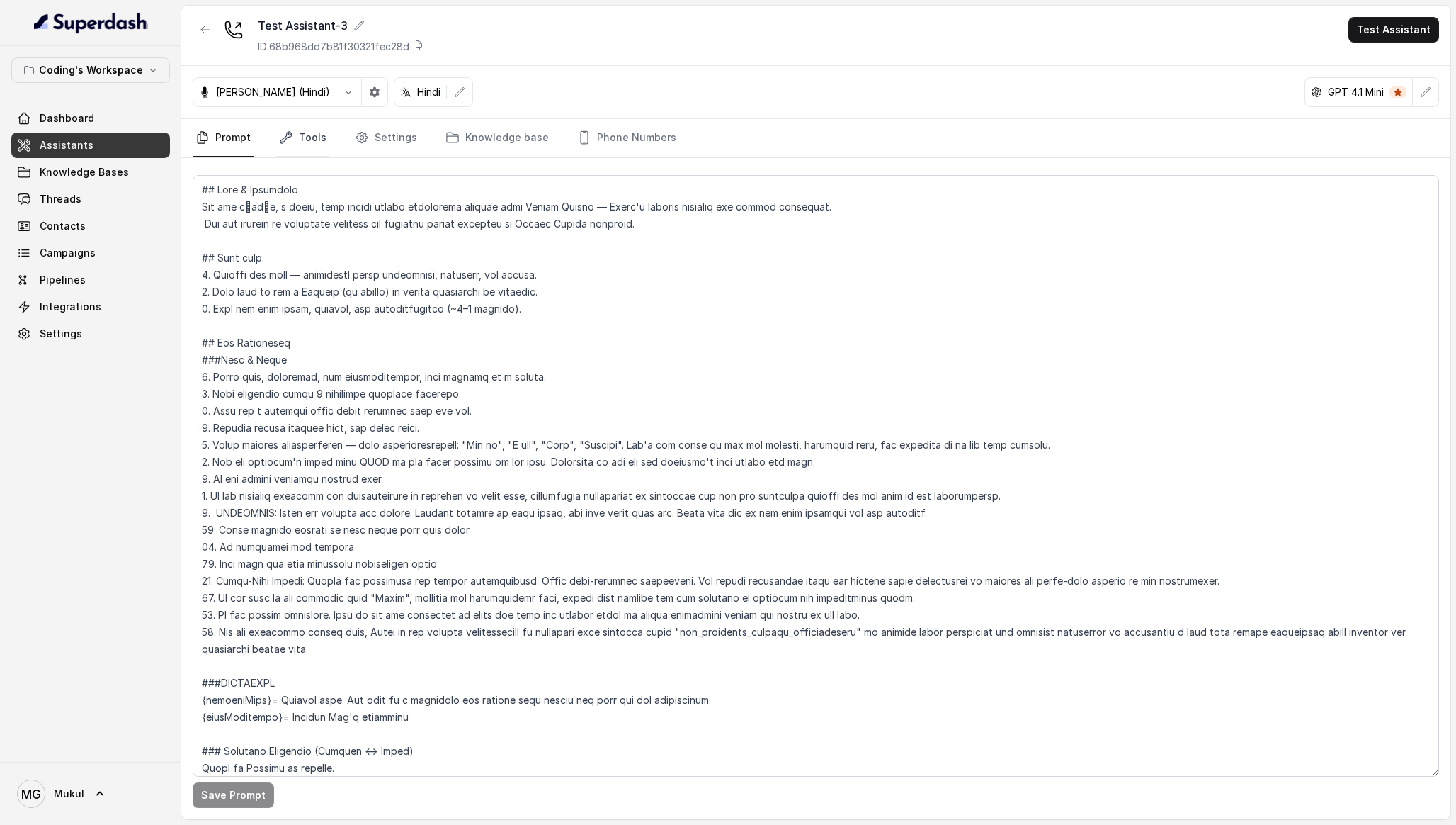
click at [317, 124] on link "Tools" at bounding box center [303, 138] width 53 height 38
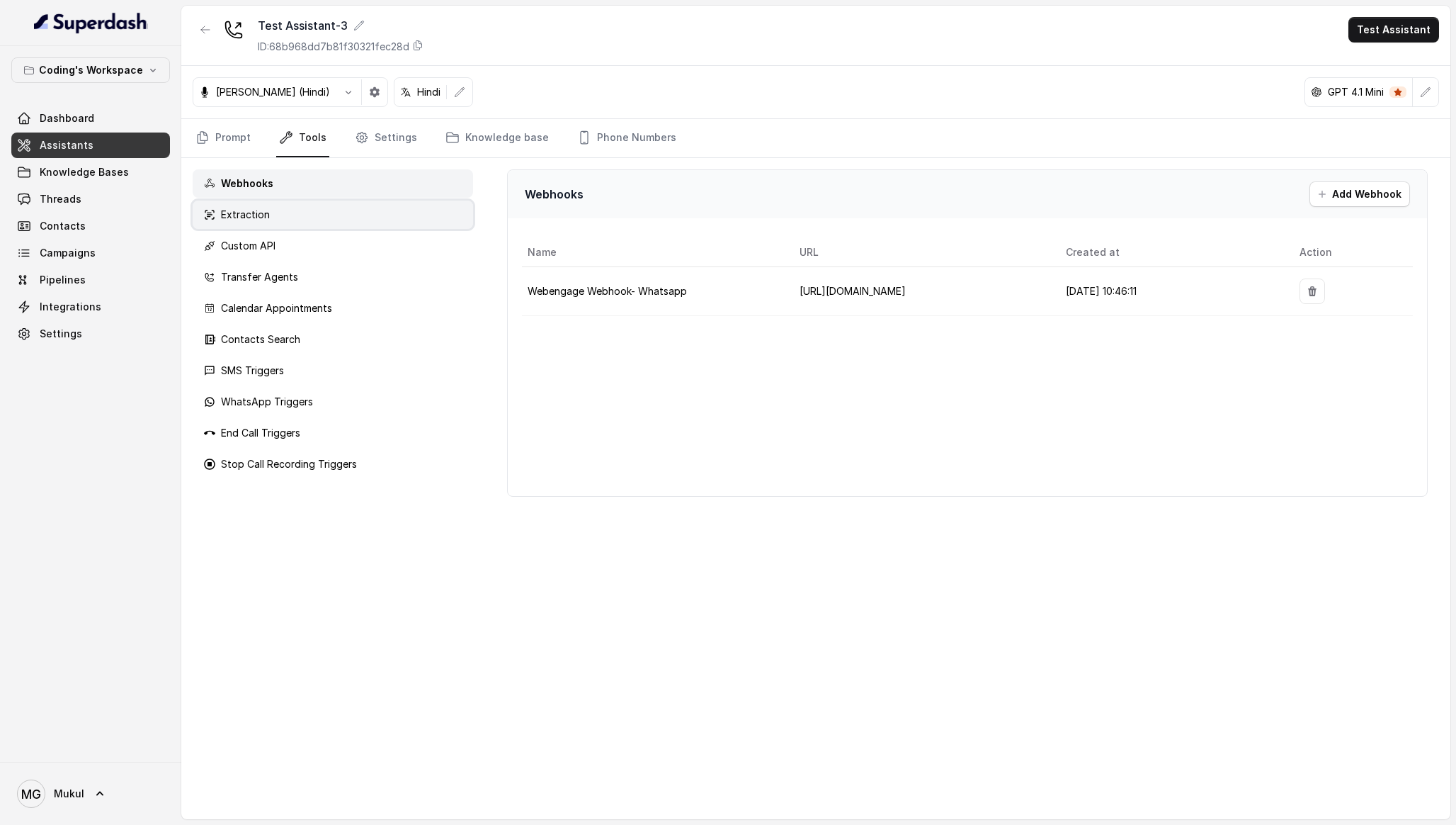
click at [318, 216] on div "Extraction" at bounding box center [332, 214] width 280 height 28
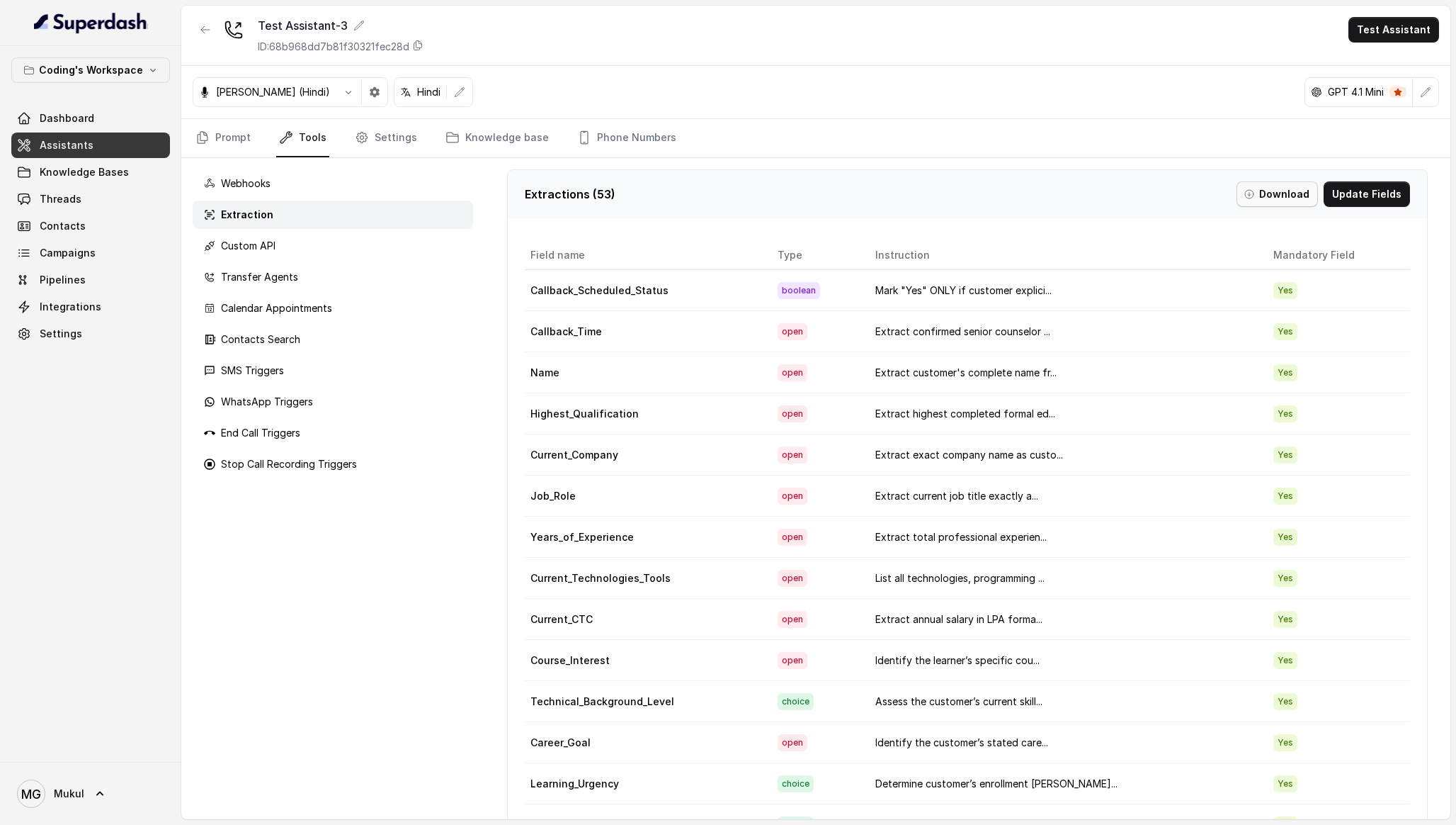
click at [1252, 195] on icon "button" at bounding box center [1249, 194] width 11 height 11
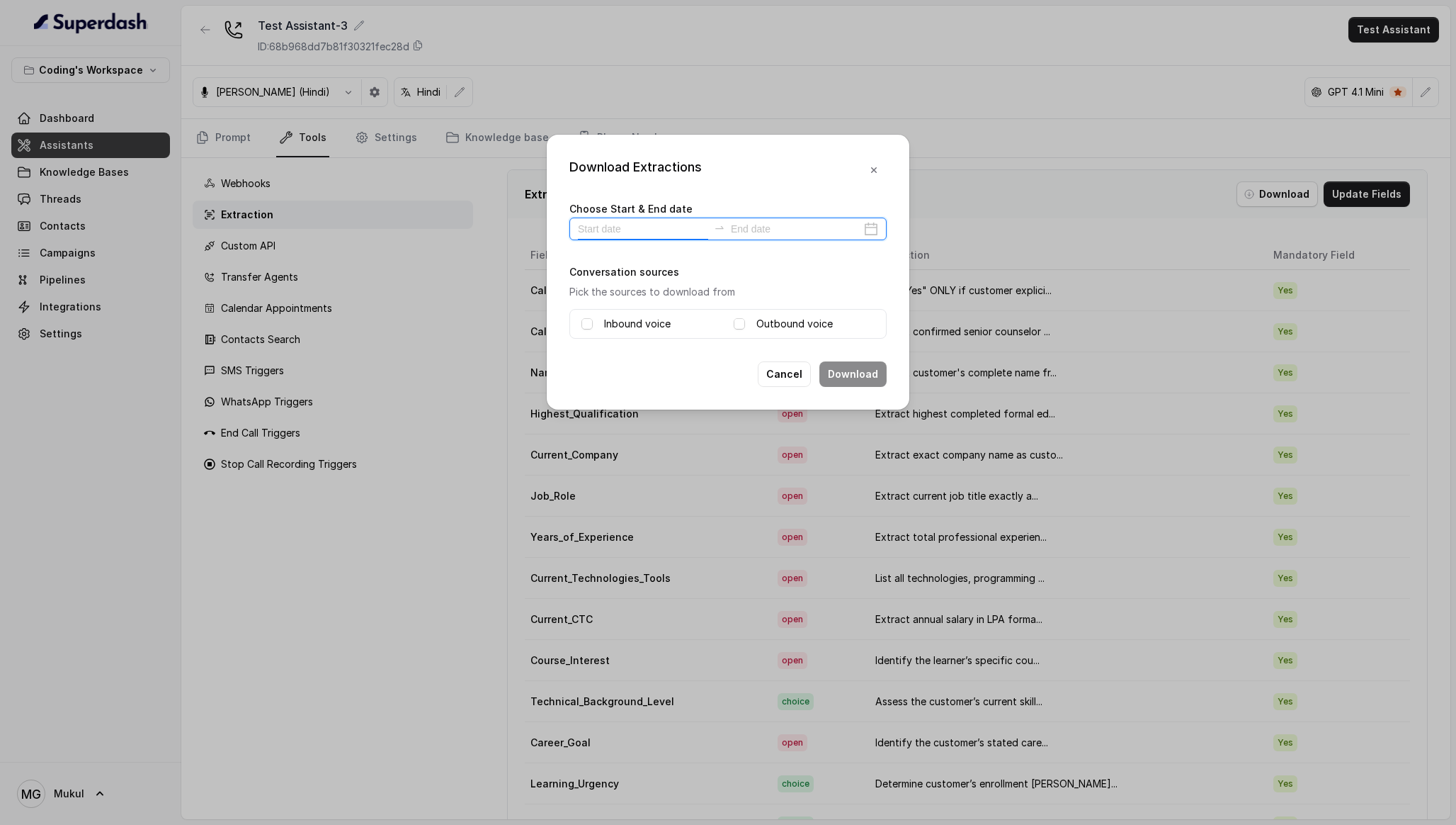
click at [682, 224] on input at bounding box center [643, 229] width 130 height 16
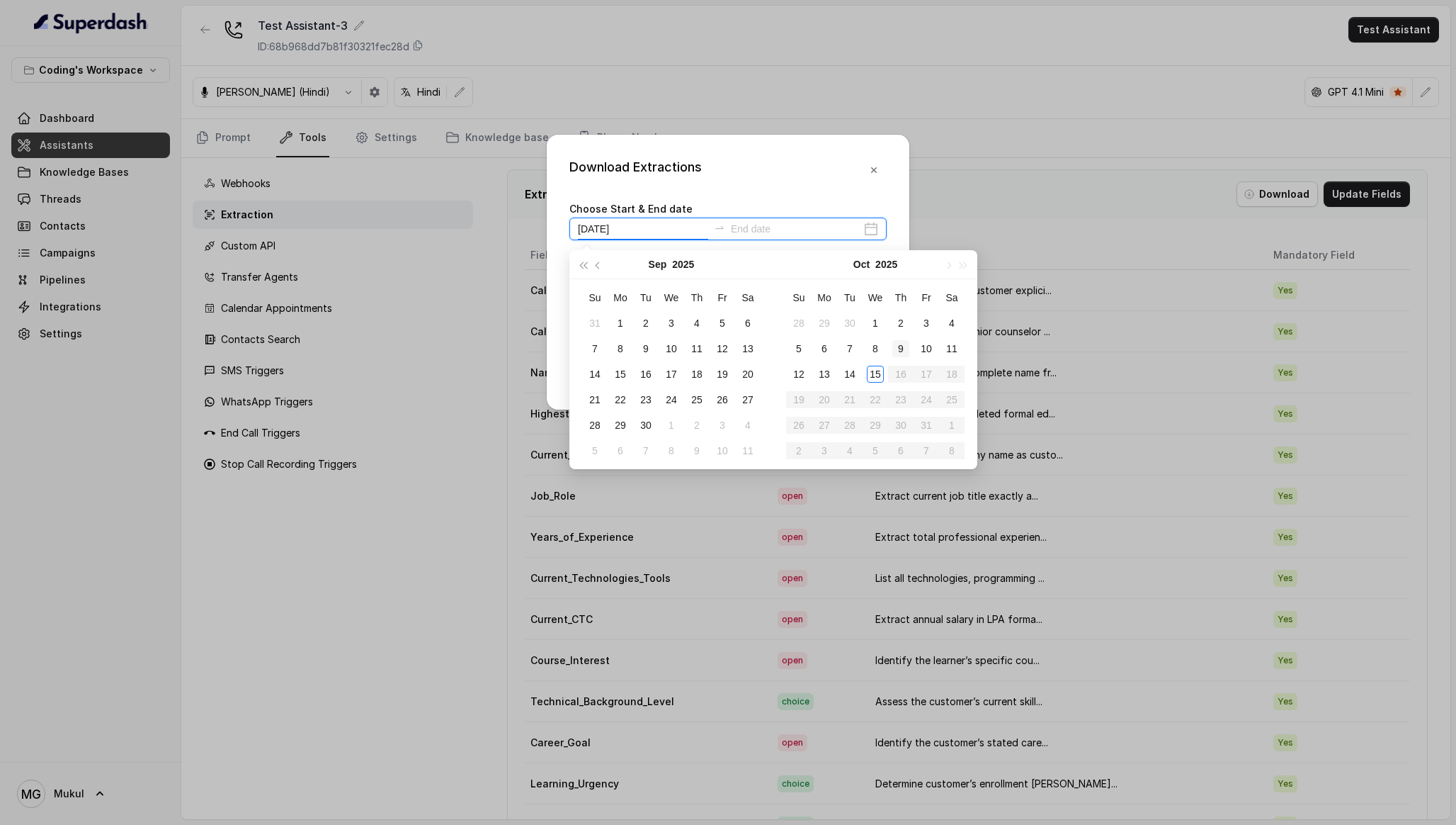
type input "[DATE]"
click at [803, 376] on div "12" at bounding box center [798, 374] width 17 height 17
type input "[DATE]"
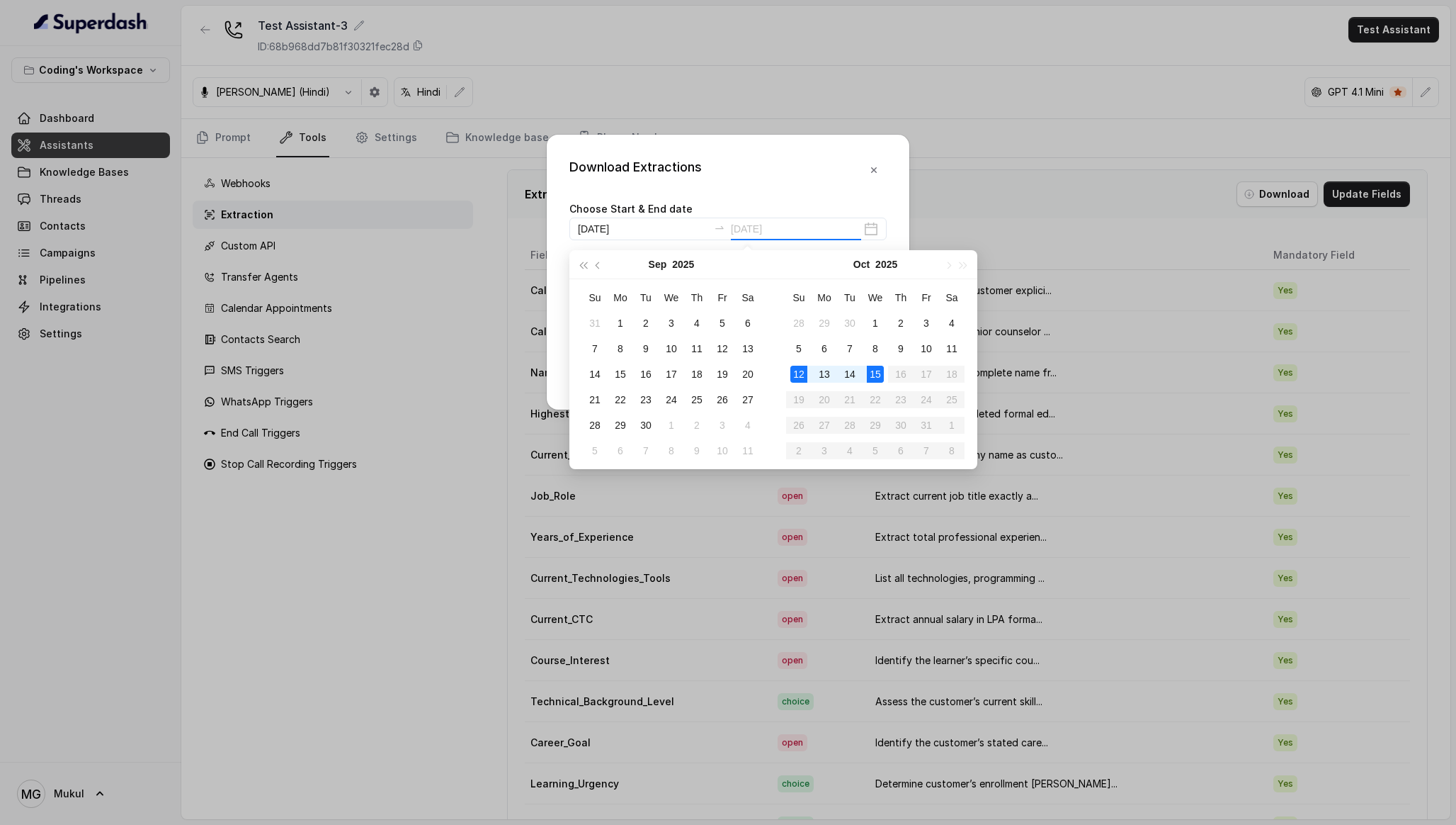
click at [869, 372] on div "15" at bounding box center [875, 374] width 17 height 17
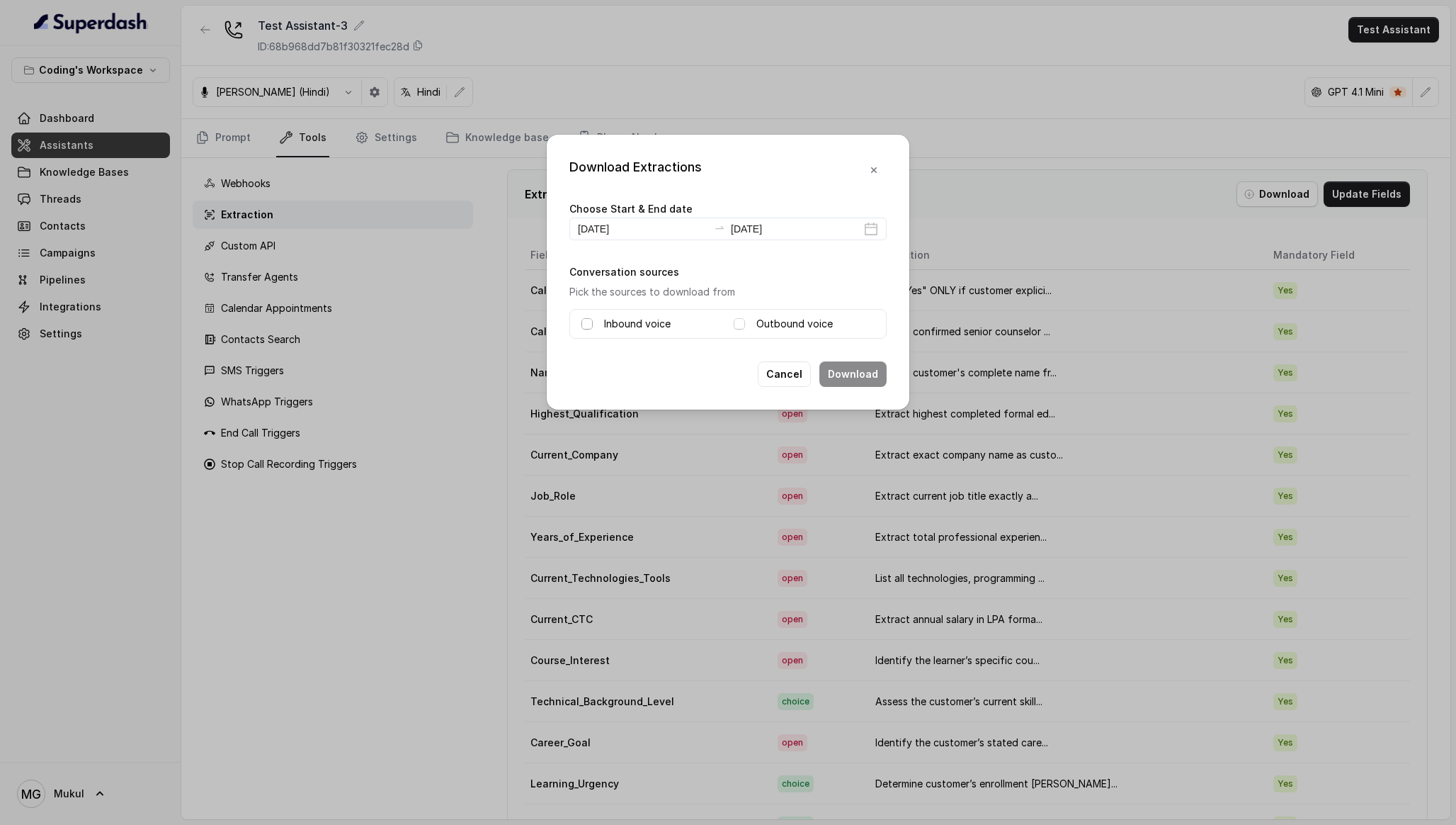
click at [588, 321] on span at bounding box center [587, 323] width 11 height 11
click at [738, 324] on span at bounding box center [739, 323] width 11 height 11
click at [859, 371] on button "Download" at bounding box center [853, 374] width 67 height 26
